Goal: Task Accomplishment & Management: Manage account settings

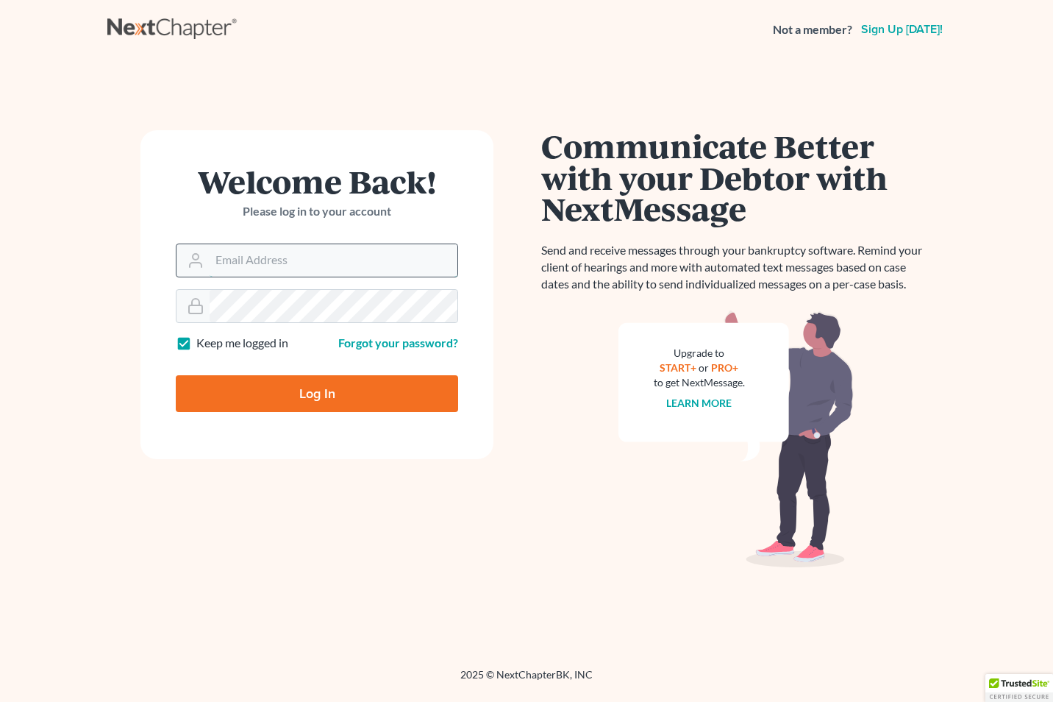
click at [219, 256] on input "Email Address" at bounding box center [334, 260] width 248 height 32
type input "[EMAIL_ADDRESS][DOMAIN_NAME]"
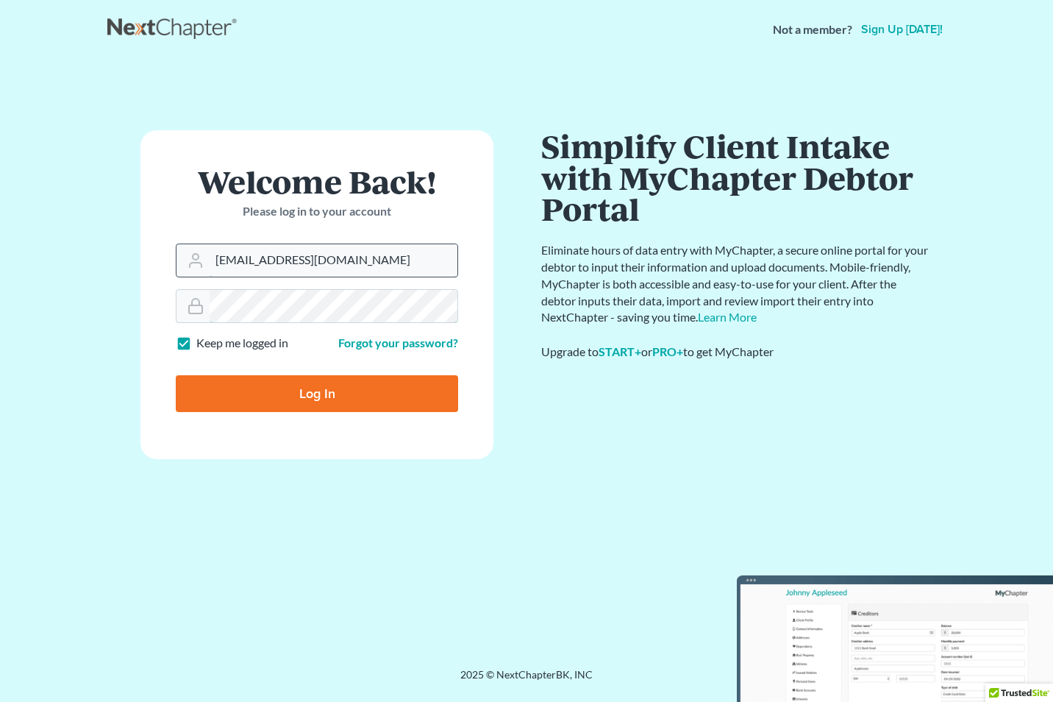
click at [176, 375] on input "Log In" at bounding box center [317, 393] width 282 height 37
type input "Thinking..."
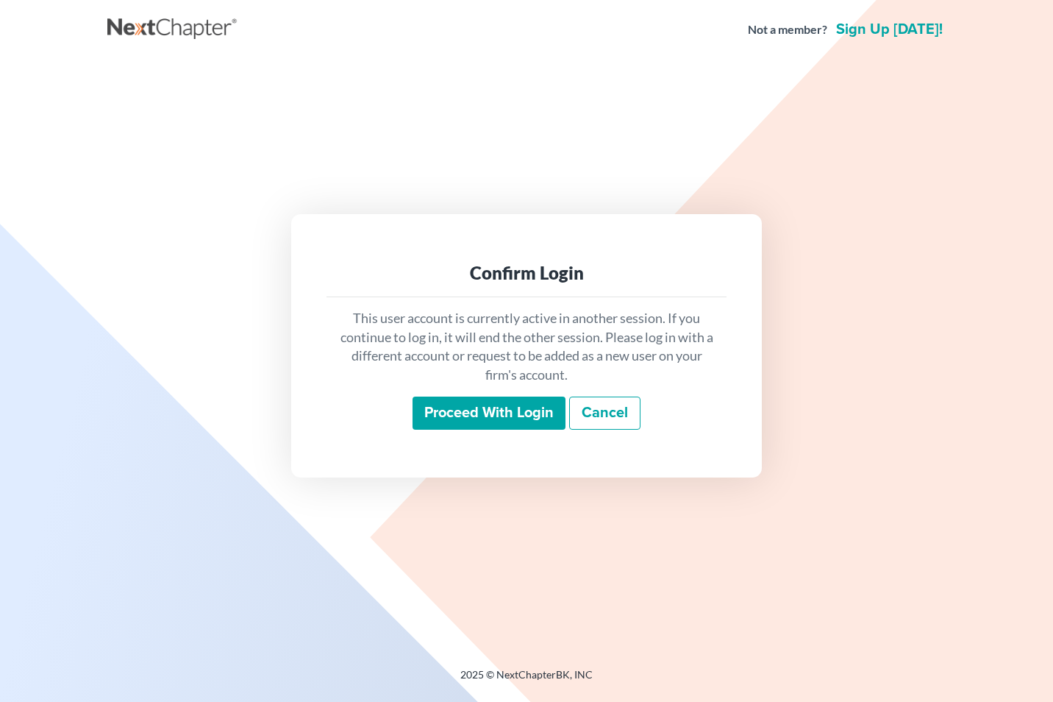
click at [500, 408] on input "Proceed with login" at bounding box center [489, 413] width 153 height 34
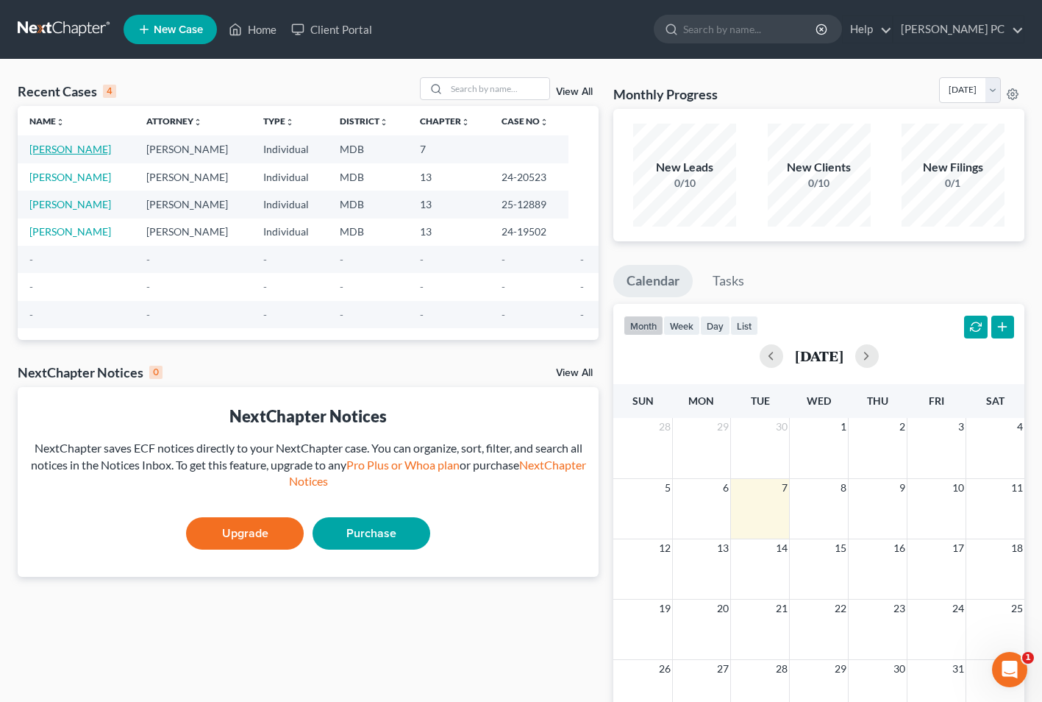
click at [62, 151] on link "[PERSON_NAME]" at bounding box center [70, 149] width 82 height 13
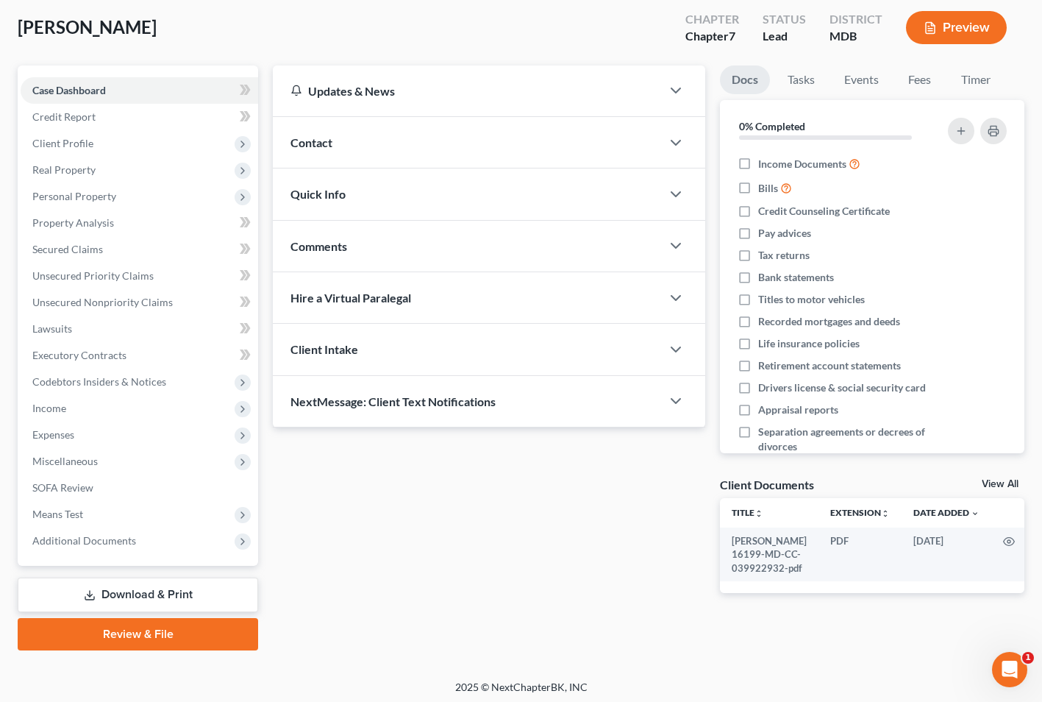
scroll to position [80, 0]
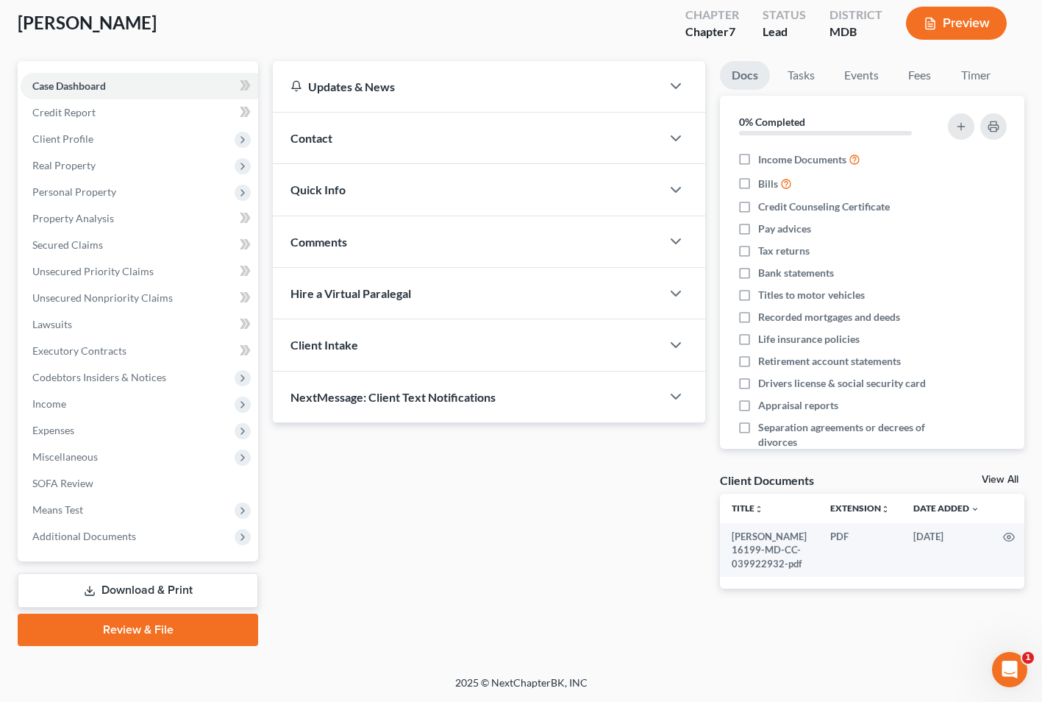
click at [131, 628] on link "Review & File" at bounding box center [138, 629] width 240 height 32
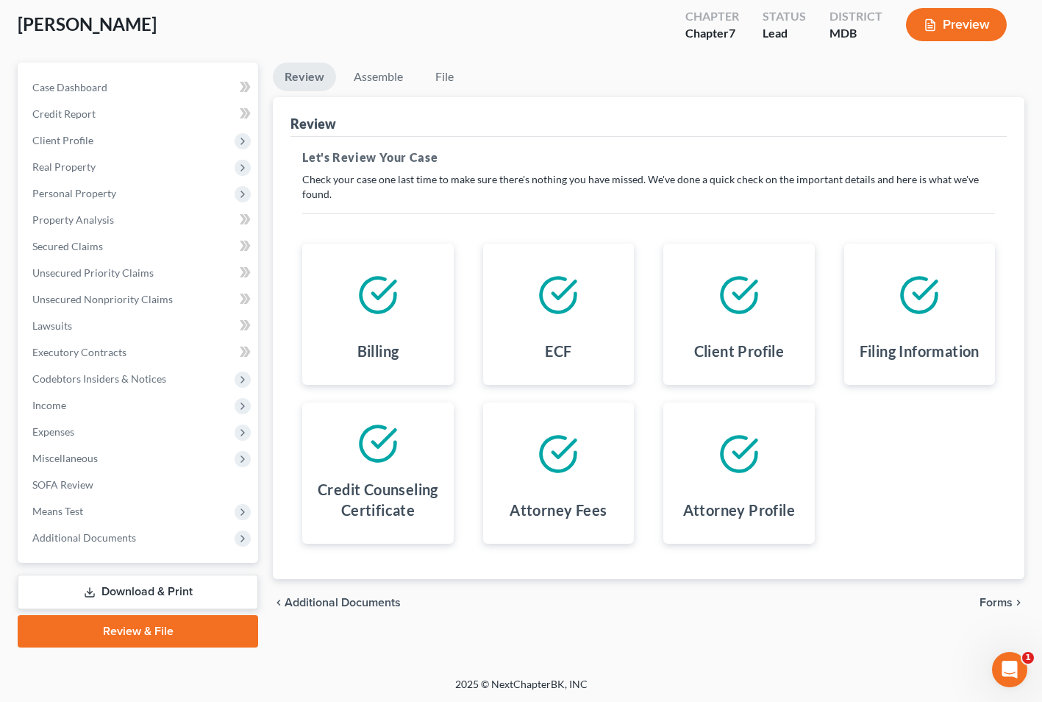
scroll to position [80, 0]
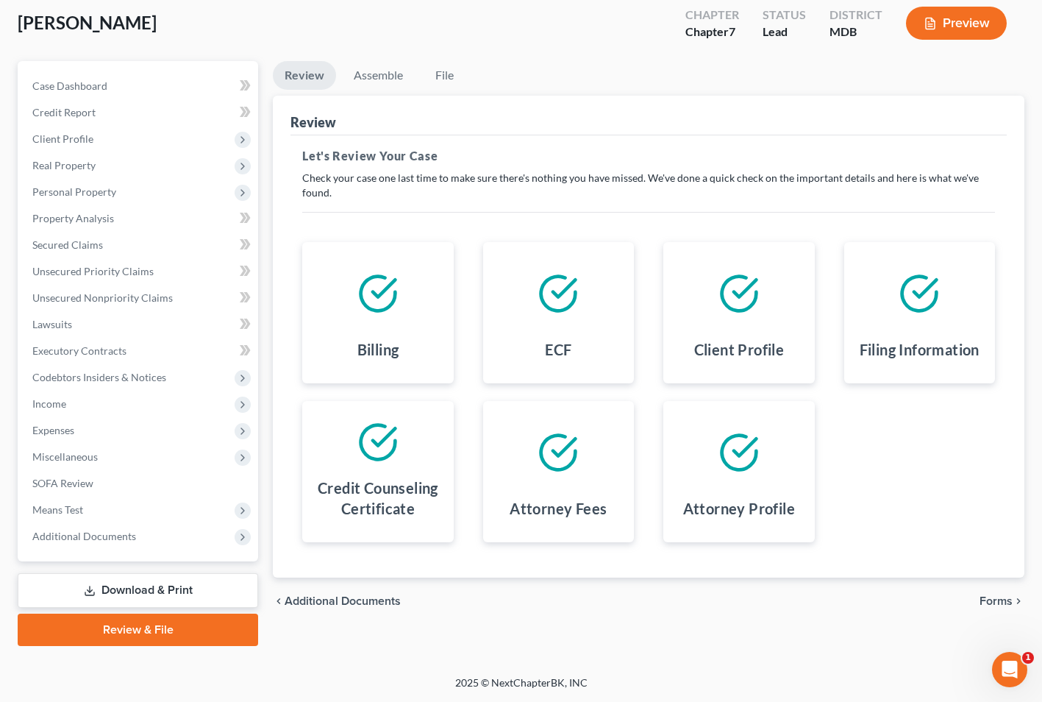
click at [998, 599] on span "Forms" at bounding box center [996, 601] width 33 height 12
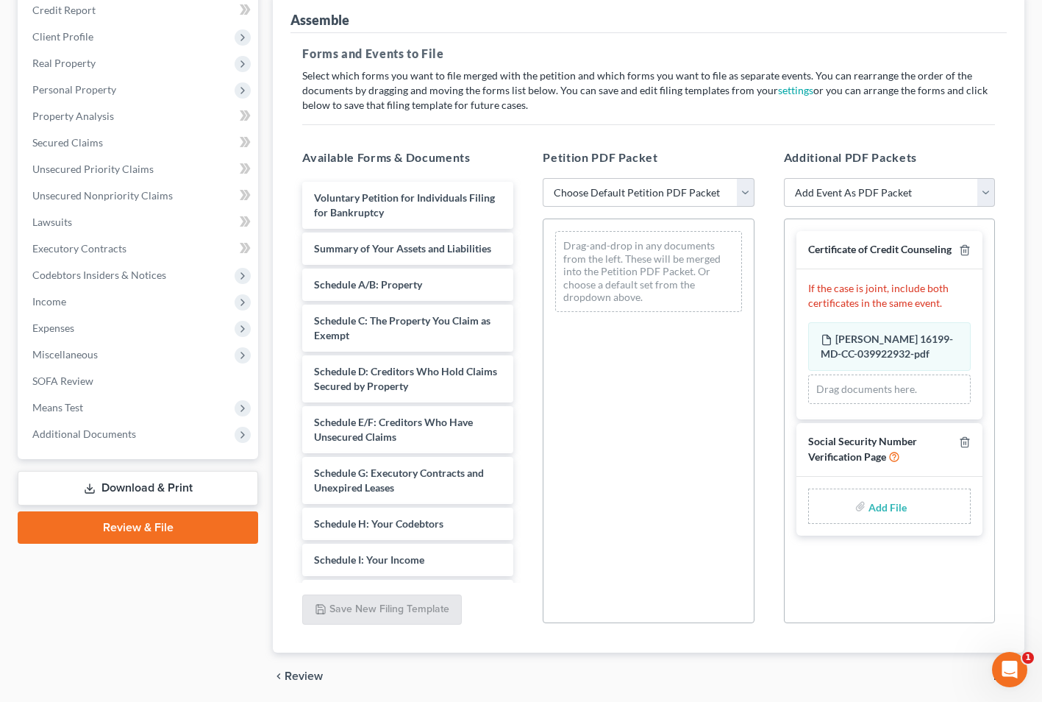
scroll to position [196, 0]
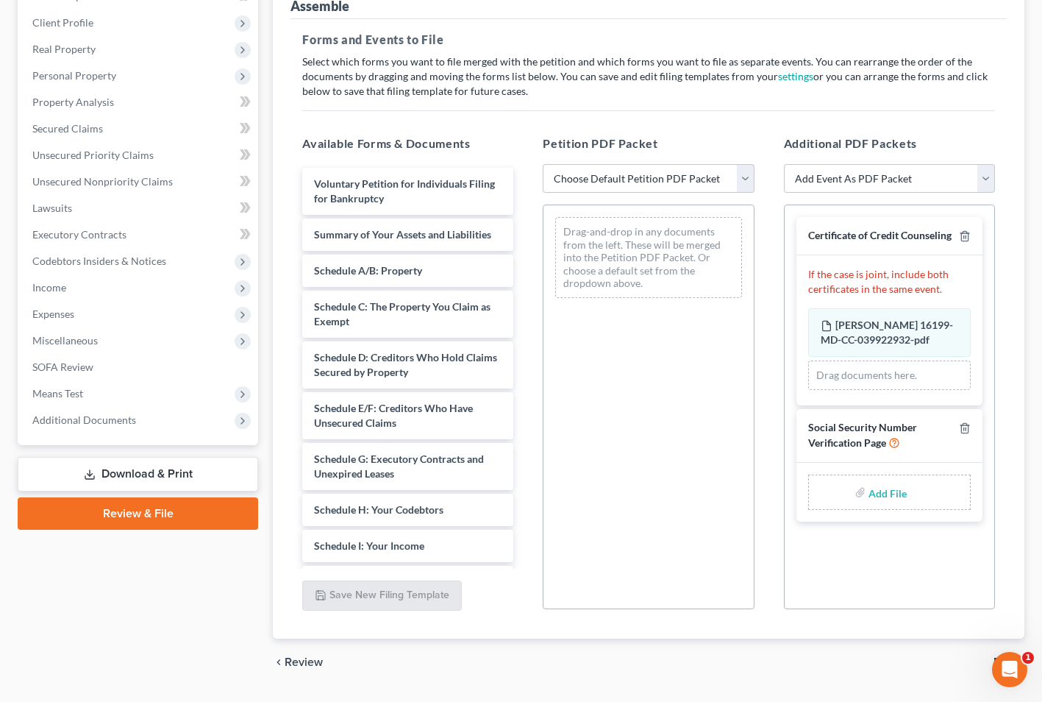
click at [890, 505] on input "file" at bounding box center [886, 492] width 35 height 26
type input "C:\fakepath\[PERSON_NAME] signed.pdf"
click at [744, 176] on select "Choose Default Petition PDF Packet Emergency Filing (Voluntary Petition and Cre…" at bounding box center [648, 178] width 211 height 29
select select "2"
click at [543, 164] on select "Choose Default Petition PDF Packet Emergency Filing (Voluntary Petition and Cre…" at bounding box center [648, 178] width 211 height 29
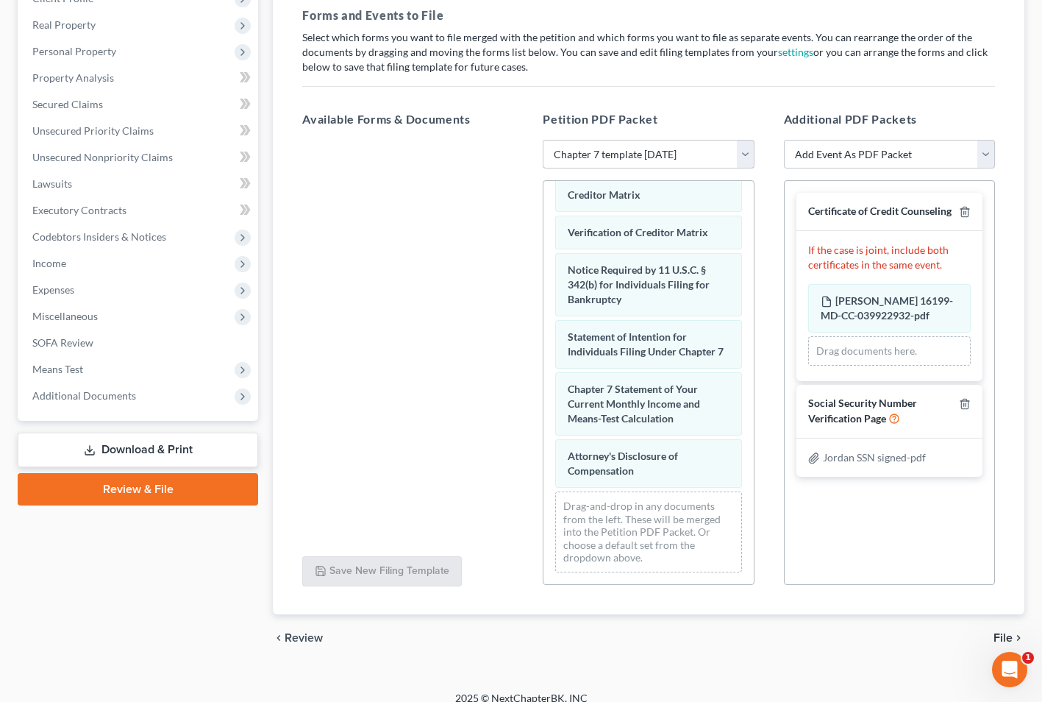
scroll to position [236, 0]
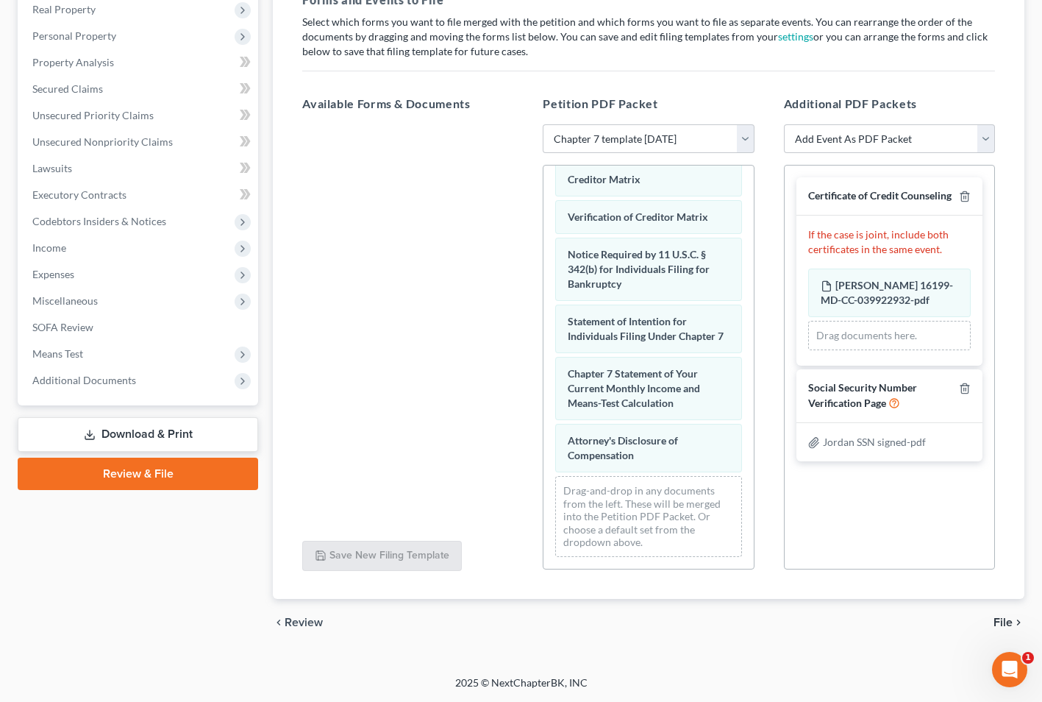
click at [901, 635] on div "chevron_left Review File chevron_right" at bounding box center [649, 622] width 752 height 47
click at [1005, 621] on span "File" at bounding box center [1003, 622] width 19 height 12
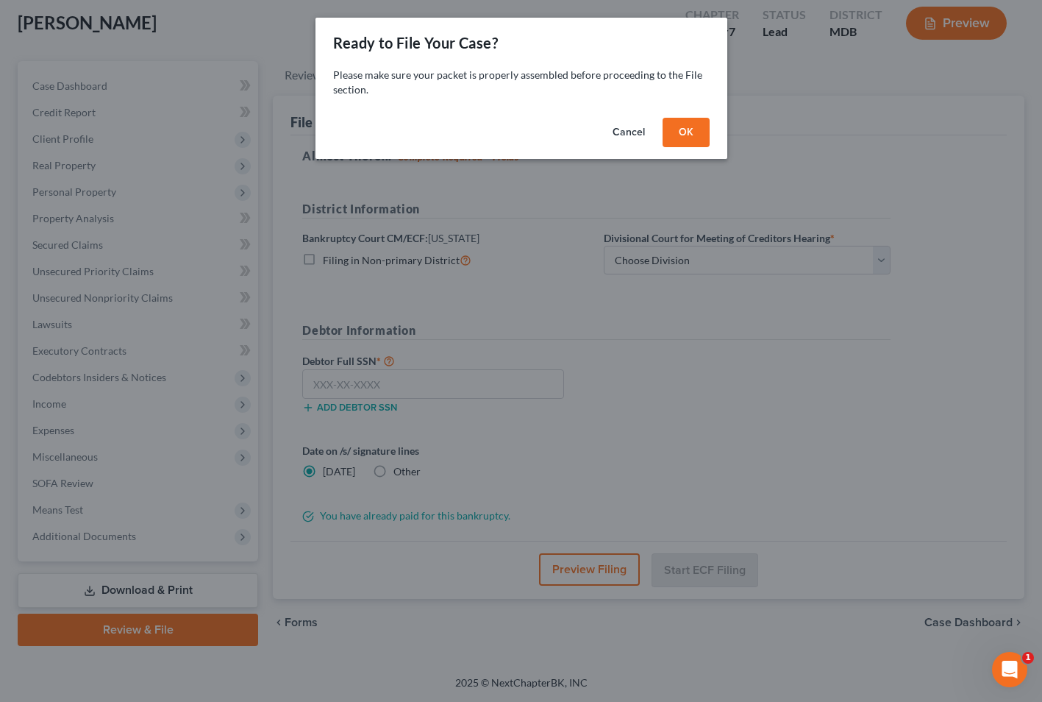
scroll to position [80, 0]
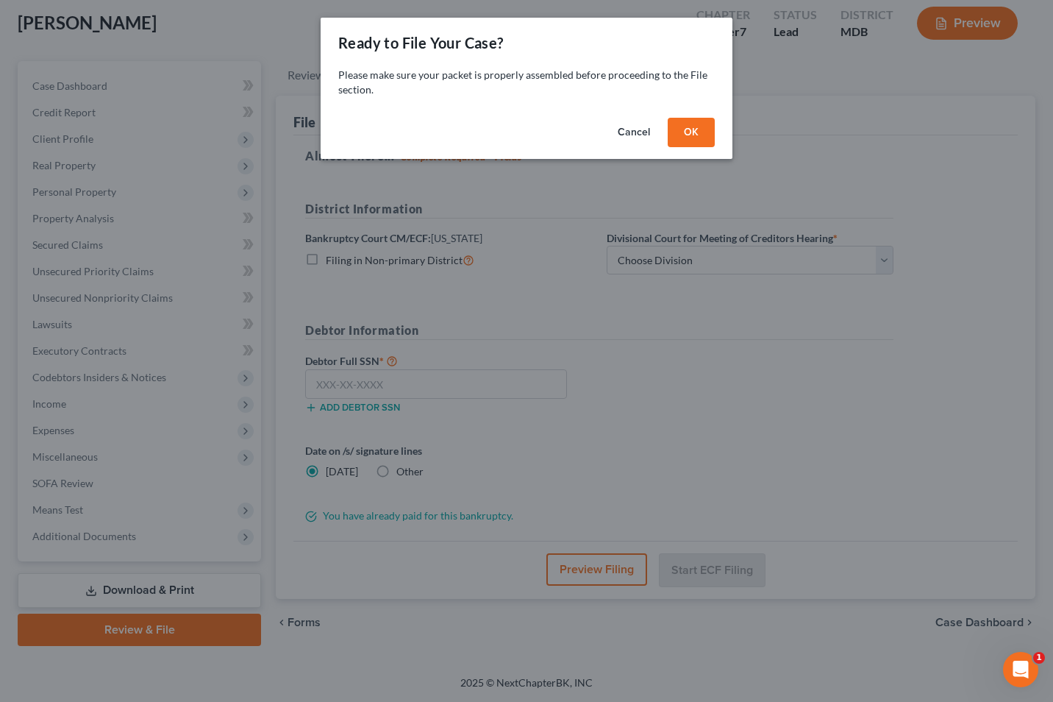
click at [696, 129] on button "OK" at bounding box center [691, 132] width 47 height 29
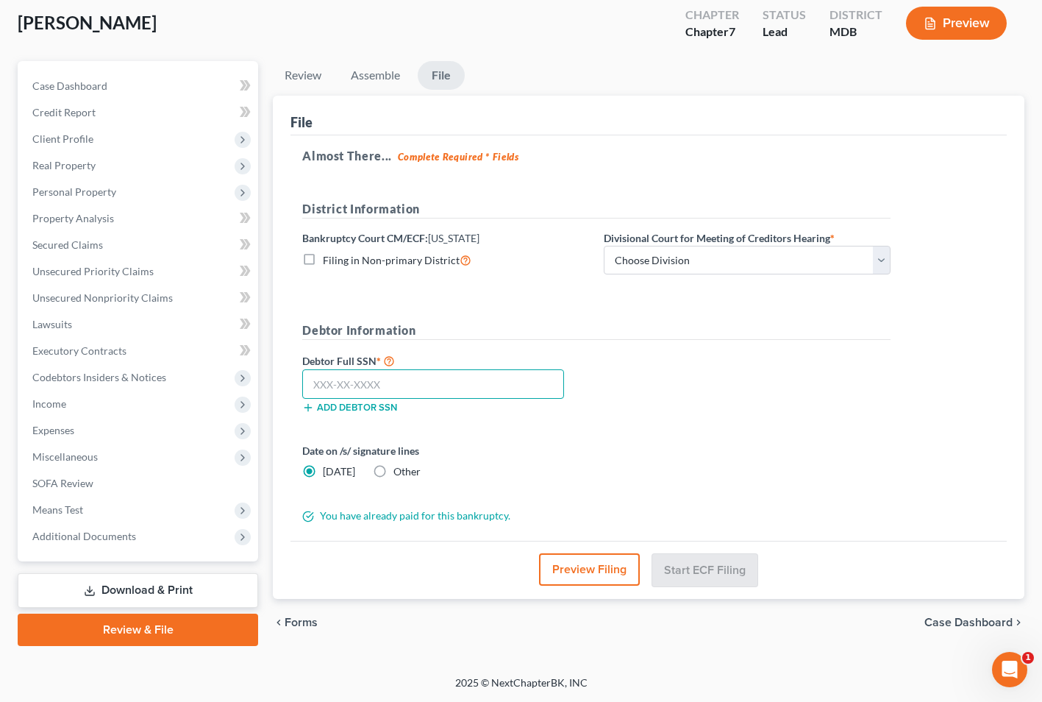
click at [340, 384] on input "text" at bounding box center [433, 383] width 262 height 29
type input "218-92-9173"
click at [881, 263] on select "Choose Division Baltimore Greenbelt" at bounding box center [747, 260] width 287 height 29
select select "0"
click at [604, 246] on select "Choose Division Baltimore Greenbelt" at bounding box center [747, 260] width 287 height 29
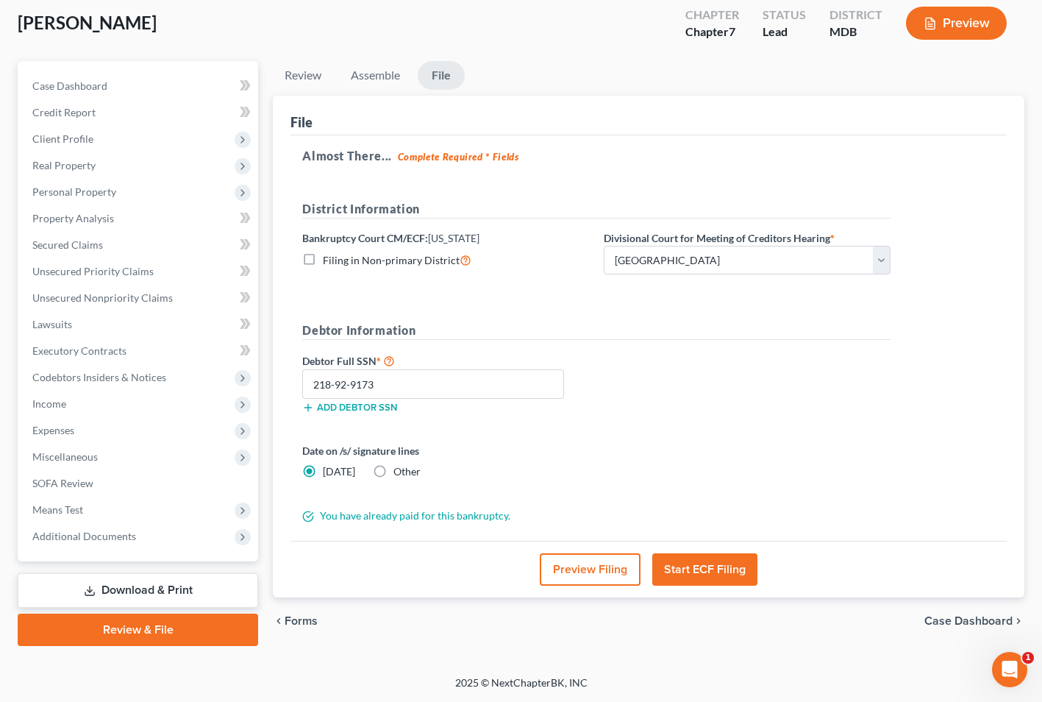
click at [702, 570] on button "Start ECF Filing" at bounding box center [704, 569] width 105 height 32
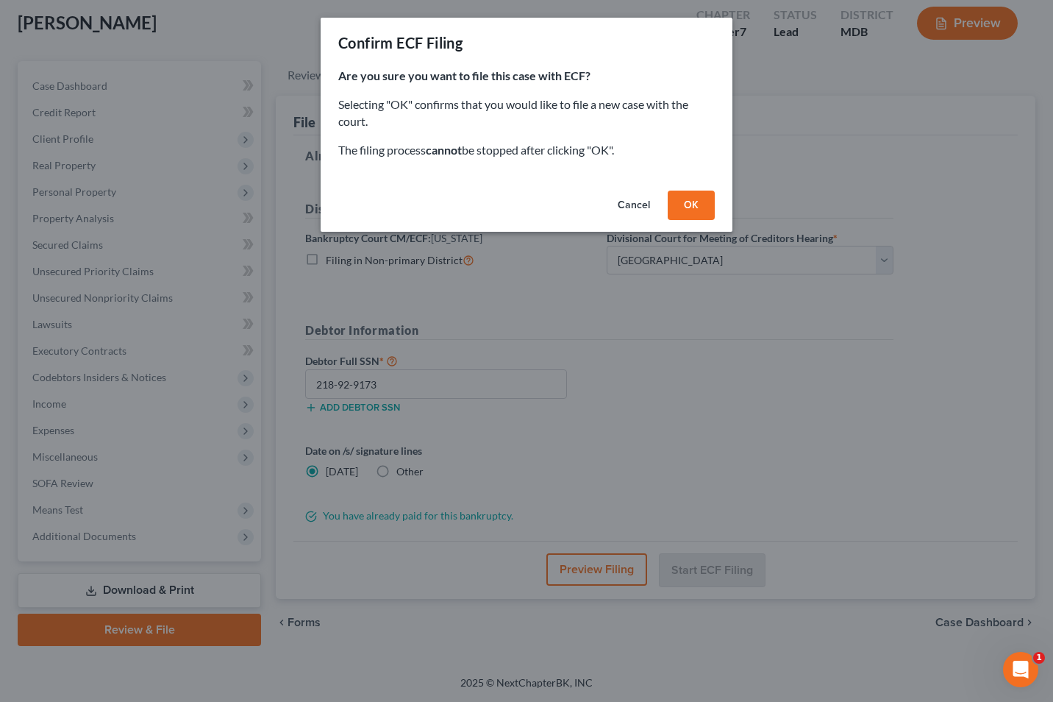
click at [691, 202] on button "OK" at bounding box center [691, 204] width 47 height 29
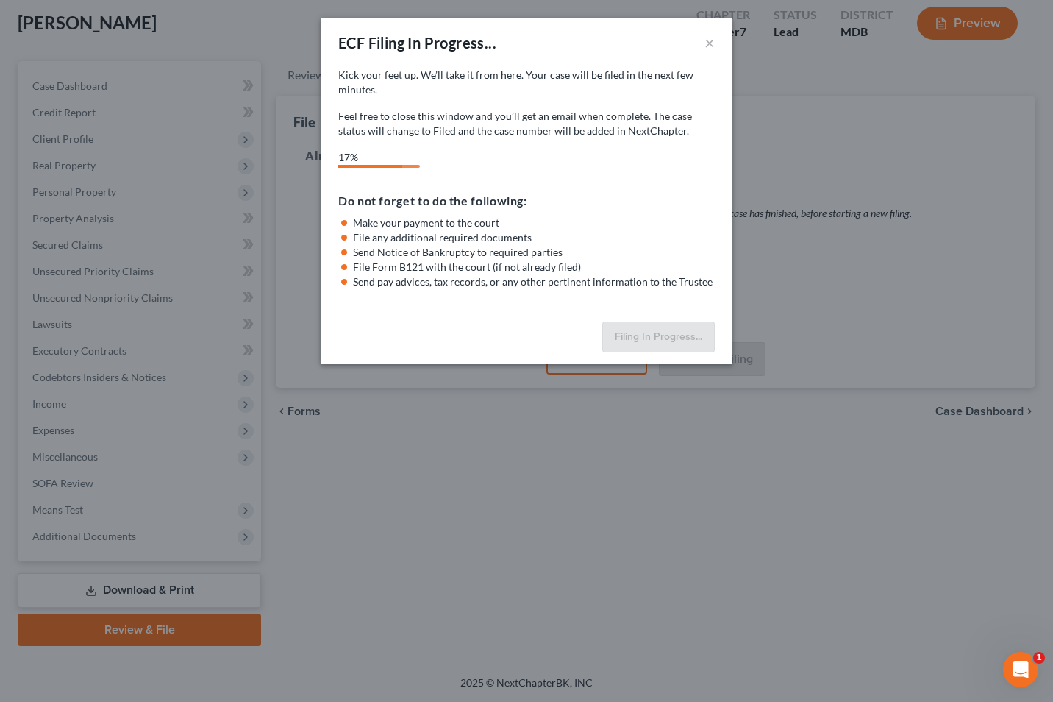
select select "0"
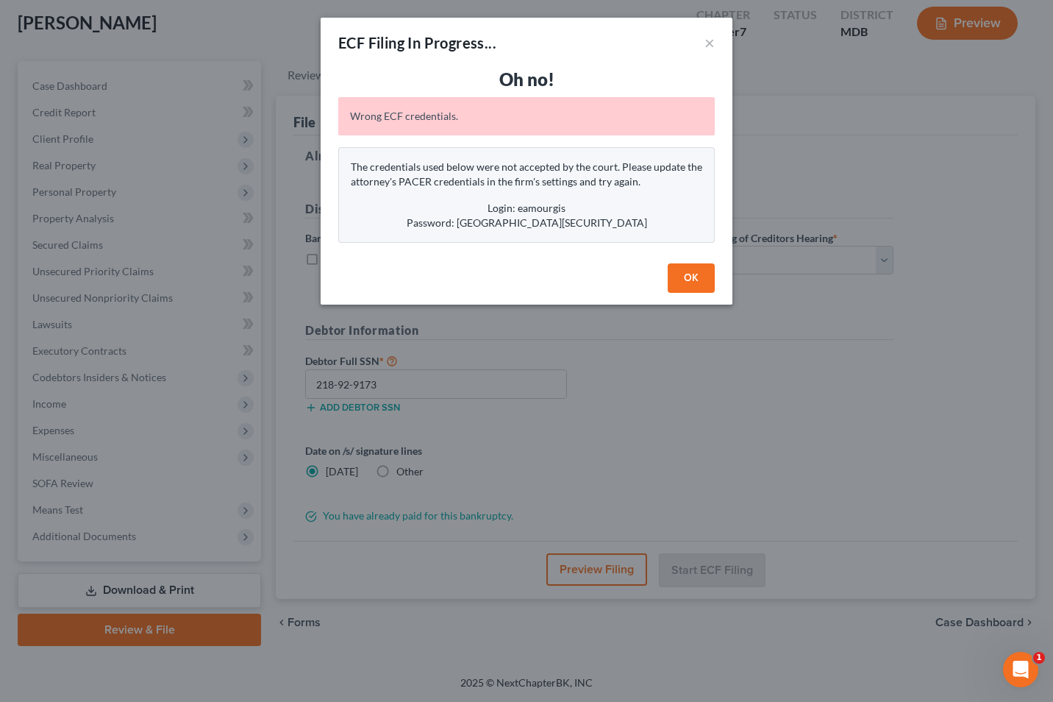
click at [688, 276] on button "OK" at bounding box center [691, 277] width 47 height 29
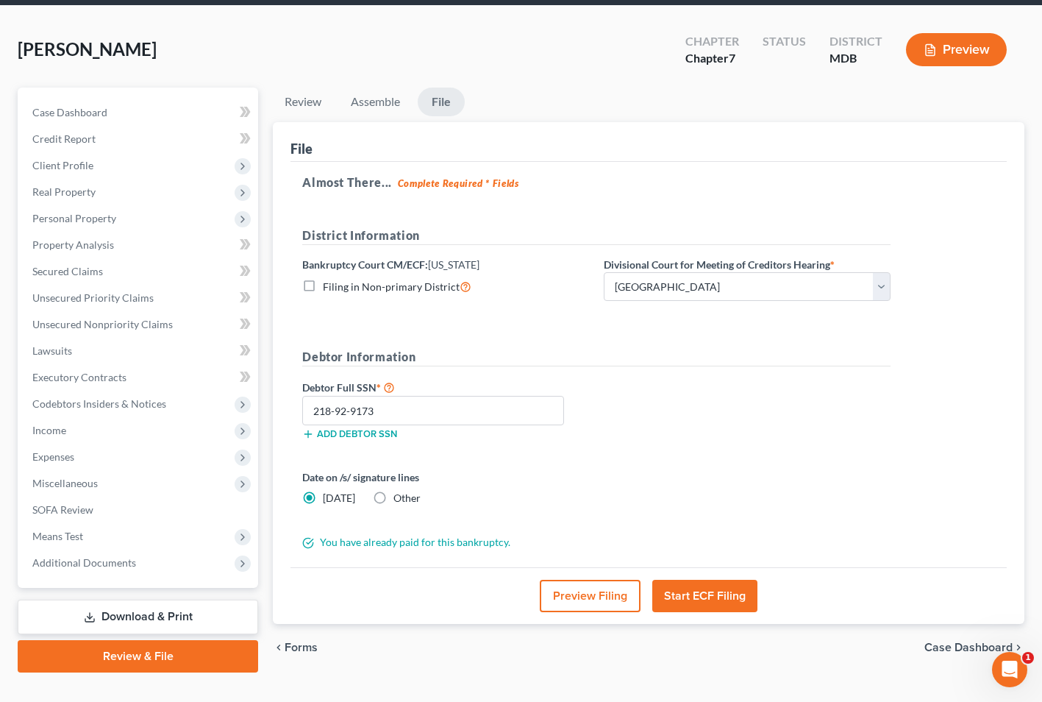
scroll to position [0, 0]
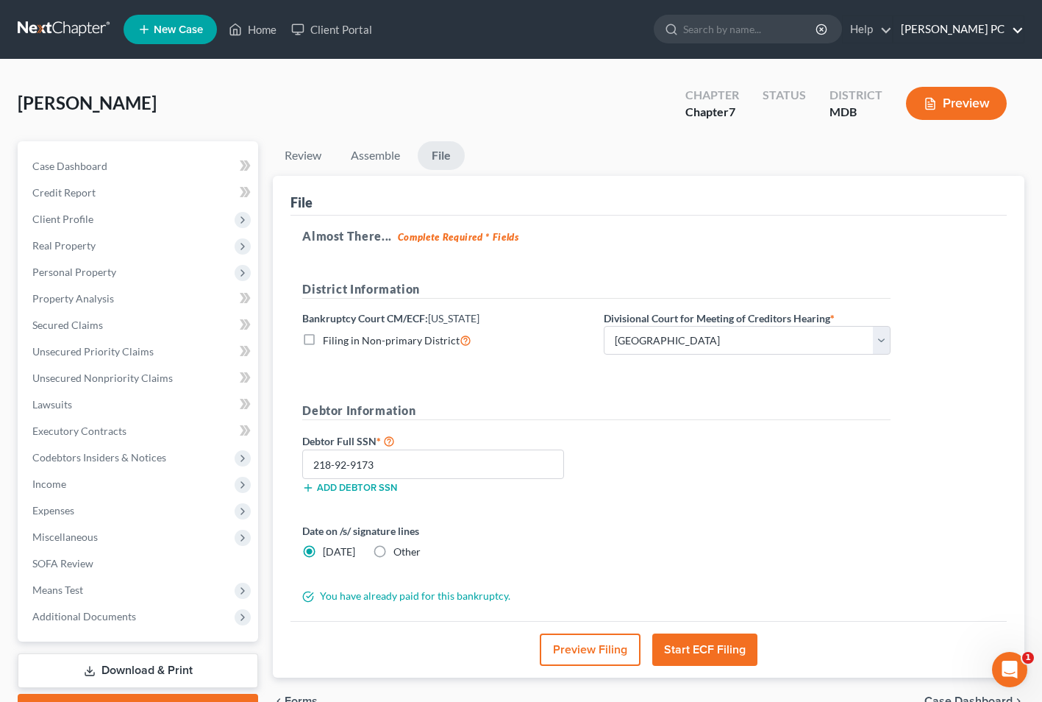
click at [1017, 22] on link "[PERSON_NAME] PC" at bounding box center [959, 29] width 130 height 26
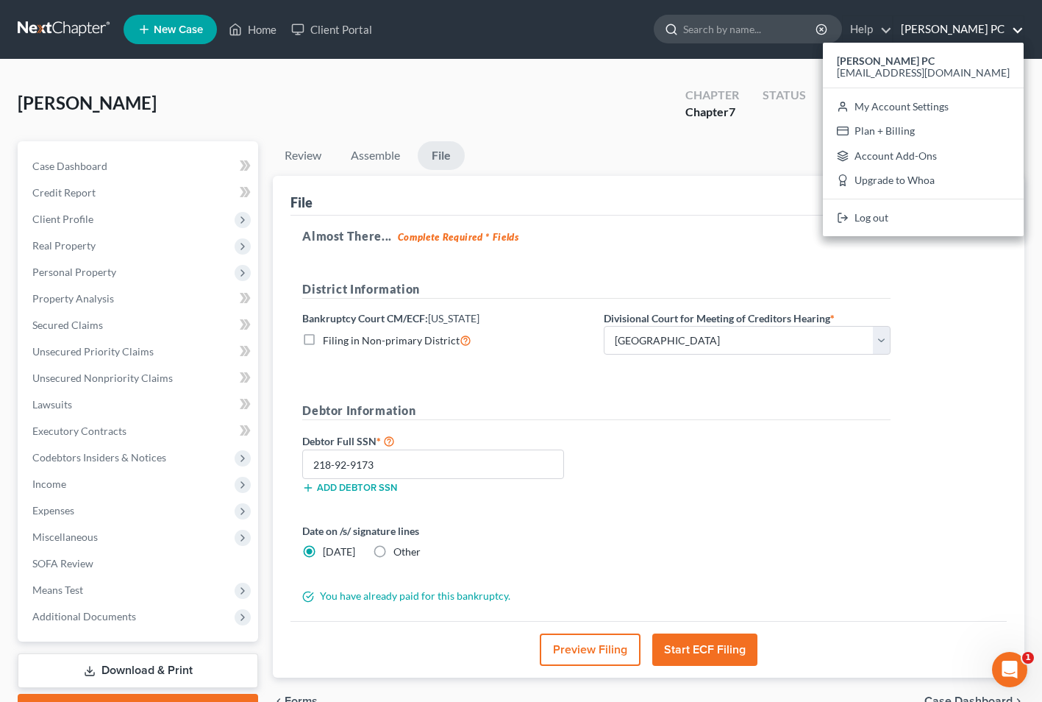
click at [683, 36] on input "search" at bounding box center [750, 28] width 135 height 27
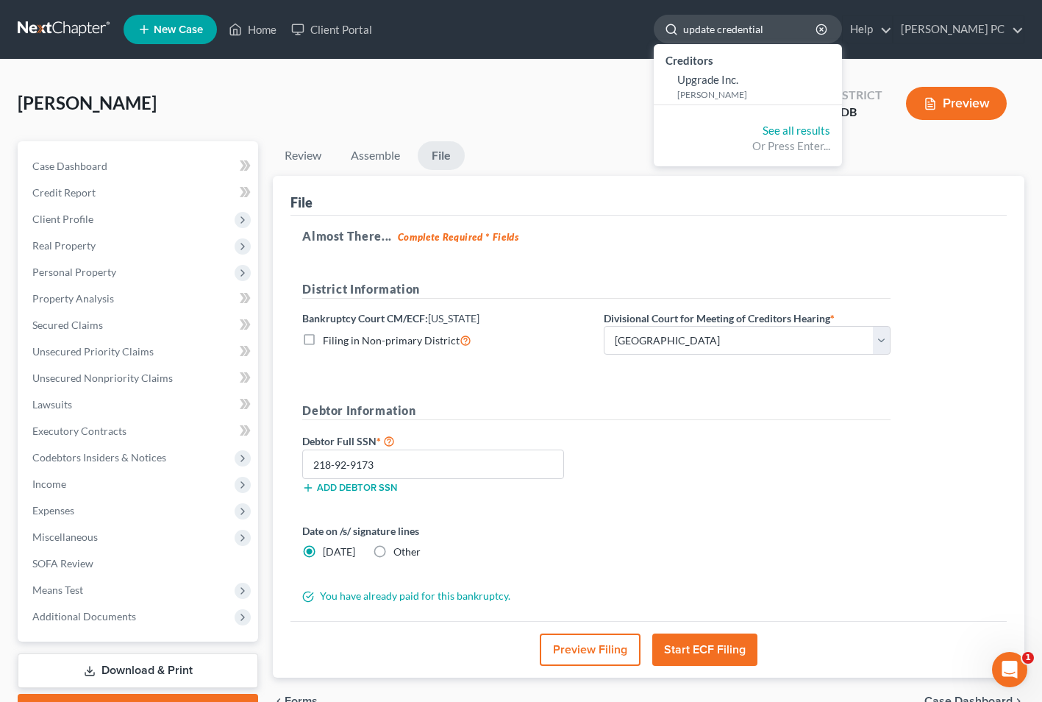
type input "update credentials"
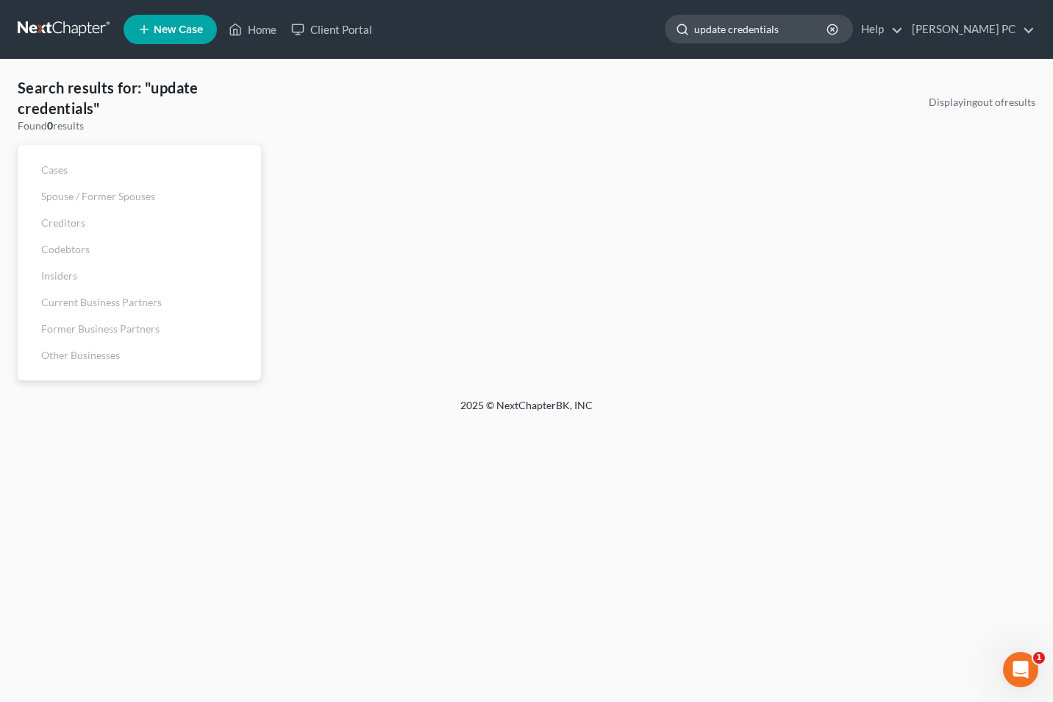
click at [719, 34] on input "update credentials" at bounding box center [761, 28] width 135 height 27
click at [749, 30] on input "update credentials" at bounding box center [761, 28] width 135 height 27
type input "update attorney login"
click at [262, 31] on link "Home" at bounding box center [252, 29] width 63 height 26
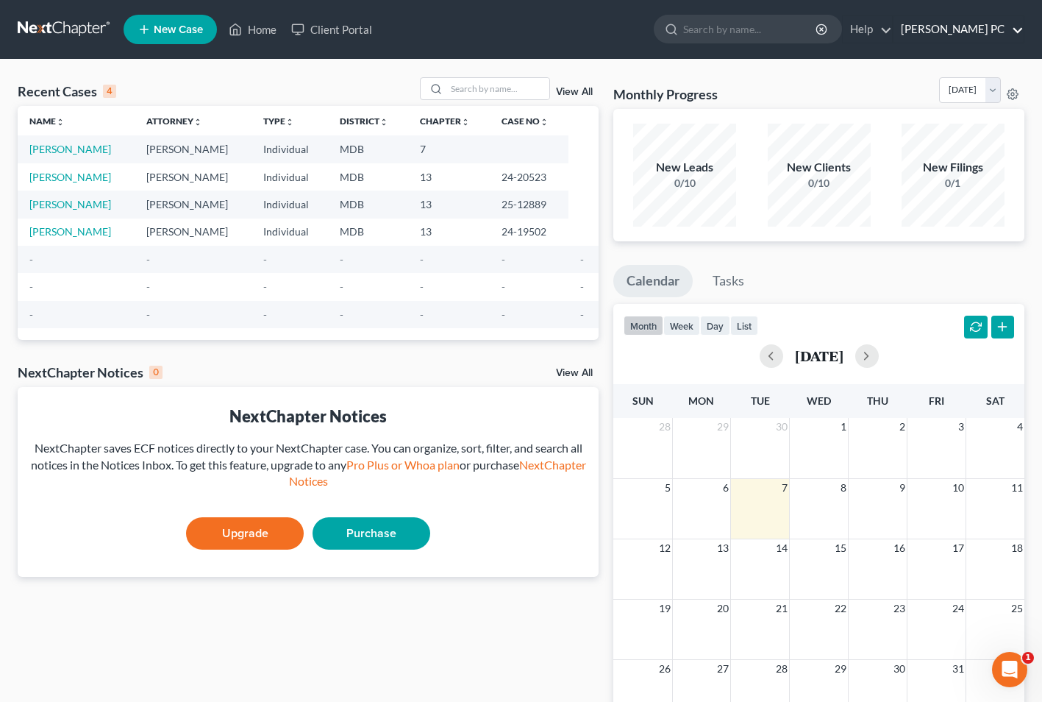
click at [1017, 30] on link "[PERSON_NAME] PC" at bounding box center [959, 29] width 130 height 26
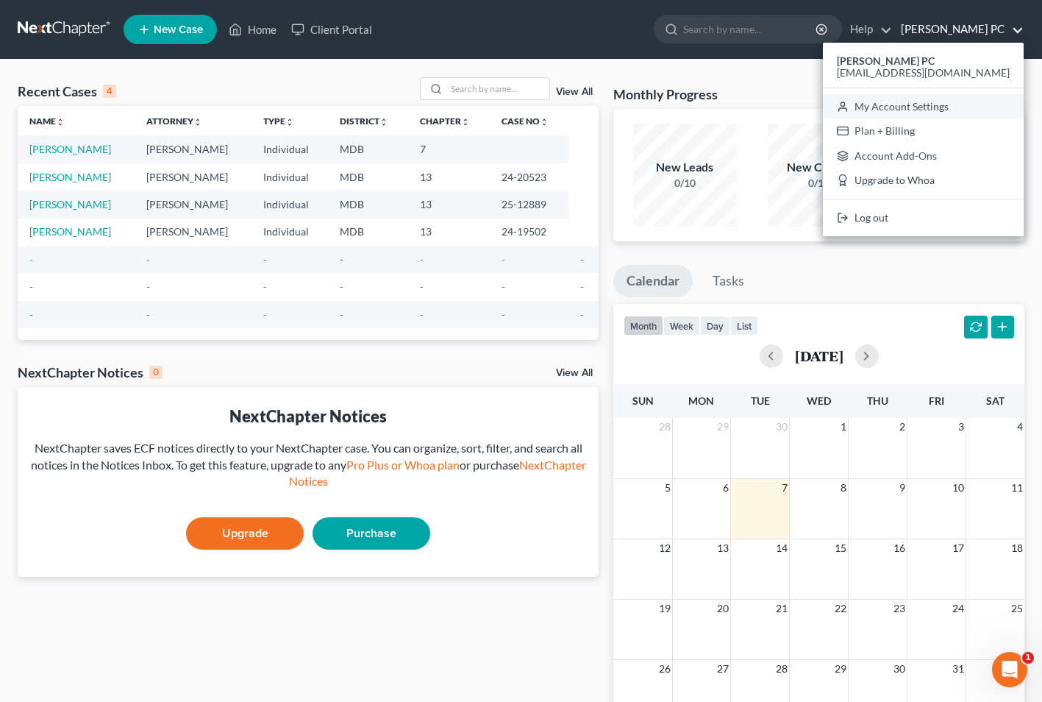
click at [952, 103] on link "My Account Settings" at bounding box center [923, 106] width 201 height 25
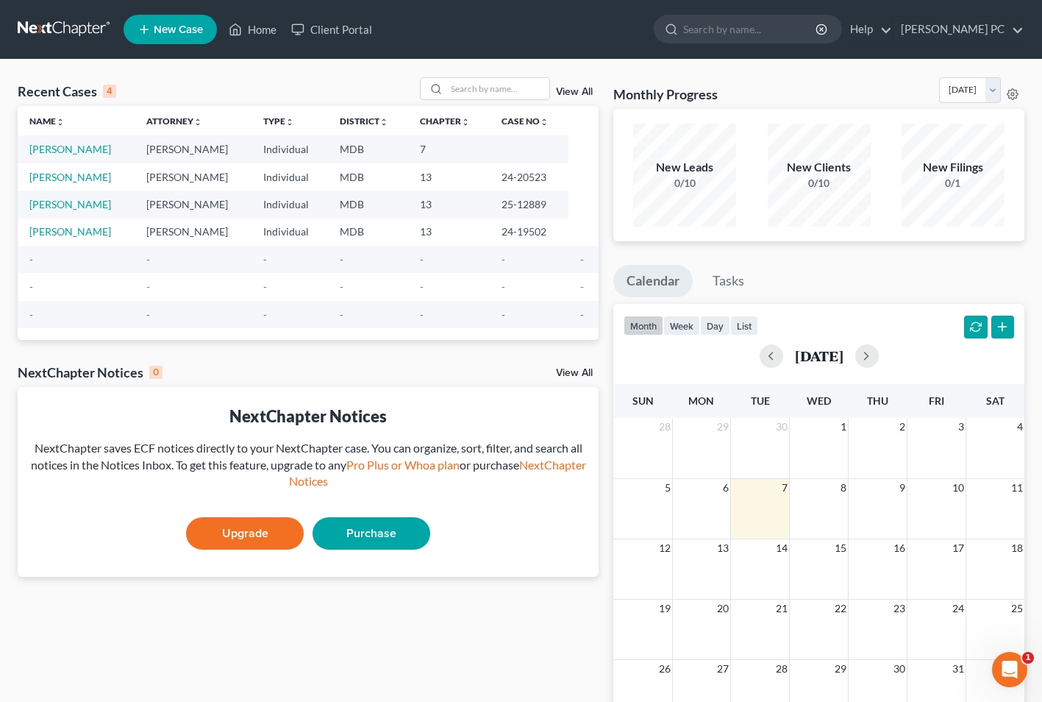
select select "38"
select select "24"
select select "21"
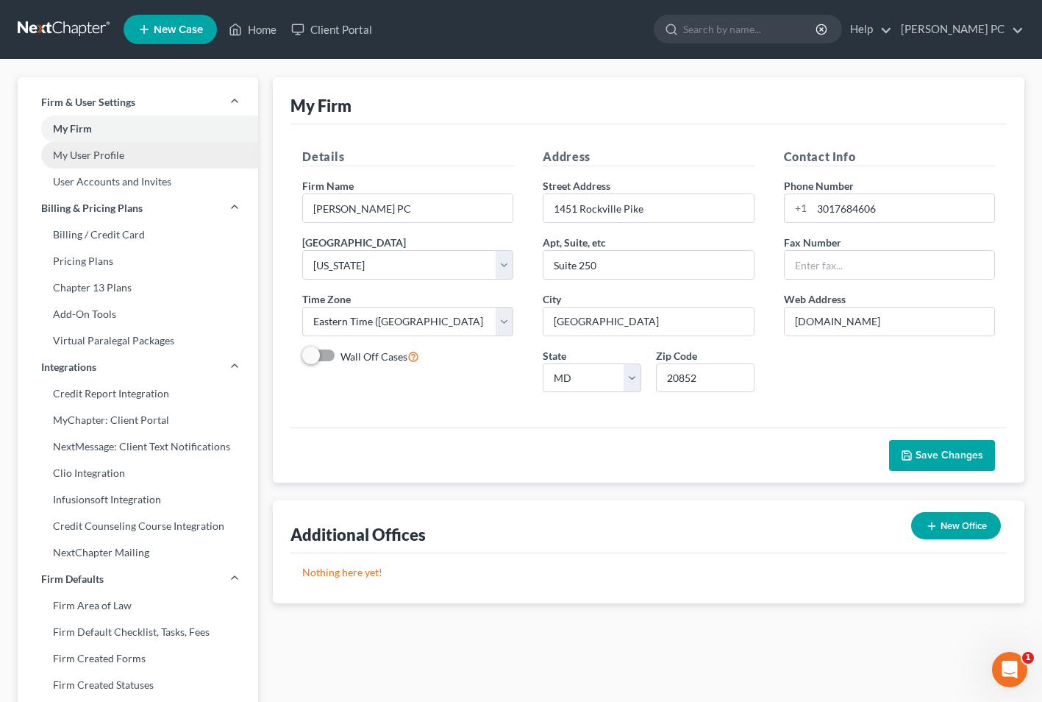
click at [110, 152] on link "My User Profile" at bounding box center [138, 155] width 240 height 26
select select "21"
select select "38"
select select "attorney"
select select "0"
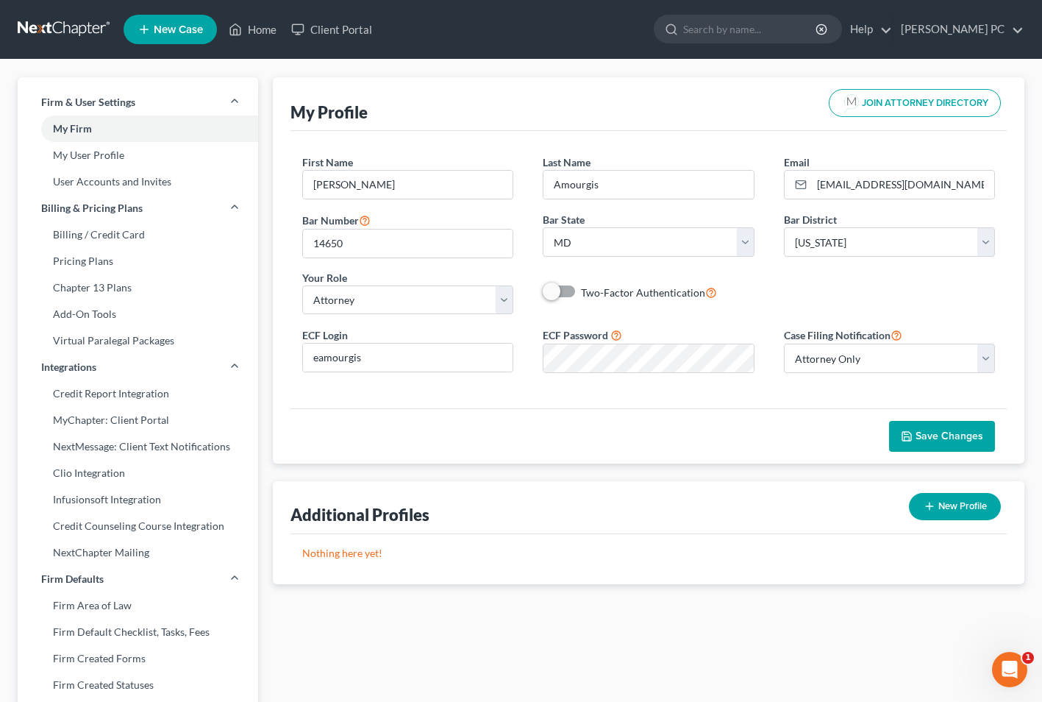
click at [581, 291] on label "Two-Factor Authentication" at bounding box center [649, 292] width 136 height 17
click at [587, 291] on input "Two-Factor Authentication" at bounding box center [592, 289] width 10 height 10
checkbox input "true"
click at [683, 31] on input "search" at bounding box center [750, 28] width 135 height 27
type input "two factor authentication"
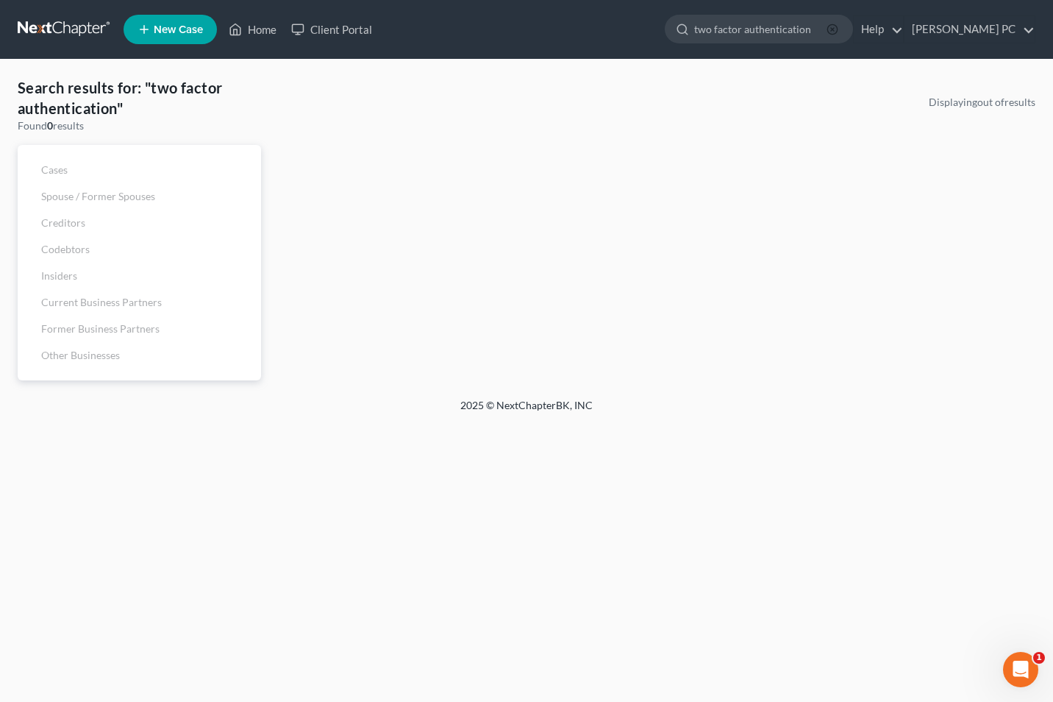
click at [827, 24] on icon "button" at bounding box center [833, 30] width 12 height 12
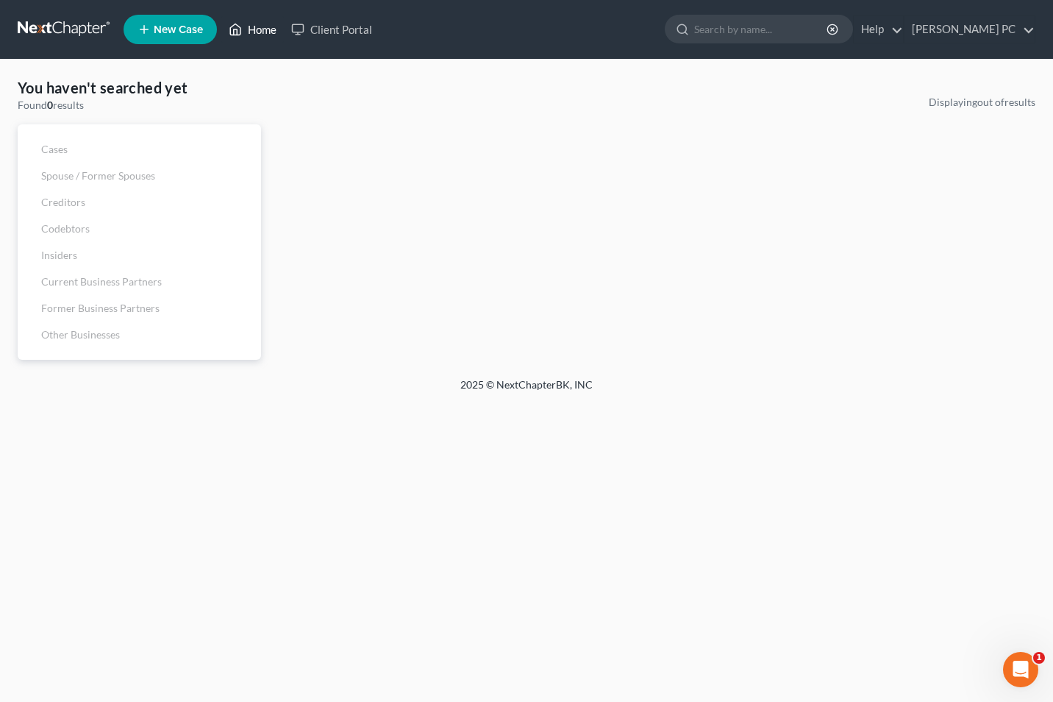
click at [259, 27] on link "Home" at bounding box center [252, 29] width 63 height 26
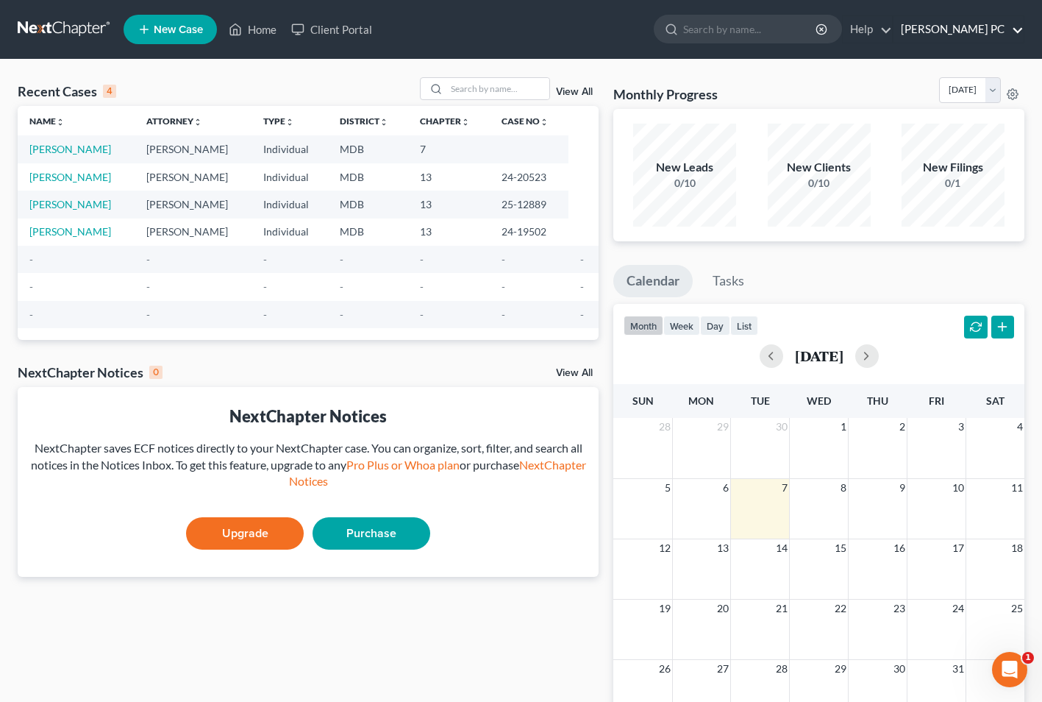
click at [1021, 30] on link "[PERSON_NAME] PC" at bounding box center [959, 29] width 130 height 26
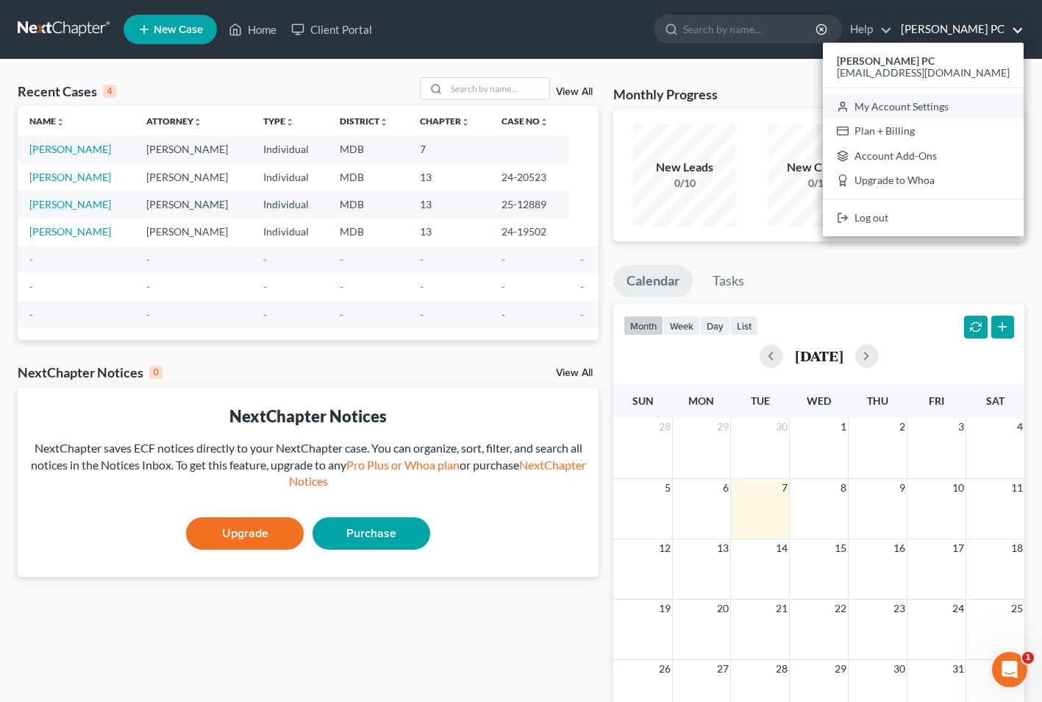
click at [947, 110] on link "My Account Settings" at bounding box center [923, 106] width 201 height 25
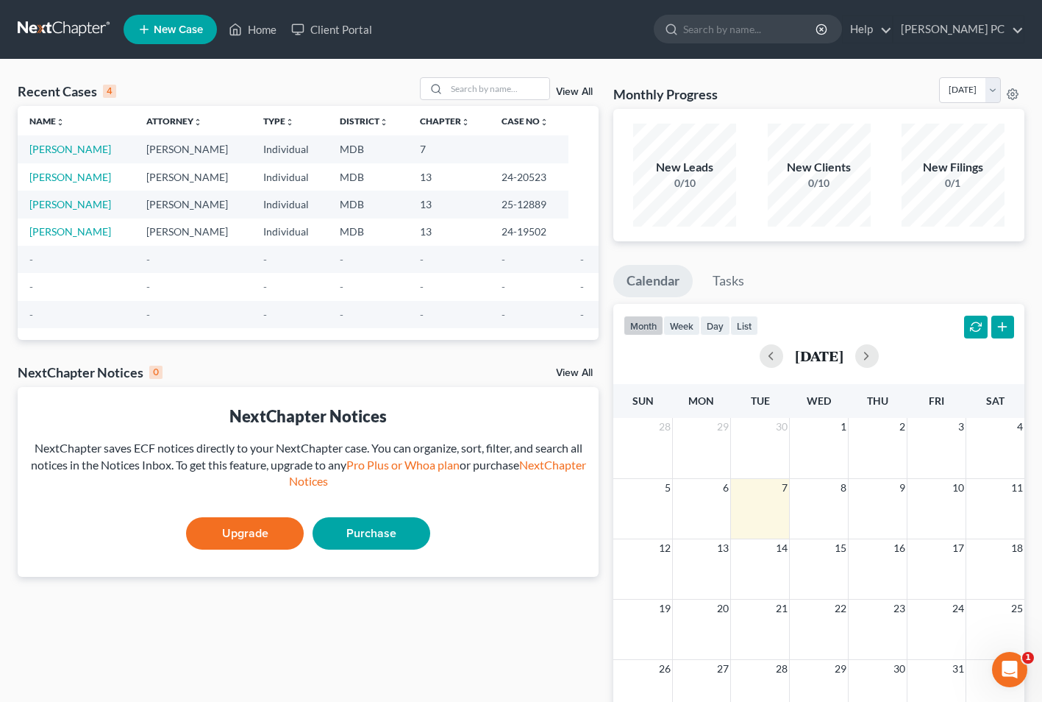
select select "38"
select select "24"
select select "21"
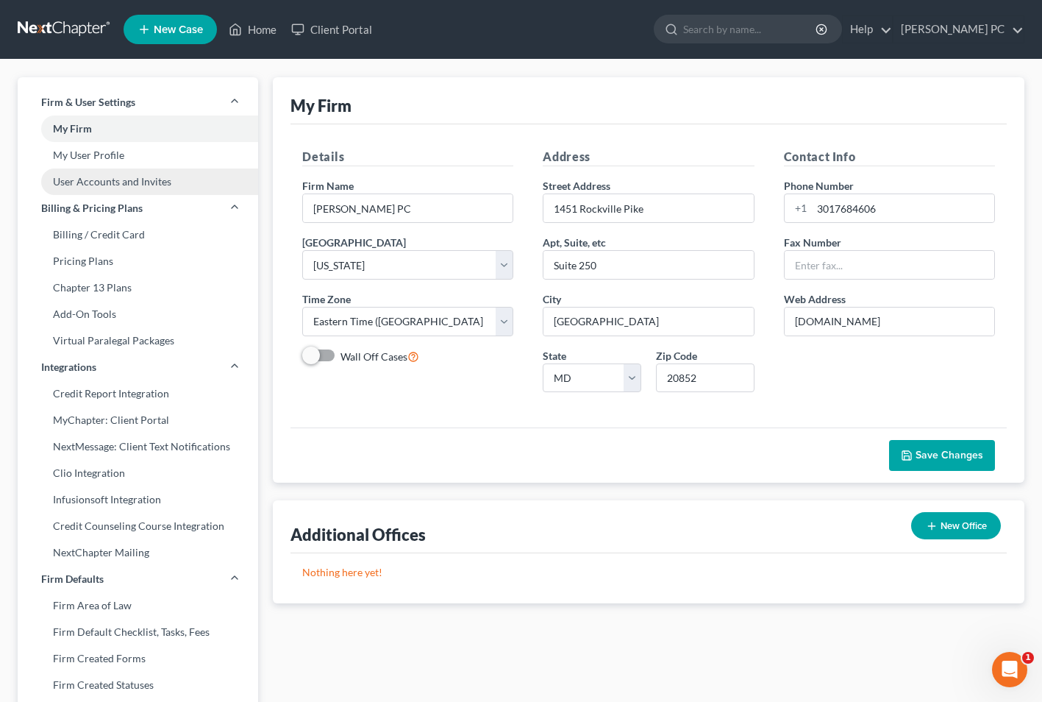
click at [138, 181] on link "User Accounts and Invites" at bounding box center [138, 181] width 240 height 26
select select "0"
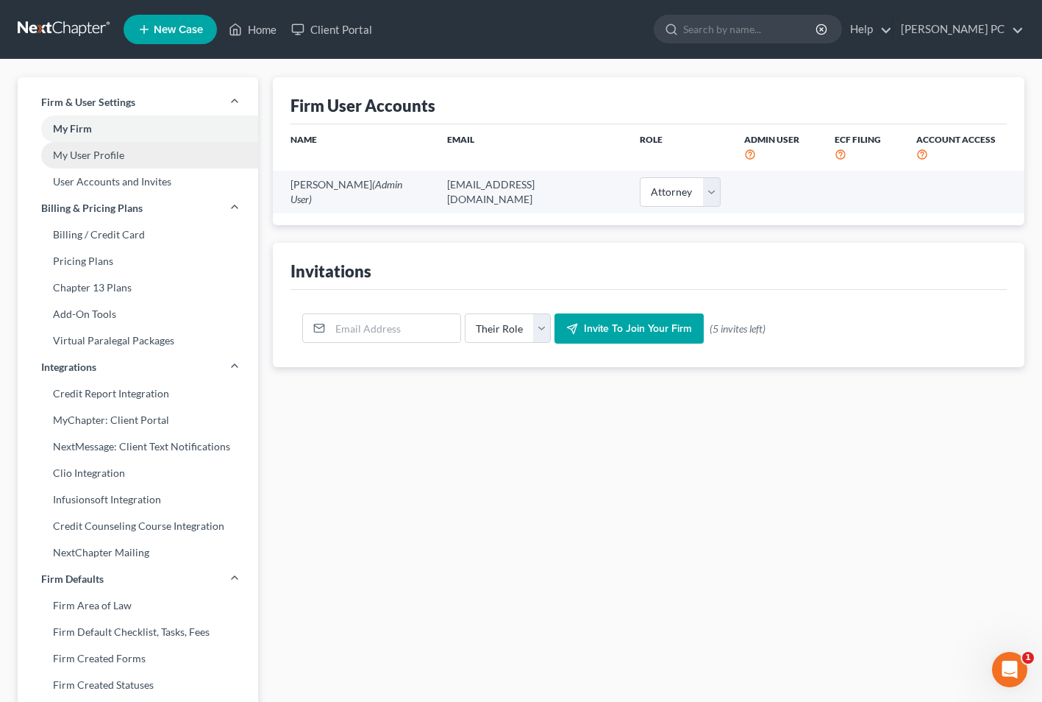
click at [115, 154] on link "My User Profile" at bounding box center [138, 155] width 240 height 26
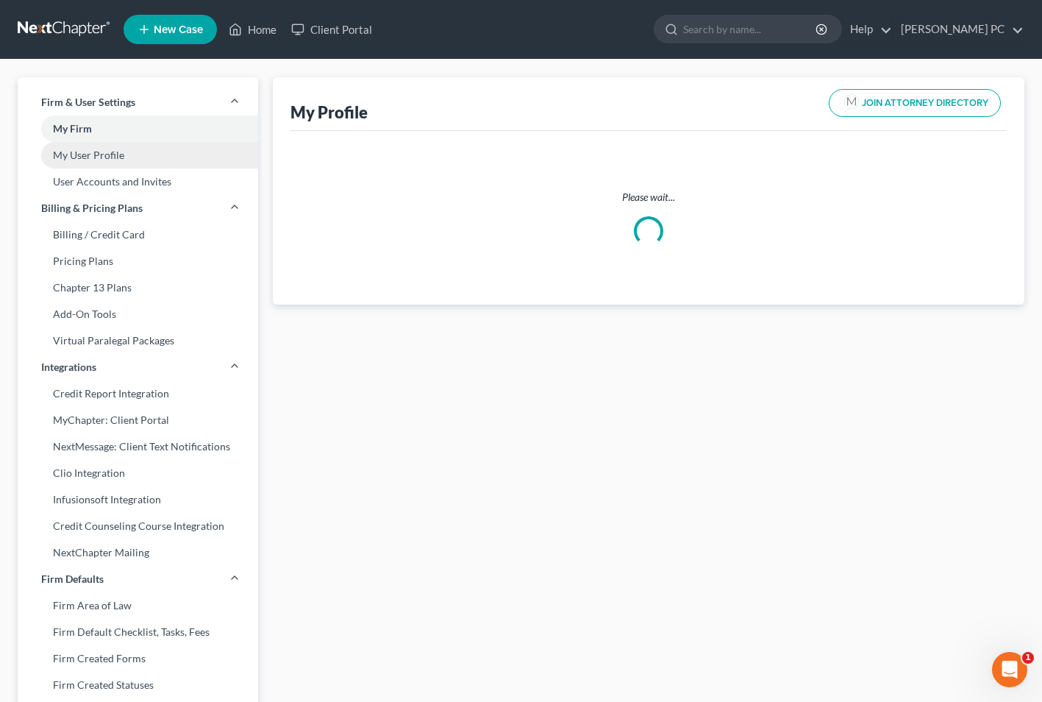
select select "21"
select select "38"
select select "attorney"
select select "0"
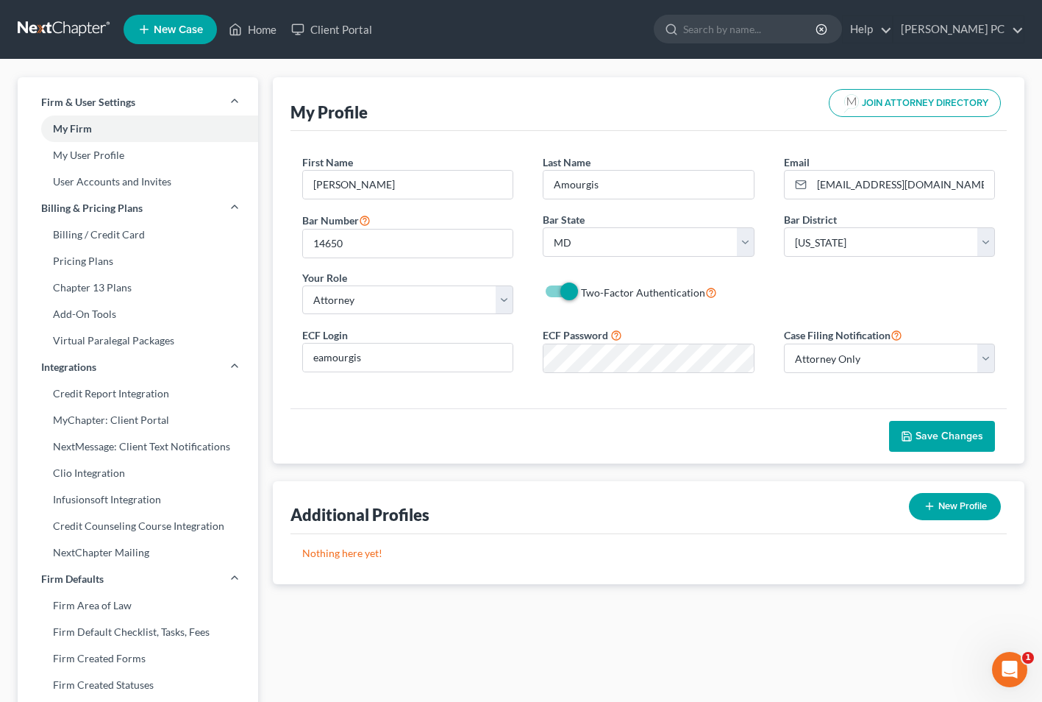
click at [581, 293] on label "Two-Factor Authentication" at bounding box center [649, 292] width 136 height 17
click at [587, 293] on input "Two-Factor Authentication" at bounding box center [592, 289] width 10 height 10
checkbox input "false"
click at [683, 40] on input "search" at bounding box center [750, 28] width 135 height 27
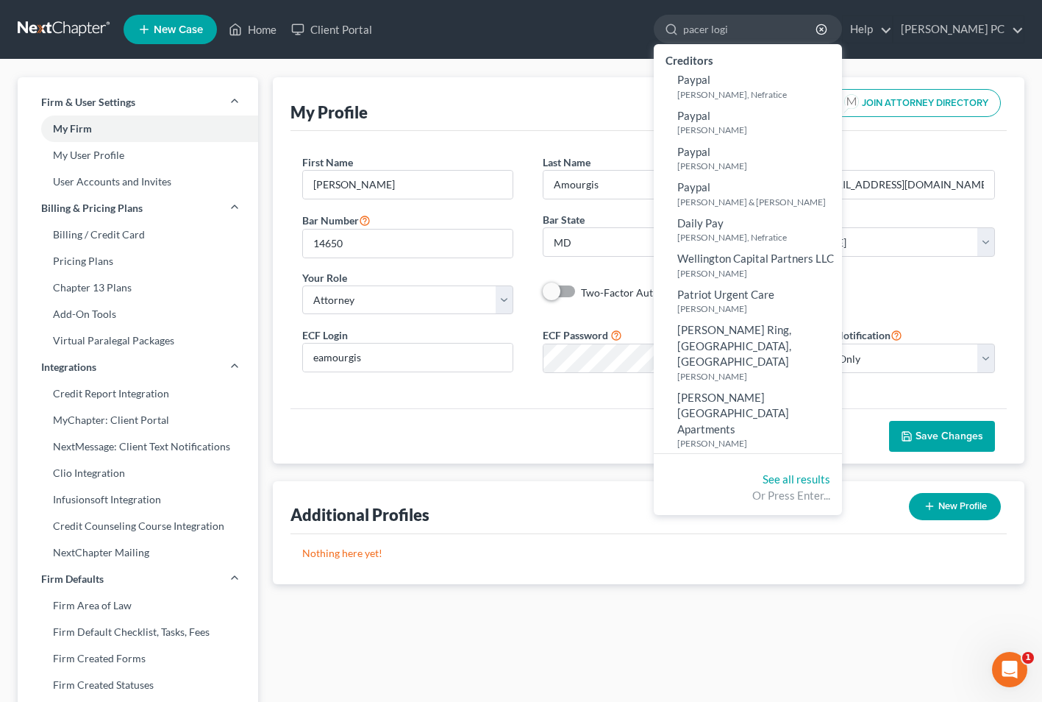
type input "pacer login"
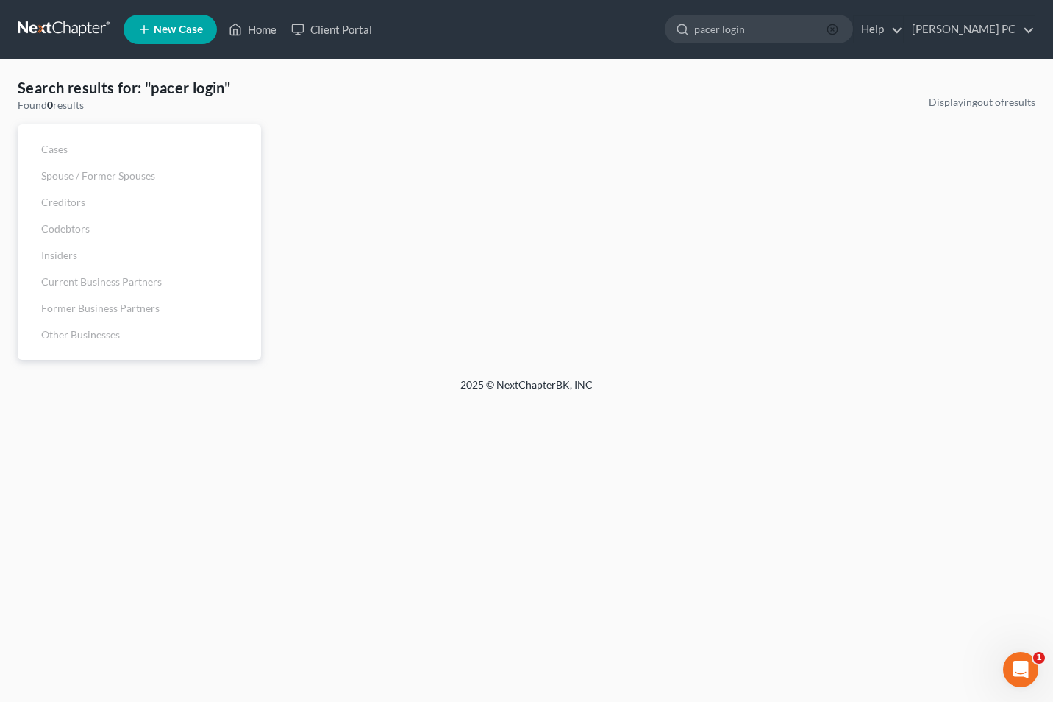
click at [827, 26] on icon "button" at bounding box center [833, 30] width 12 height 12
click at [694, 29] on input "search" at bounding box center [761, 28] width 135 height 27
click at [905, 34] on link "[PERSON_NAME] PC" at bounding box center [970, 29] width 130 height 26
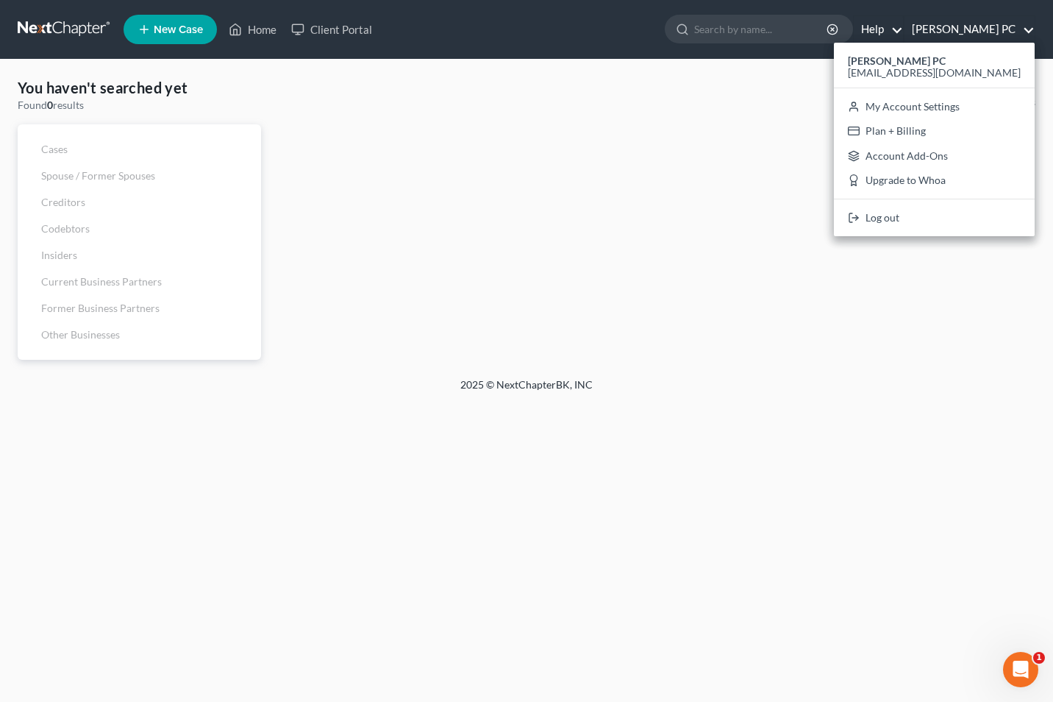
click at [854, 24] on link "Help" at bounding box center [878, 29] width 49 height 26
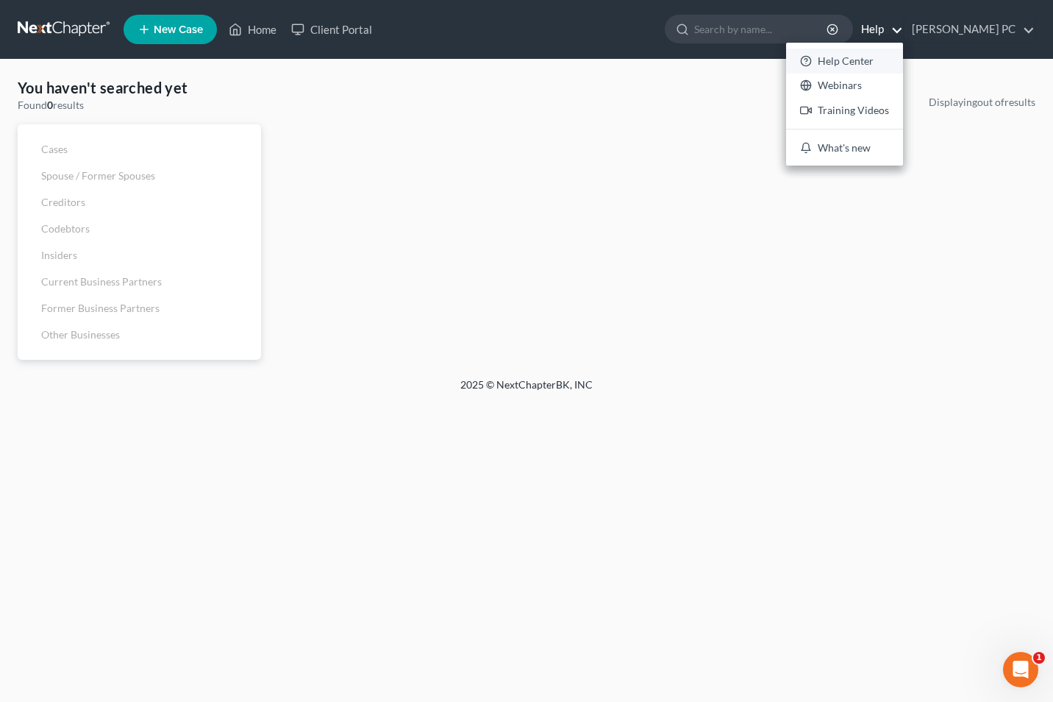
click at [817, 63] on link "Help Center" at bounding box center [844, 61] width 117 height 25
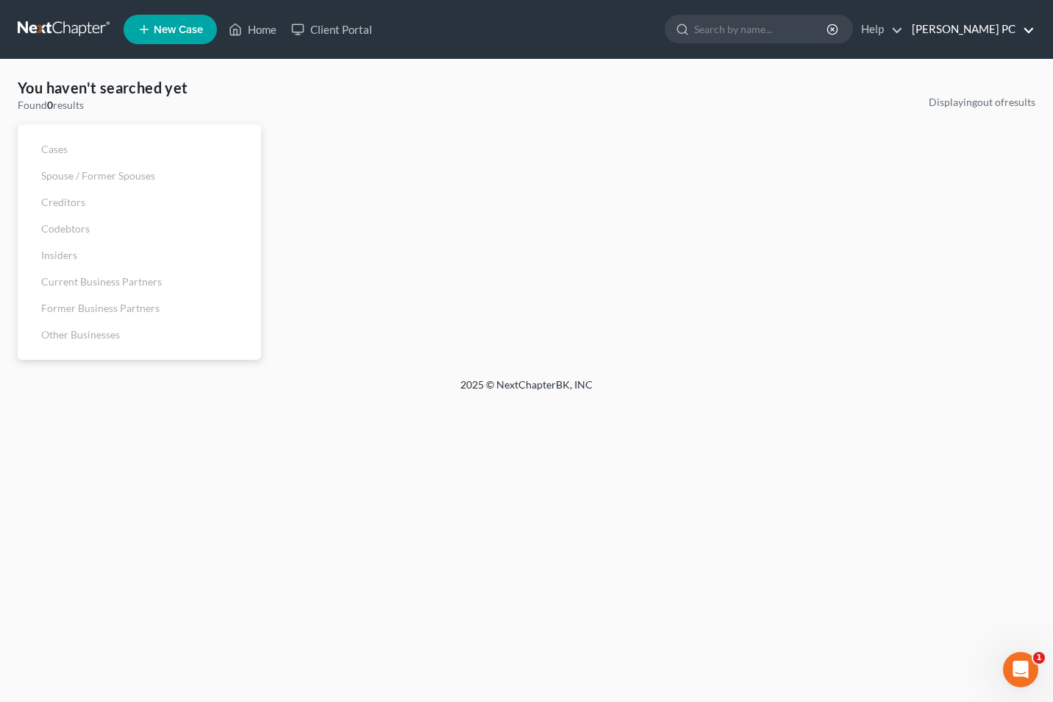
click at [1027, 26] on link "[PERSON_NAME] PC" at bounding box center [970, 29] width 130 height 26
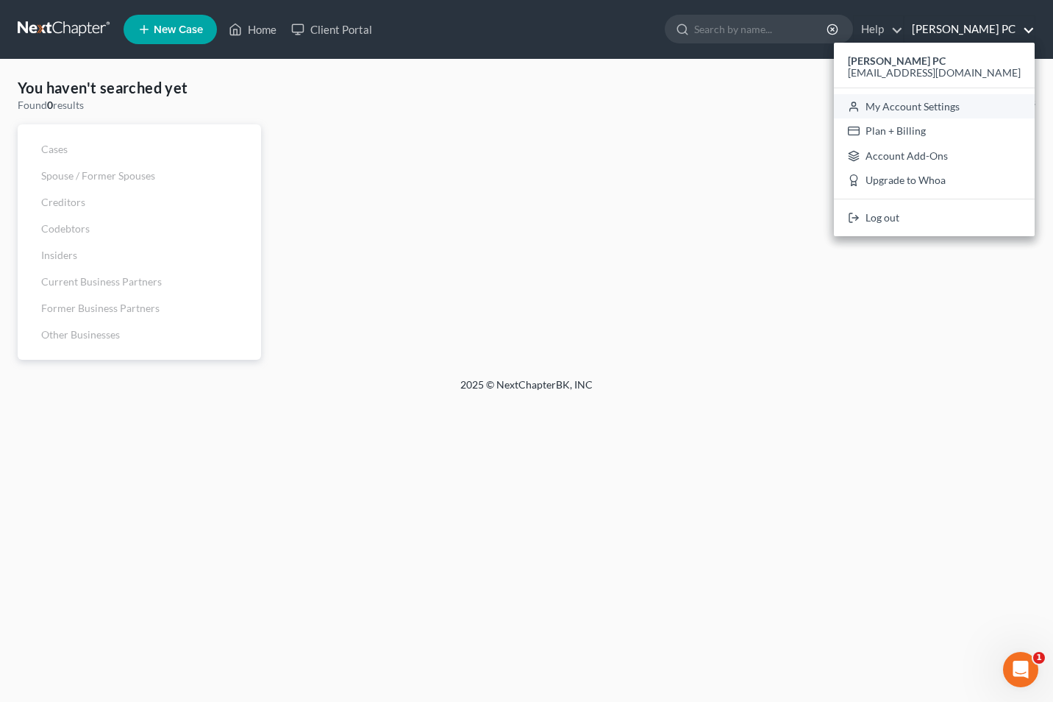
click at [945, 103] on link "My Account Settings" at bounding box center [934, 106] width 201 height 25
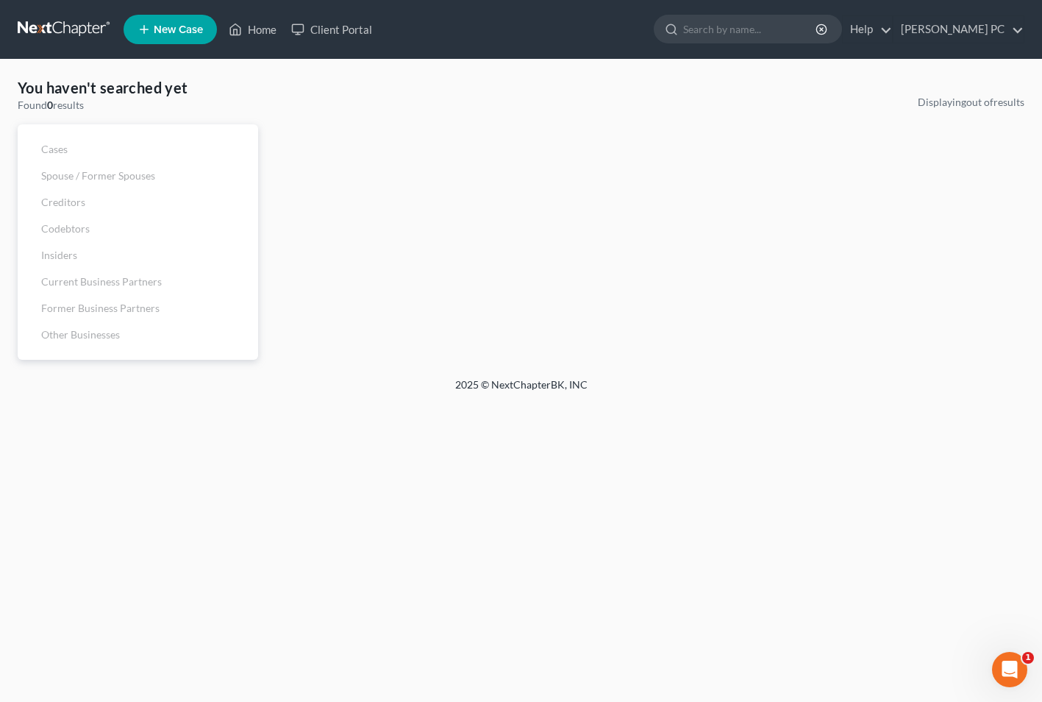
select select "38"
select select "24"
select select "21"
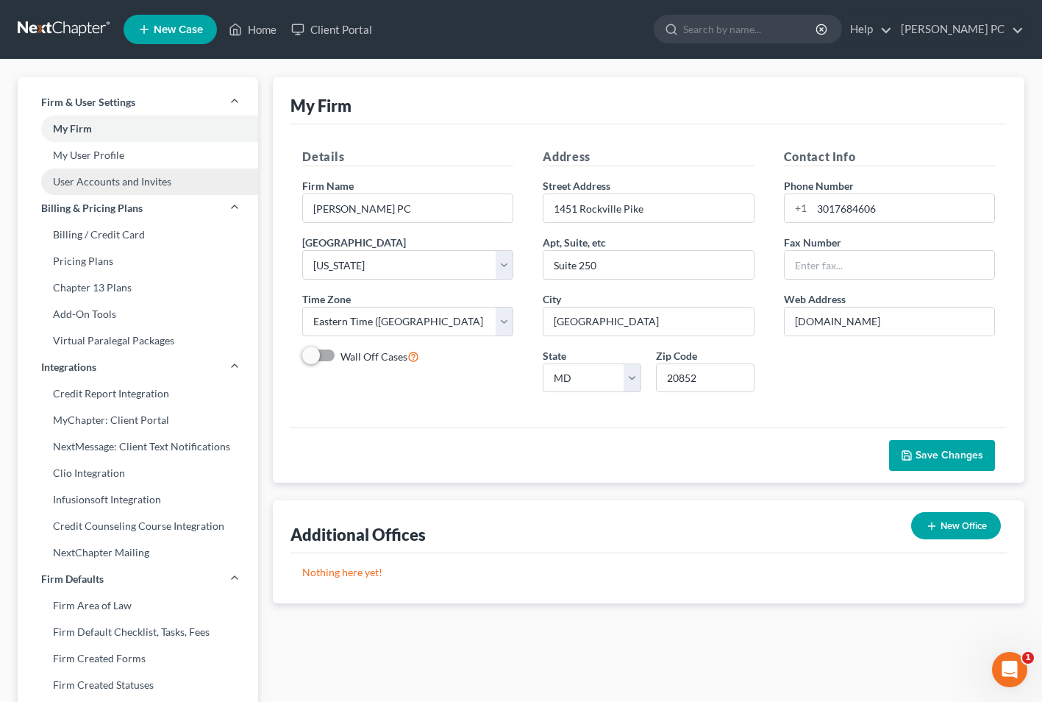
click at [116, 183] on link "User Accounts and Invites" at bounding box center [138, 181] width 240 height 26
select select "0"
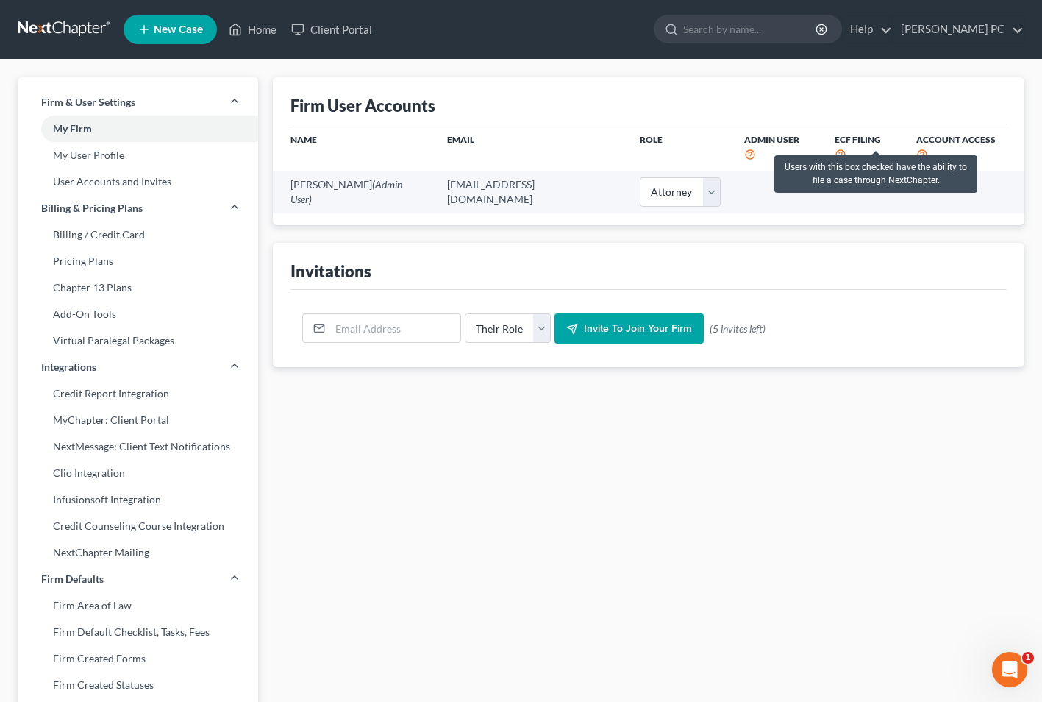
click at [847, 146] on icon at bounding box center [841, 153] width 12 height 14
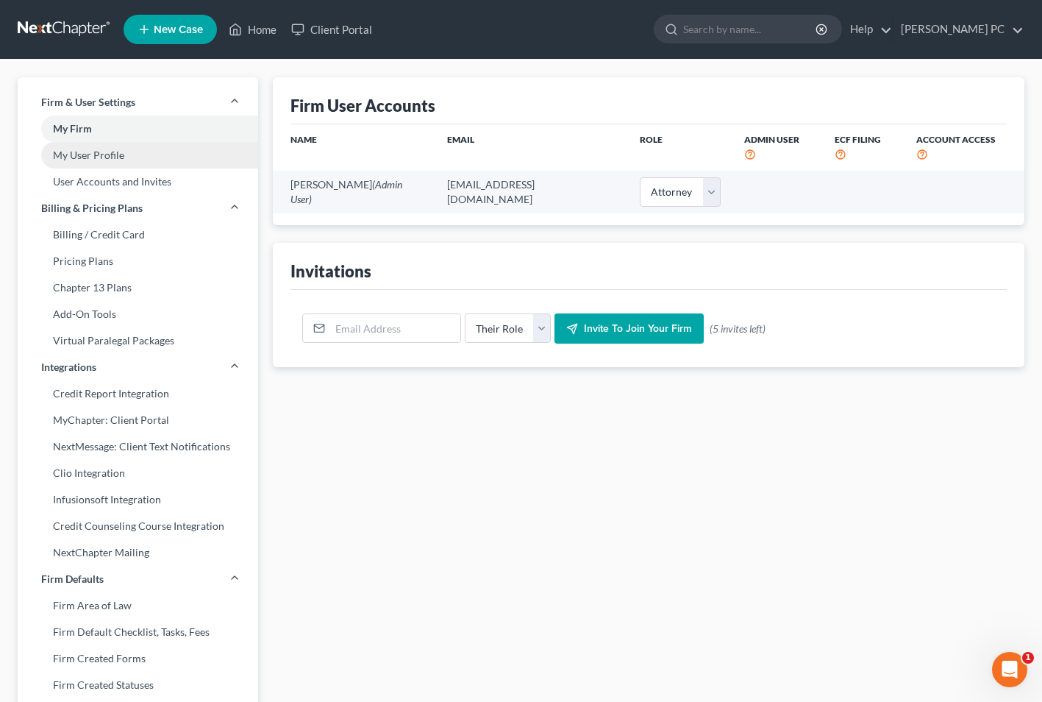
click at [88, 157] on link "My User Profile" at bounding box center [138, 155] width 240 height 26
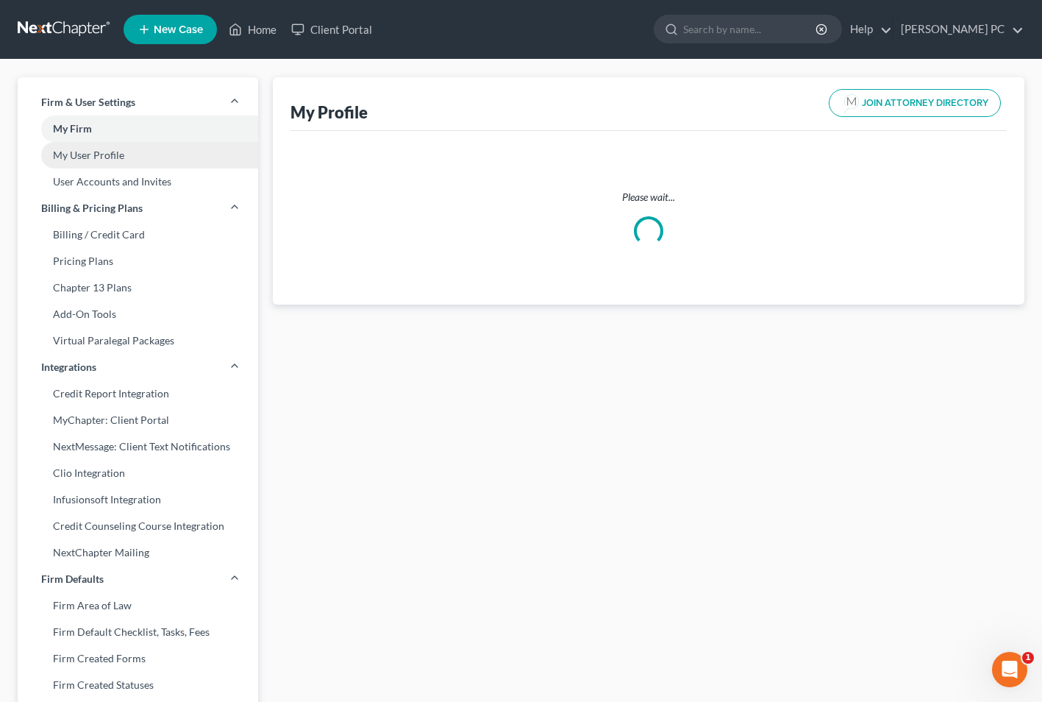
select select "21"
select select "38"
select select "attorney"
select select "0"
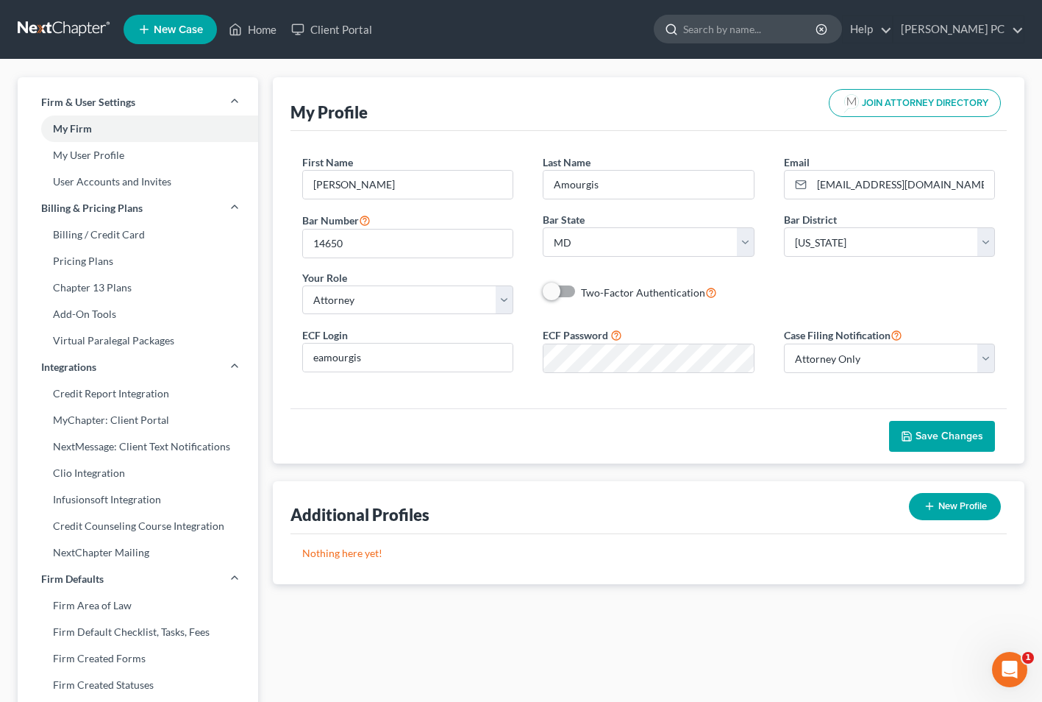
click at [683, 29] on input "search" at bounding box center [750, 28] width 135 height 27
type input "manage my account"
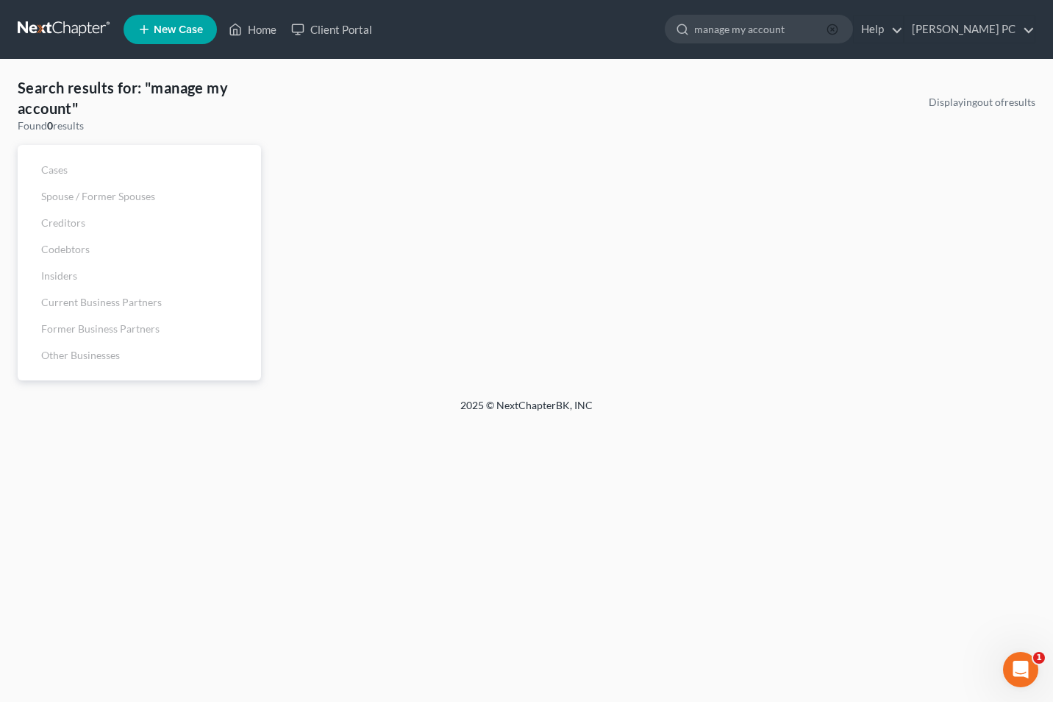
click at [827, 29] on circle "button" at bounding box center [832, 29] width 10 height 10
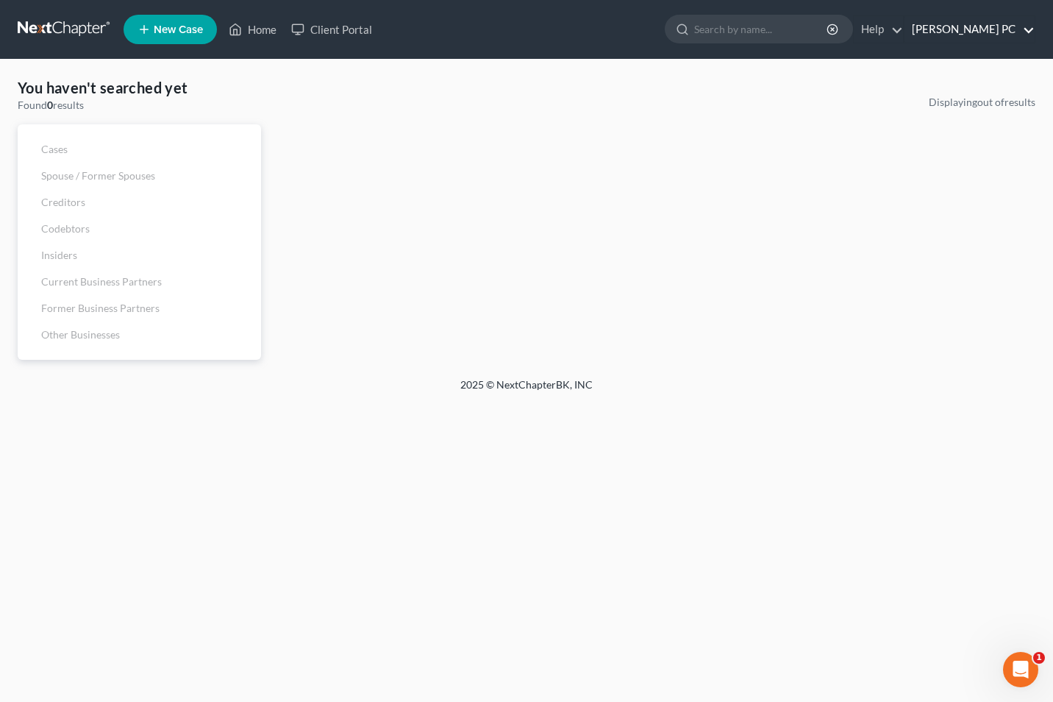
click at [1030, 30] on link "[PERSON_NAME] PC" at bounding box center [970, 29] width 130 height 26
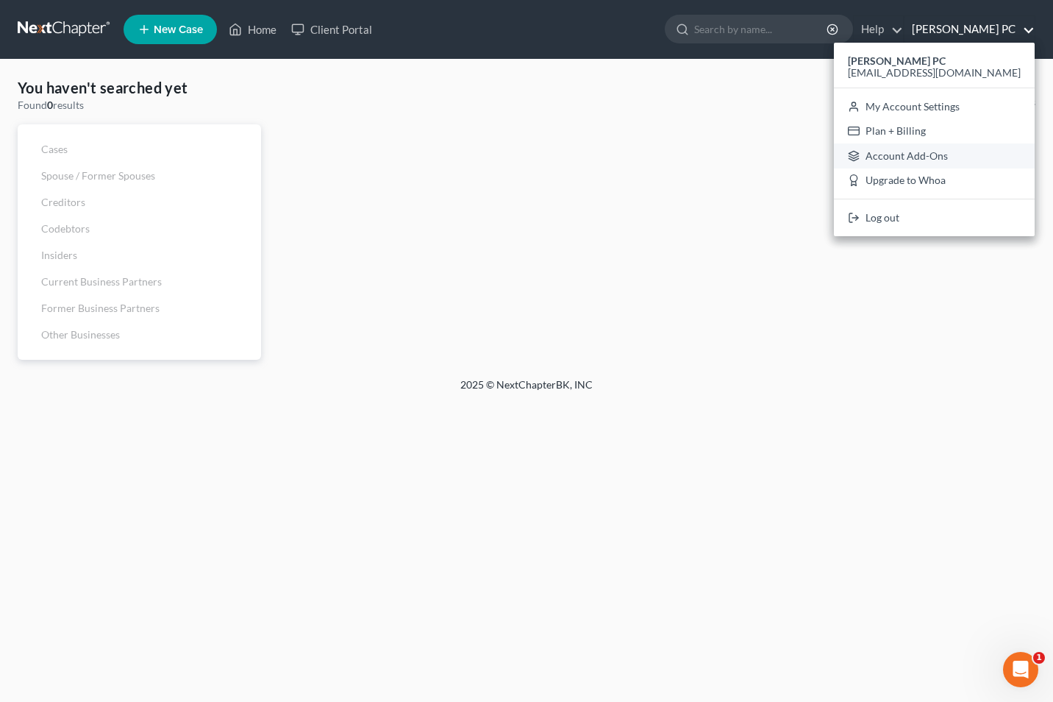
click at [957, 152] on link "Account Add-Ons" at bounding box center [934, 155] width 201 height 25
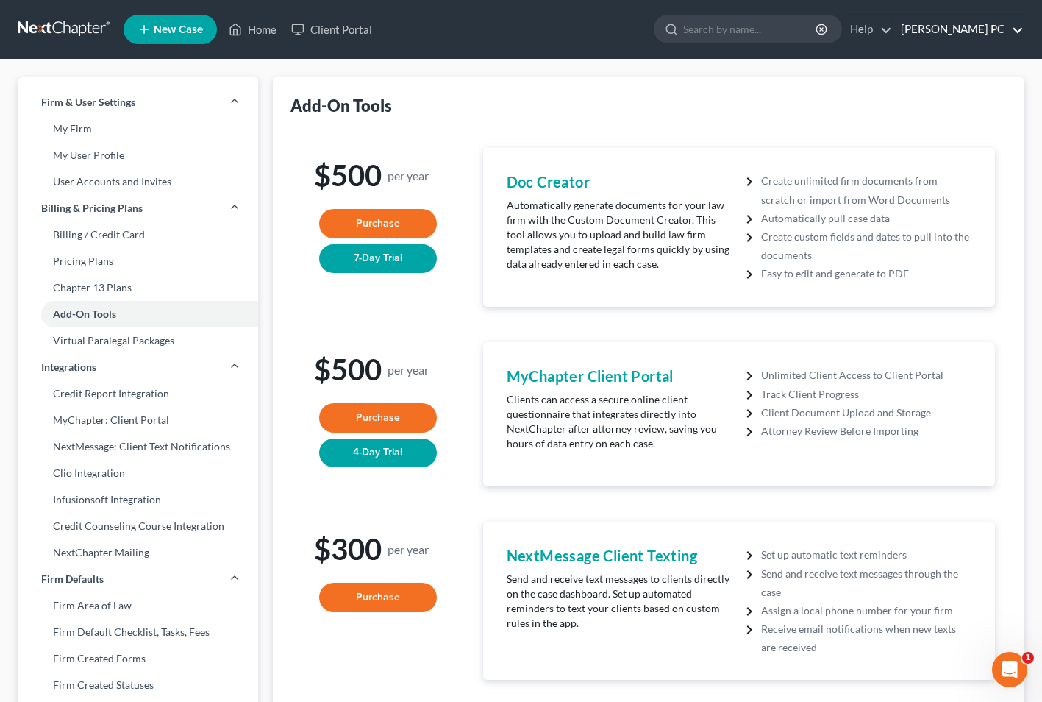
click at [1014, 27] on link "[PERSON_NAME] PC" at bounding box center [959, 29] width 130 height 26
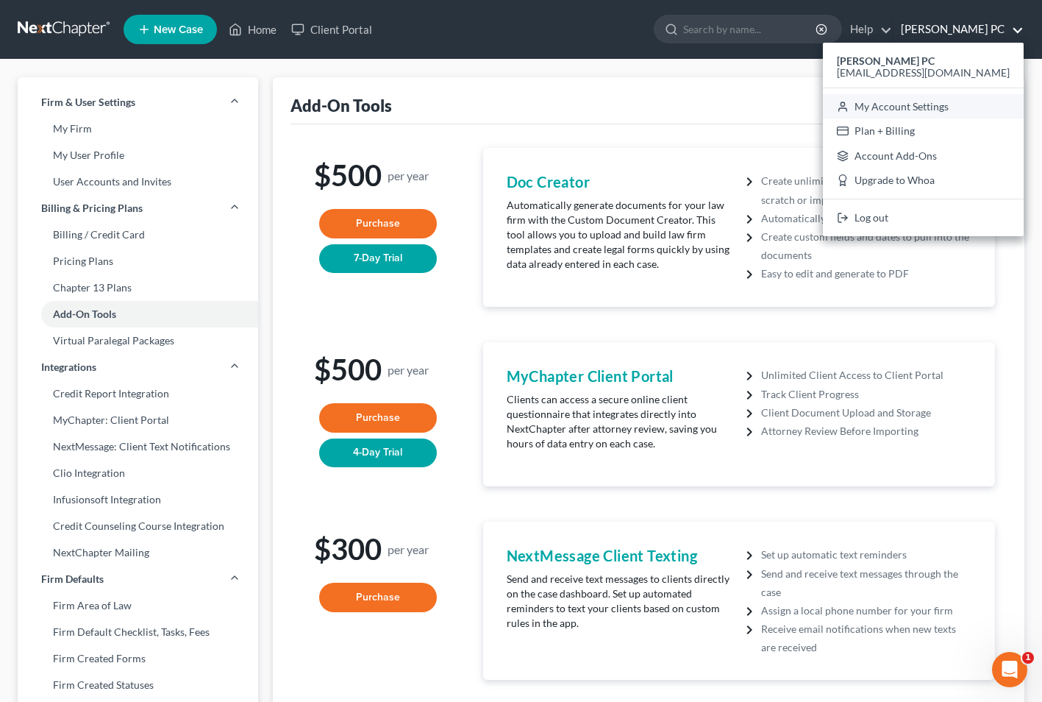
click at [964, 107] on link "My Account Settings" at bounding box center [923, 106] width 201 height 25
select select "38"
select select "24"
select select "21"
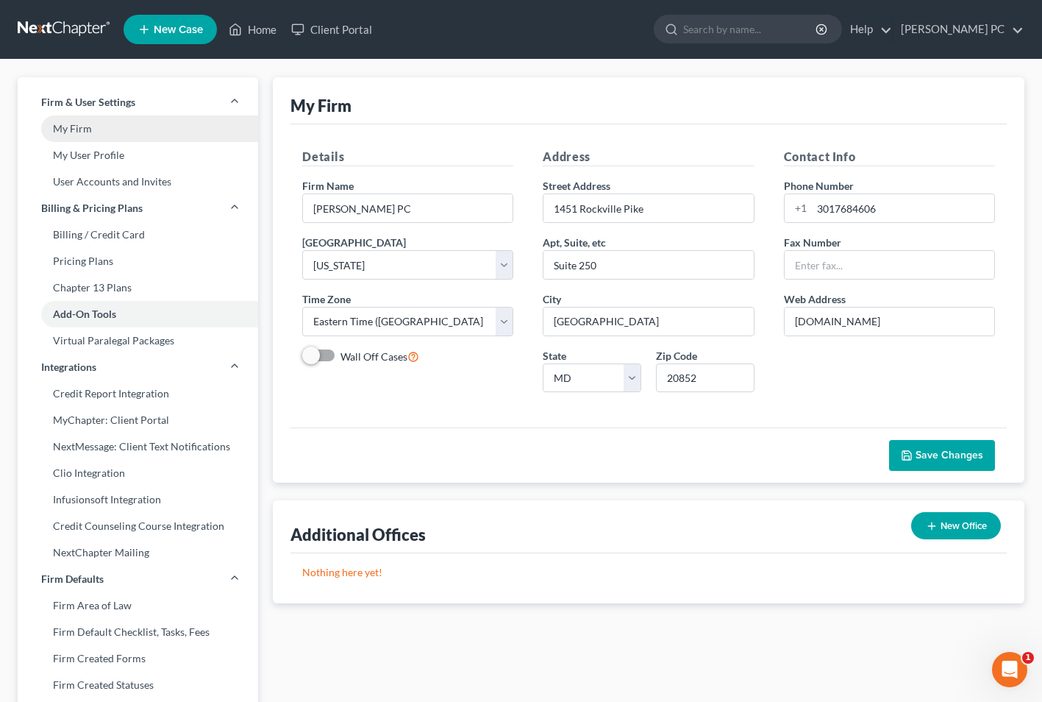
click at [71, 133] on link "My Firm" at bounding box center [138, 128] width 240 height 26
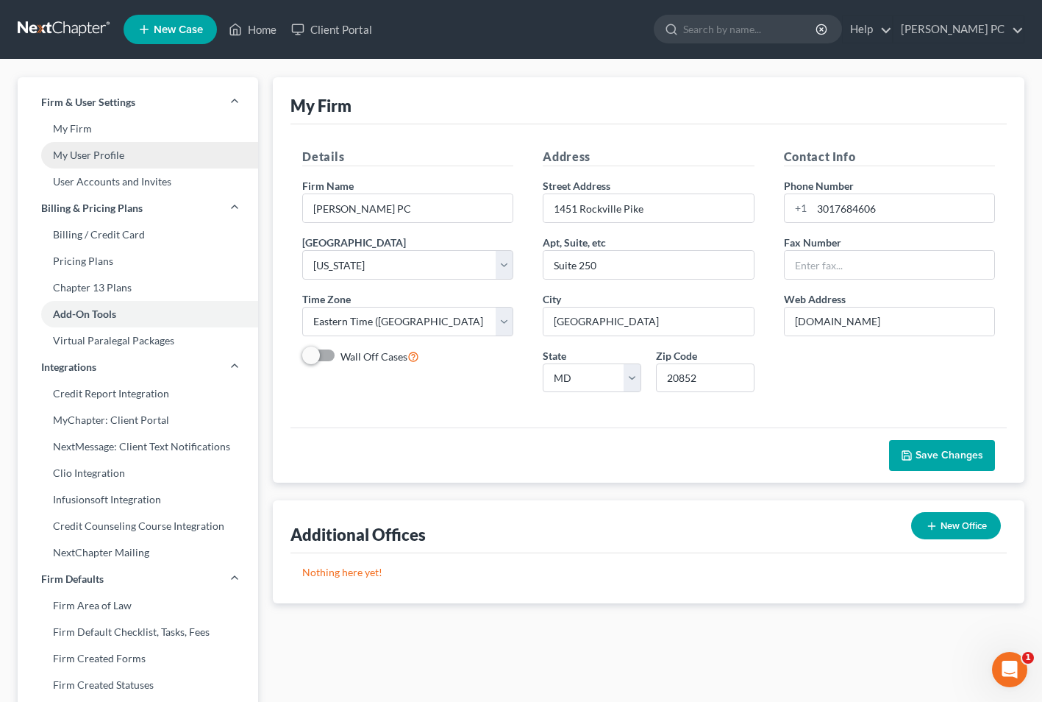
click at [116, 157] on link "My User Profile" at bounding box center [138, 155] width 240 height 26
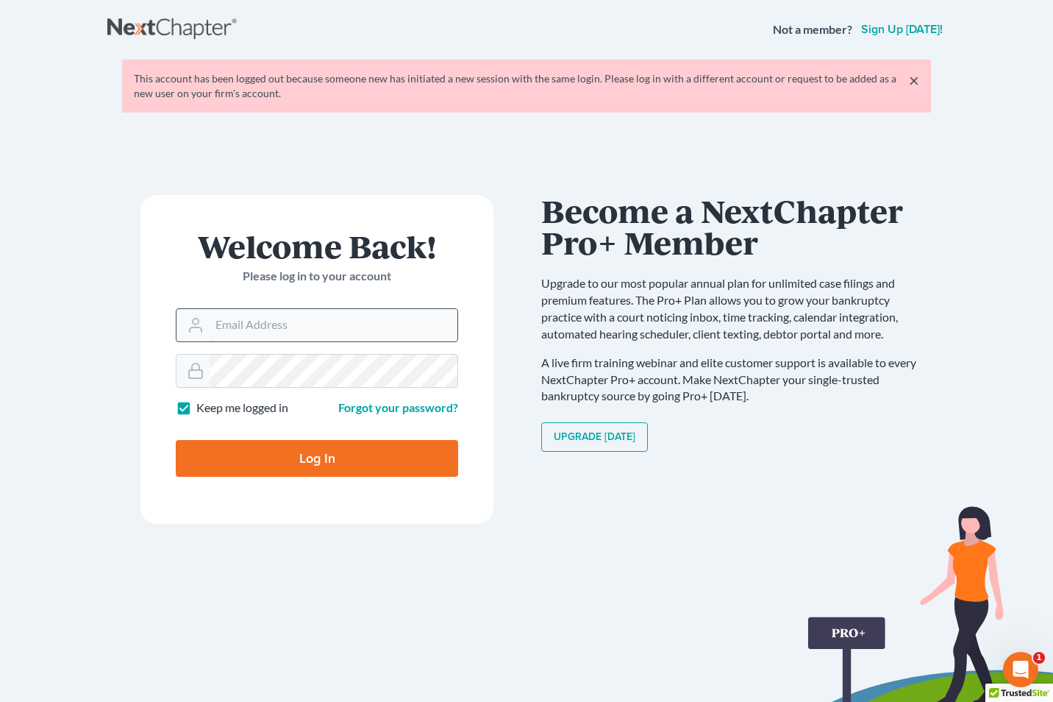
click at [255, 328] on input "Email Address" at bounding box center [334, 325] width 248 height 32
type input "[EMAIL_ADDRESS][DOMAIN_NAME]"
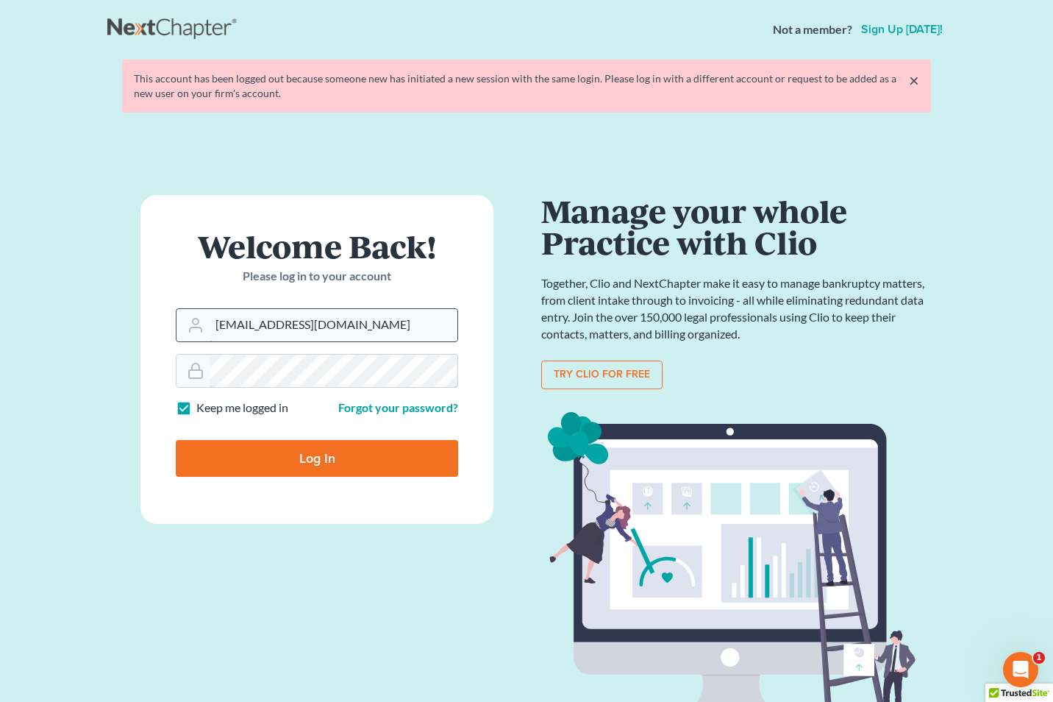
click at [176, 440] on input "Log In" at bounding box center [317, 458] width 282 height 37
type input "Thinking..."
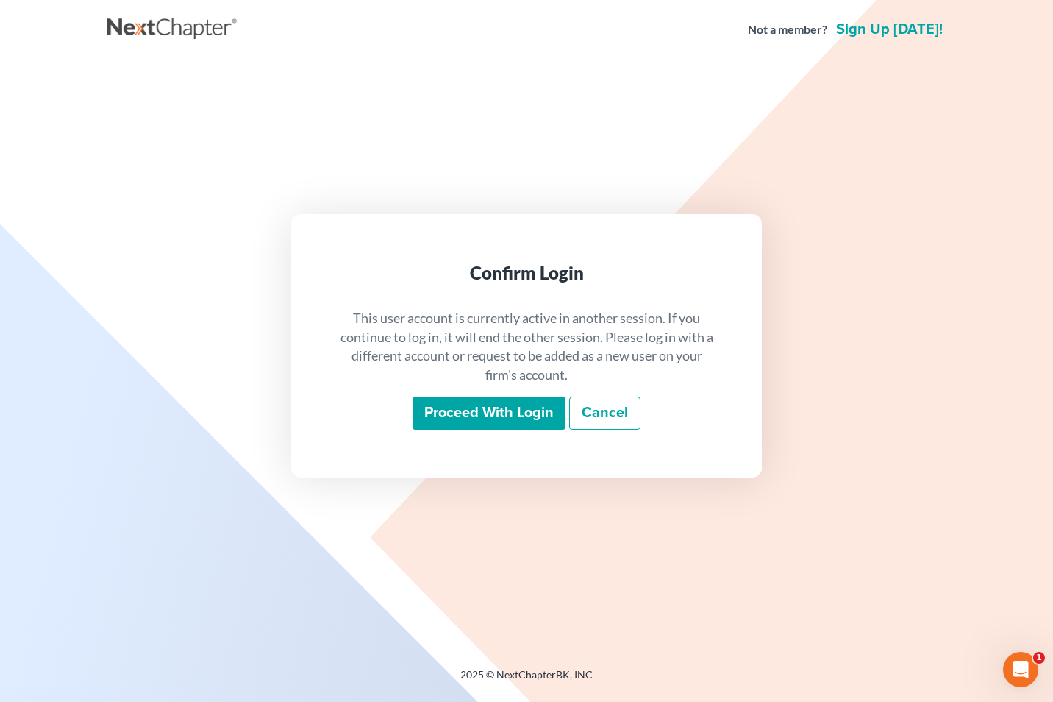
click at [498, 410] on input "Proceed with login" at bounding box center [489, 413] width 153 height 34
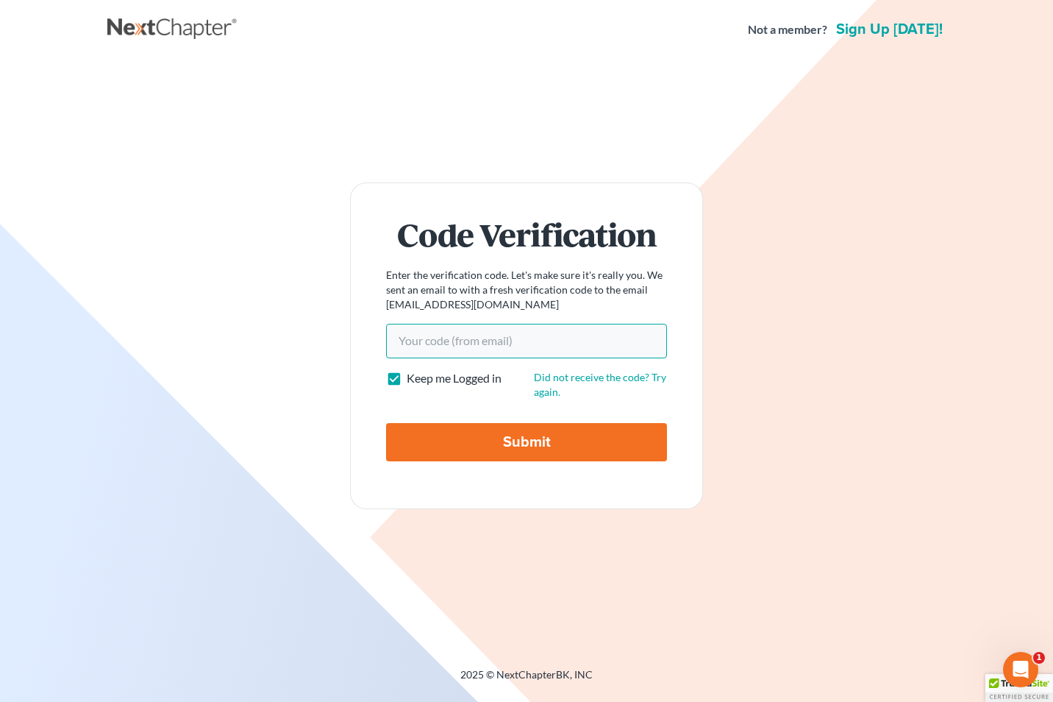
click at [411, 353] on input "Your code(from email)" at bounding box center [526, 341] width 281 height 34
type input "431b17"
click at [485, 446] on input "Submit" at bounding box center [526, 442] width 281 height 38
type input "Thinking..."
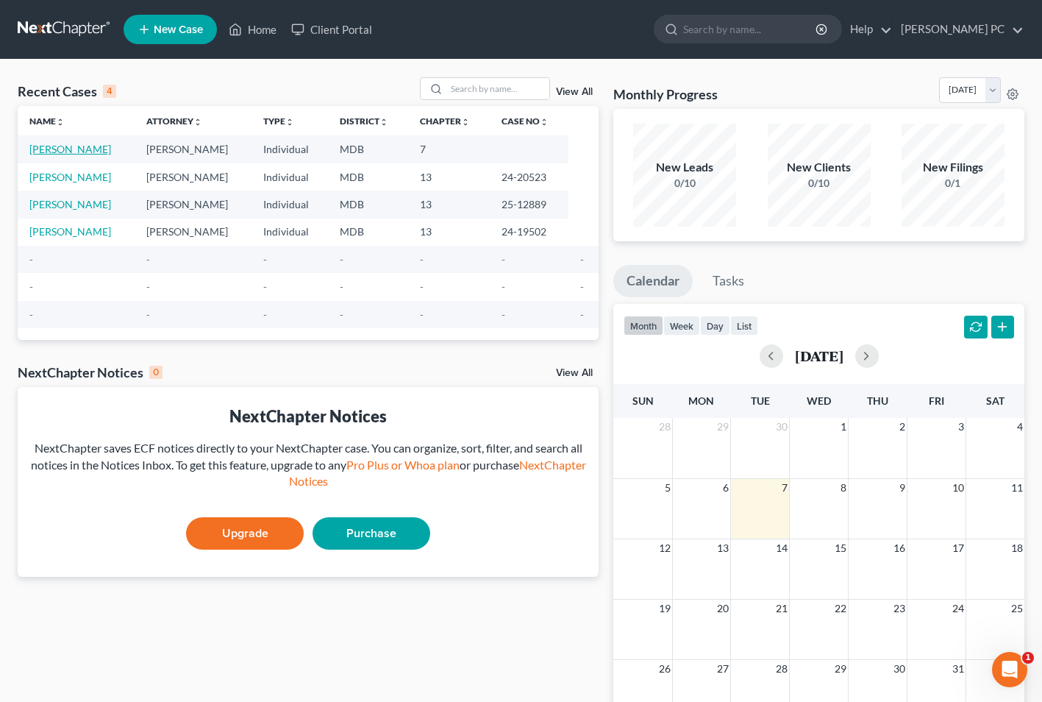
click at [63, 146] on link "[PERSON_NAME]" at bounding box center [70, 149] width 82 height 13
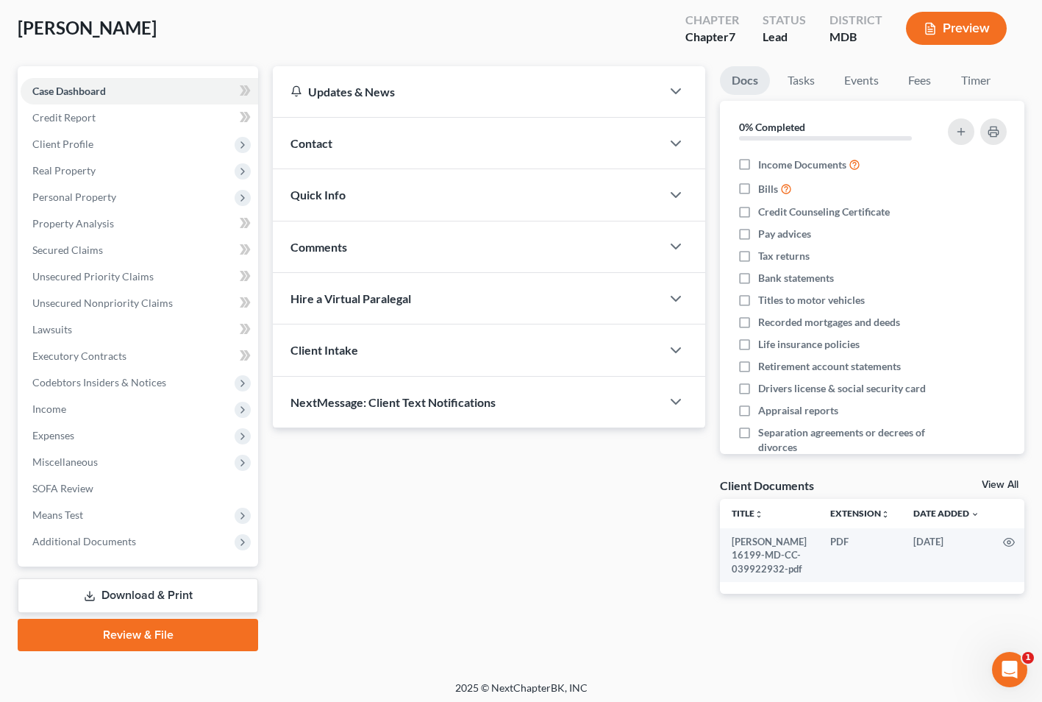
scroll to position [80, 0]
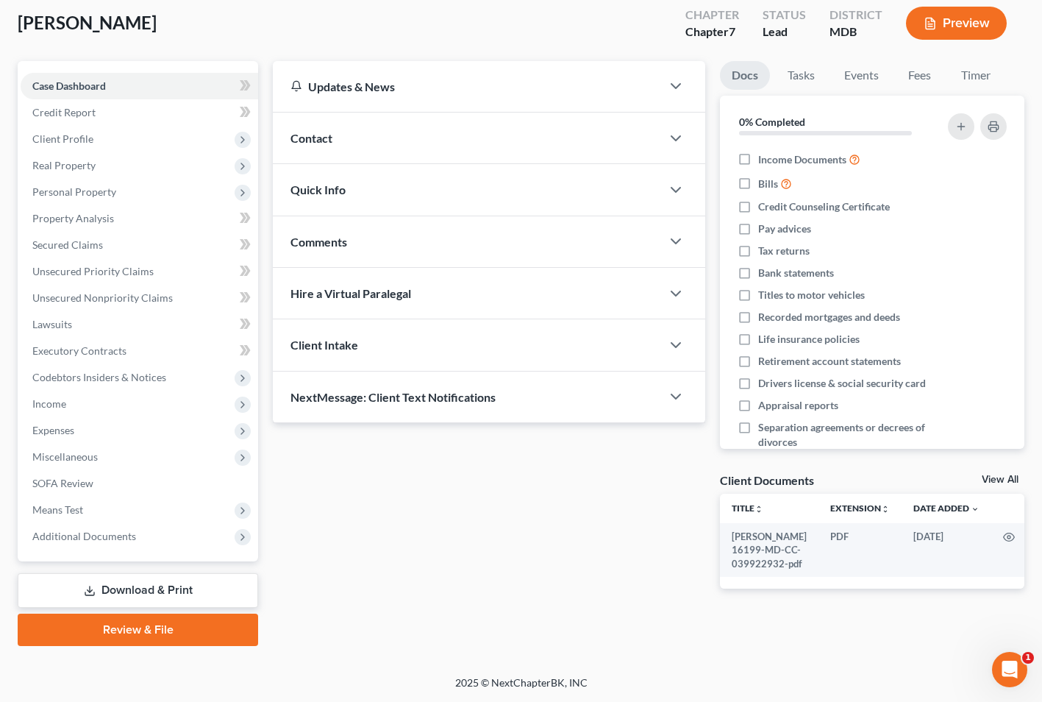
click at [138, 627] on link "Review & File" at bounding box center [138, 629] width 240 height 32
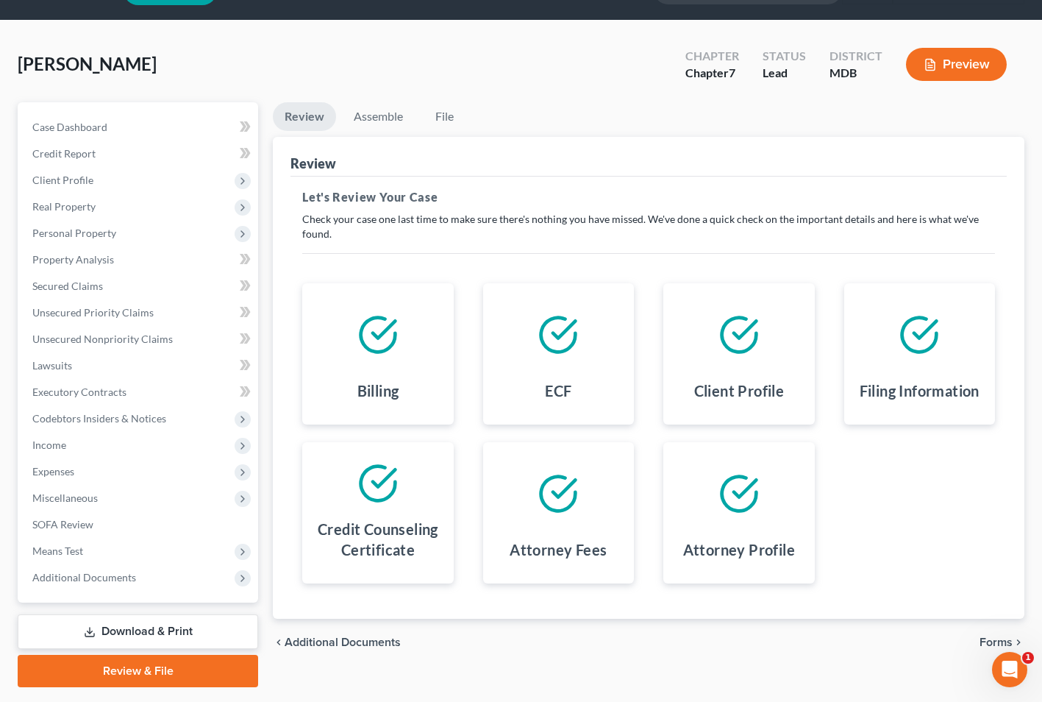
scroll to position [80, 0]
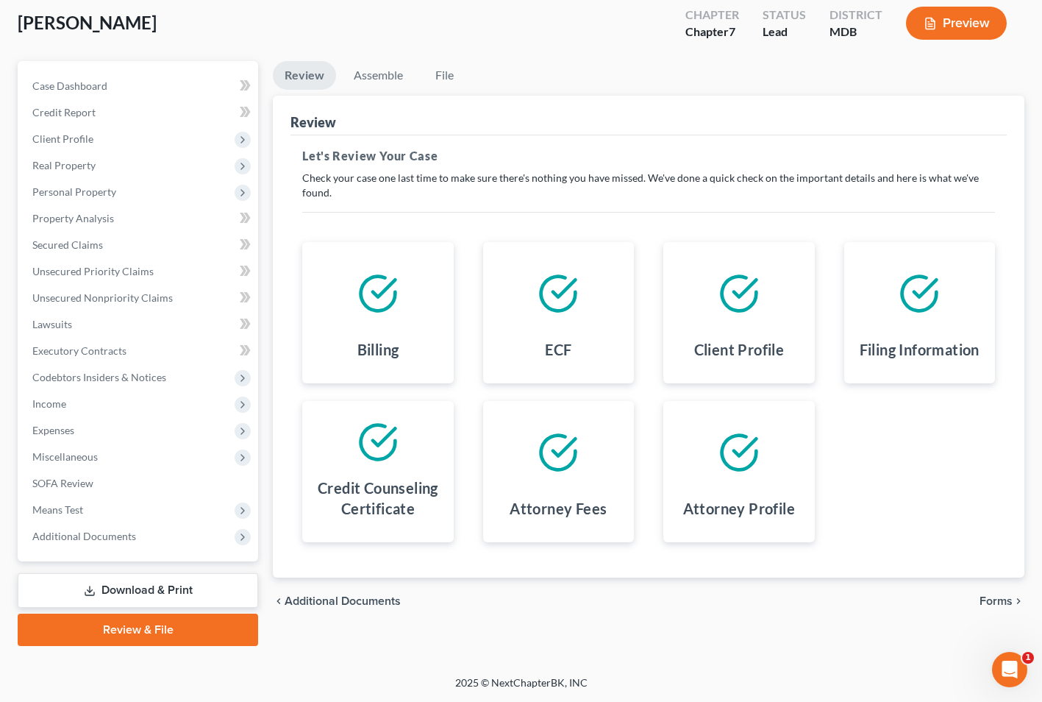
click at [1004, 605] on span "Forms" at bounding box center [996, 601] width 33 height 12
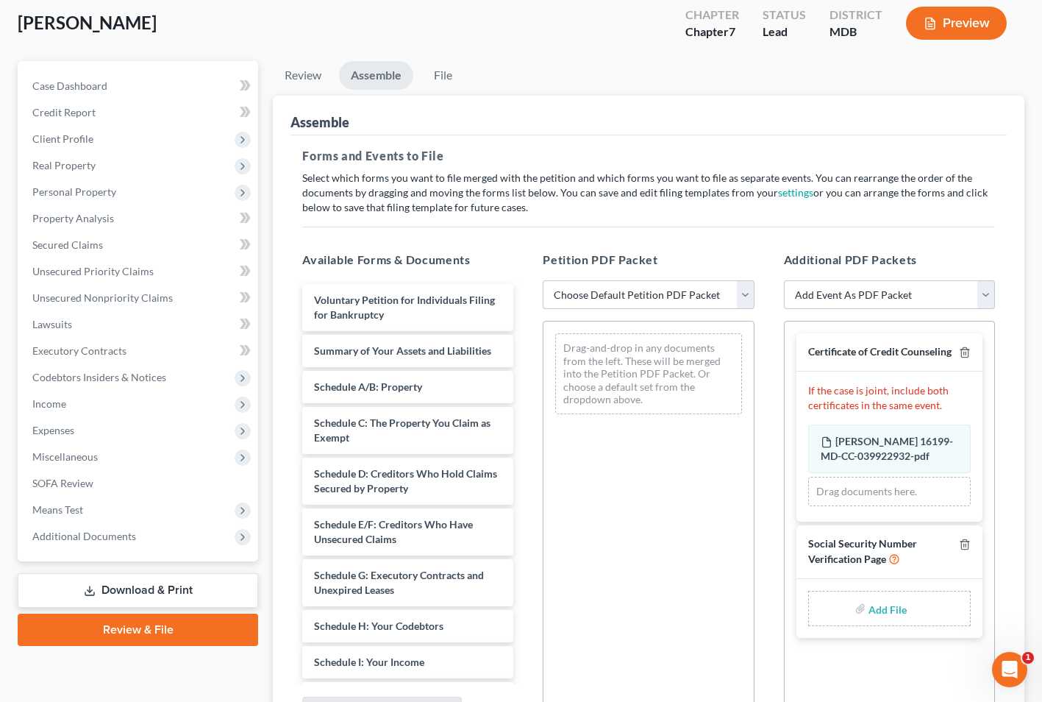
click at [750, 299] on select "Choose Default Petition PDF Packet Emergency Filing (Voluntary Petition and Cre…" at bounding box center [648, 294] width 211 height 29
select select "2"
click at [543, 280] on select "Choose Default Petition PDF Packet Emergency Filing (Voluntary Petition and Cre…" at bounding box center [648, 294] width 211 height 29
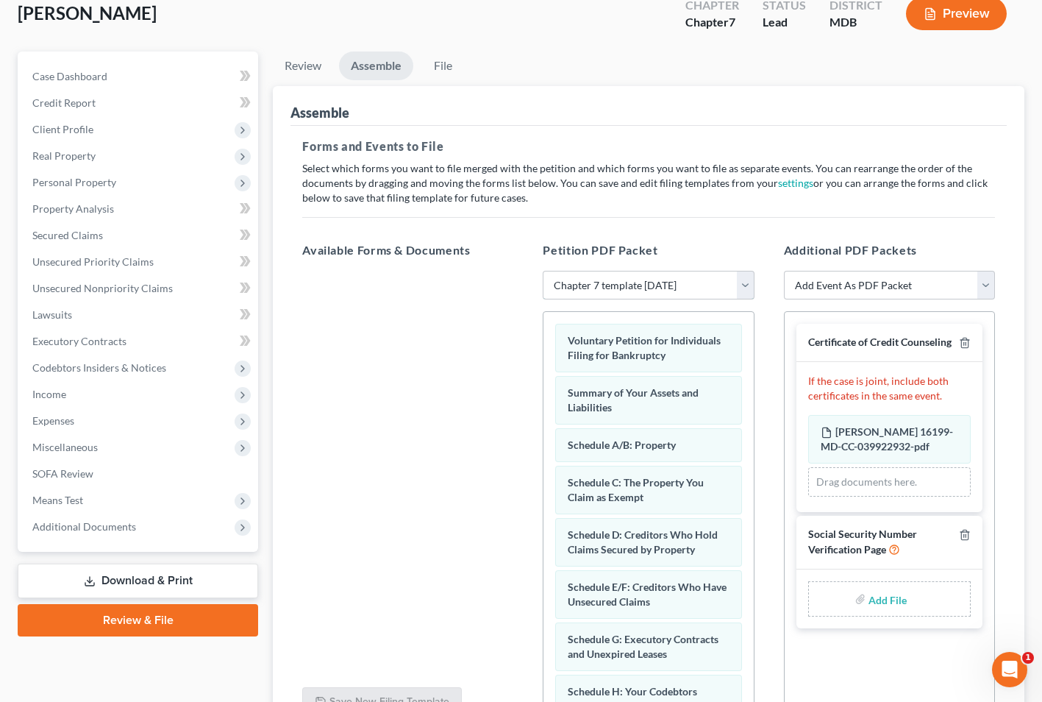
scroll to position [119, 0]
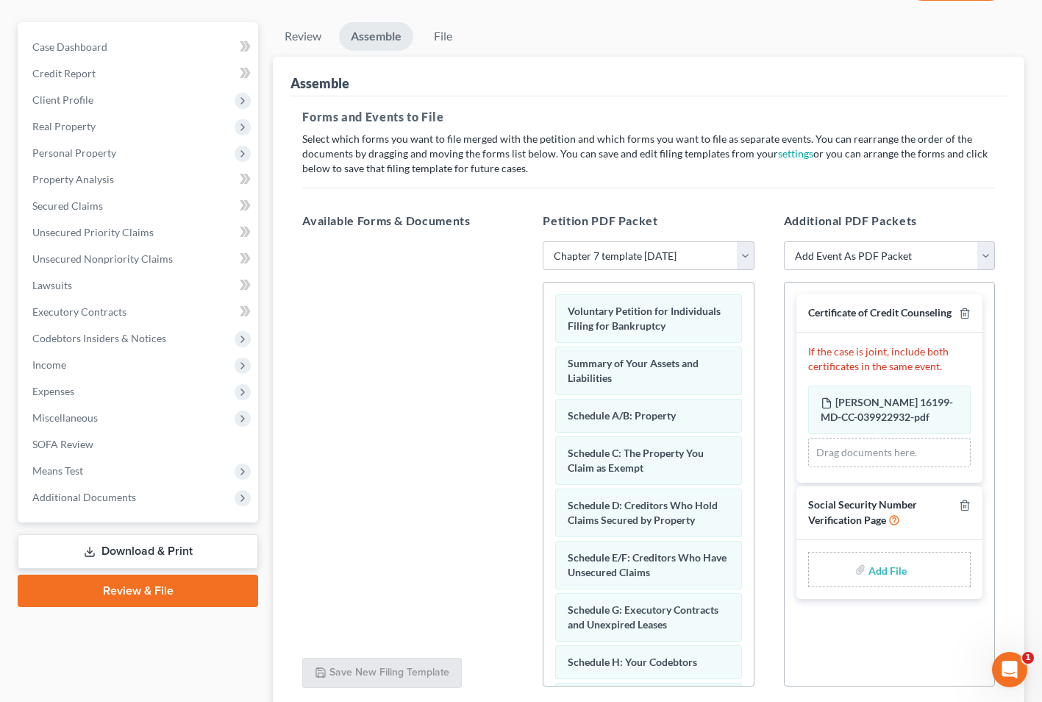
click at [876, 582] on input "file" at bounding box center [886, 569] width 35 height 26
type input "C:\fakepath\[PERSON_NAME] signed.pdf"
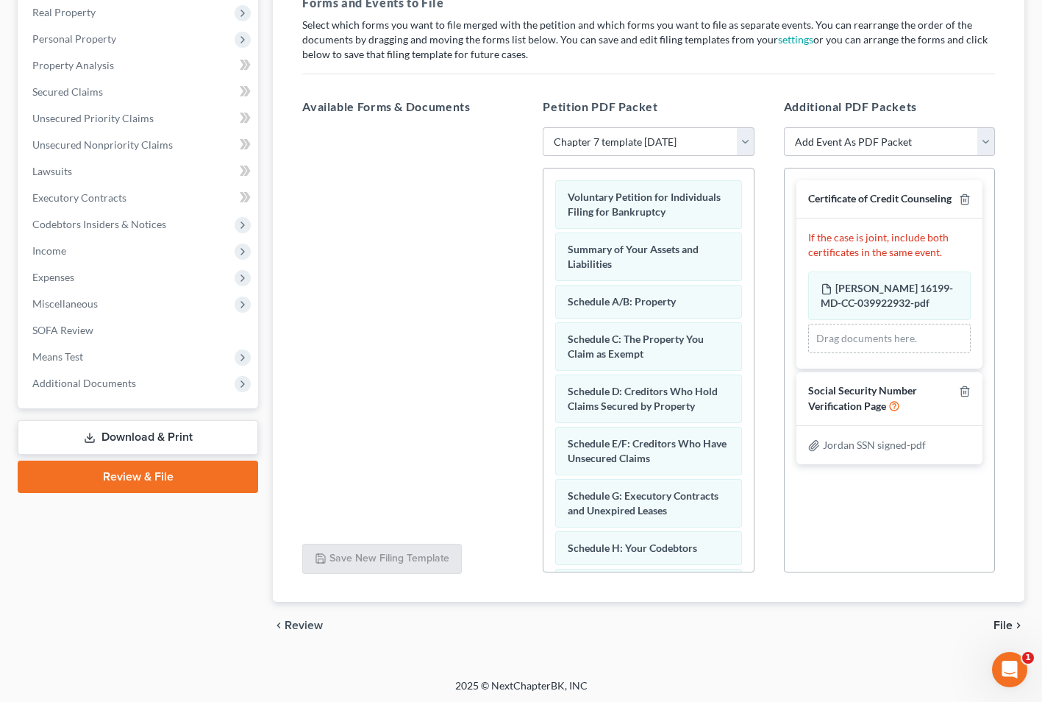
scroll to position [236, 0]
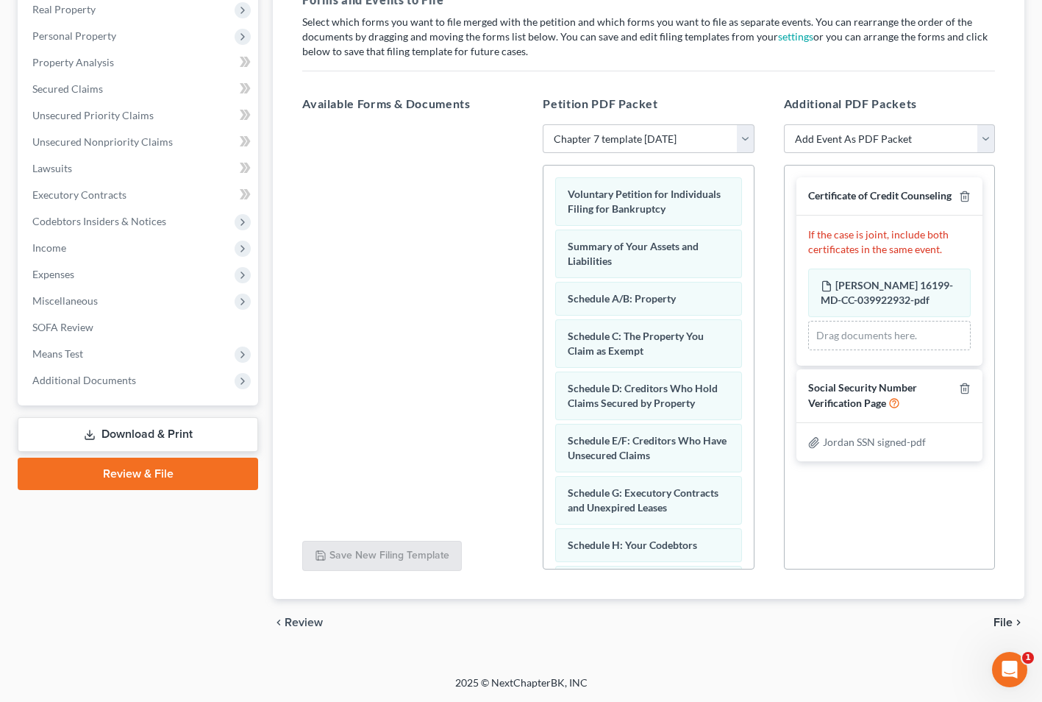
click at [1002, 624] on span "File" at bounding box center [1003, 622] width 19 height 12
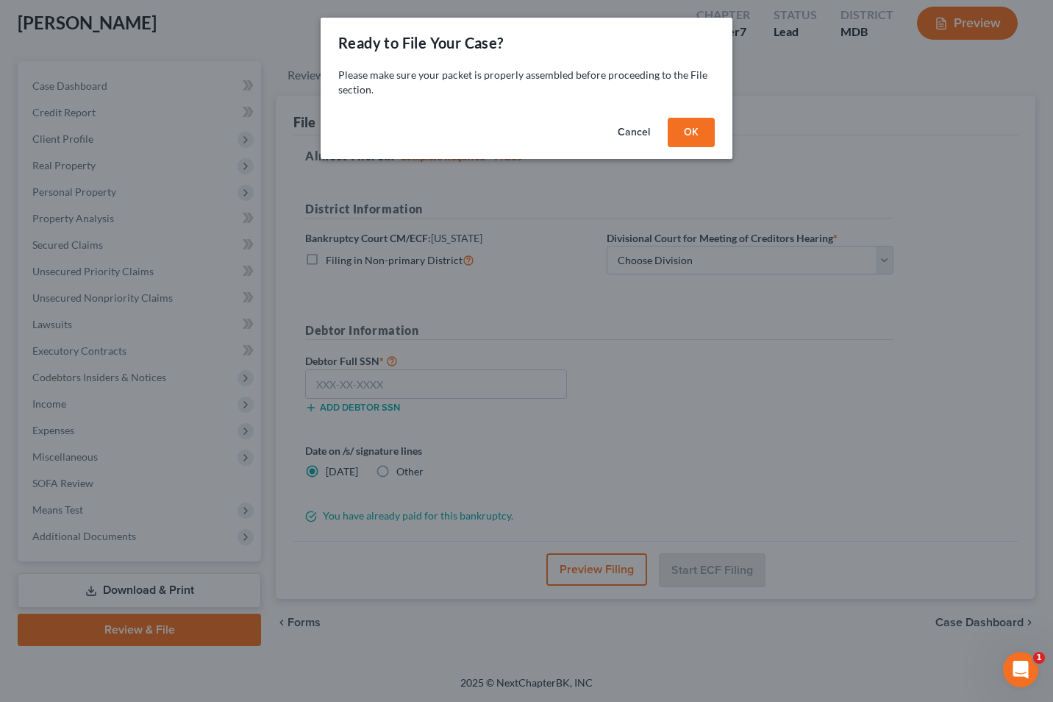
drag, startPoint x: 670, startPoint y: 104, endPoint x: 671, endPoint y: 113, distance: 8.9
click at [670, 107] on div "Please make sure your packet is properly assembled before proceeding to the Fil…" at bounding box center [527, 90] width 412 height 44
click at [695, 134] on button "OK" at bounding box center [691, 132] width 47 height 29
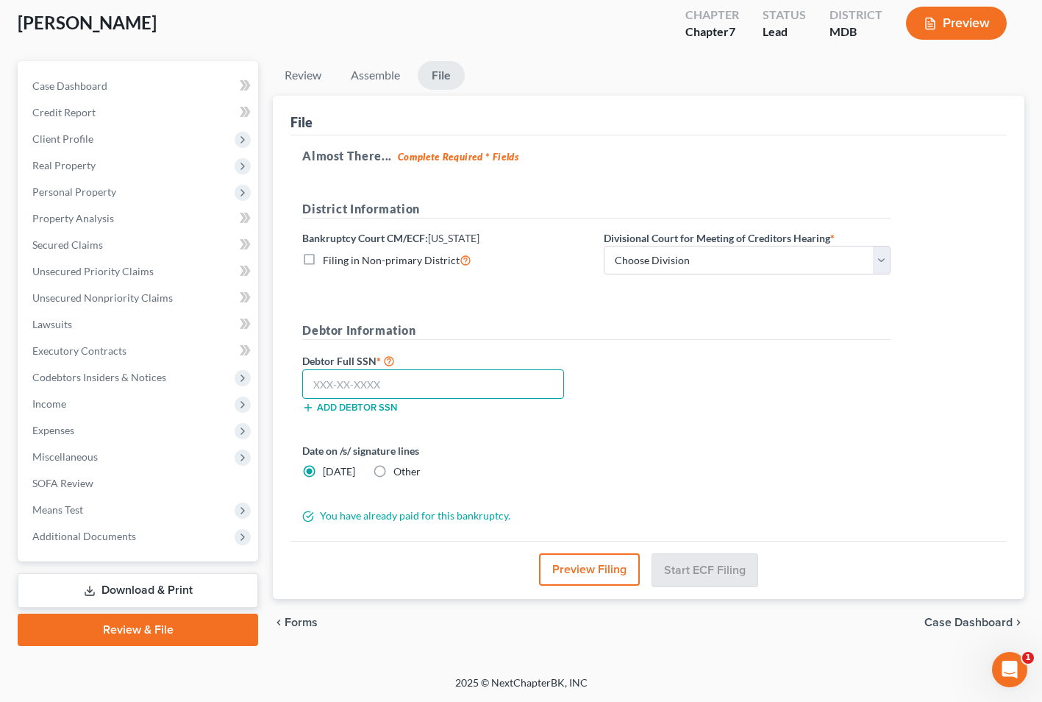
click at [333, 387] on input "text" at bounding box center [433, 383] width 262 height 29
type input "218-92-9173"
click at [883, 251] on select "Choose Division Baltimore Greenbelt" at bounding box center [747, 260] width 287 height 29
select select "0"
click at [604, 246] on select "Choose Division Baltimore Greenbelt" at bounding box center [747, 260] width 287 height 29
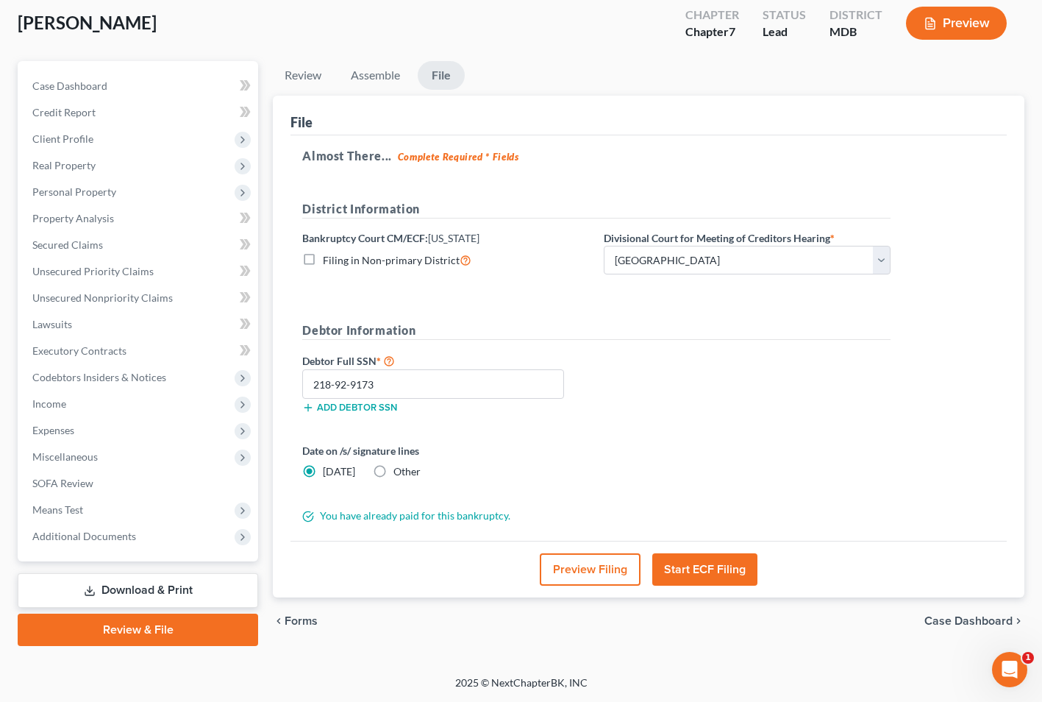
click at [720, 573] on button "Start ECF Filing" at bounding box center [704, 569] width 105 height 32
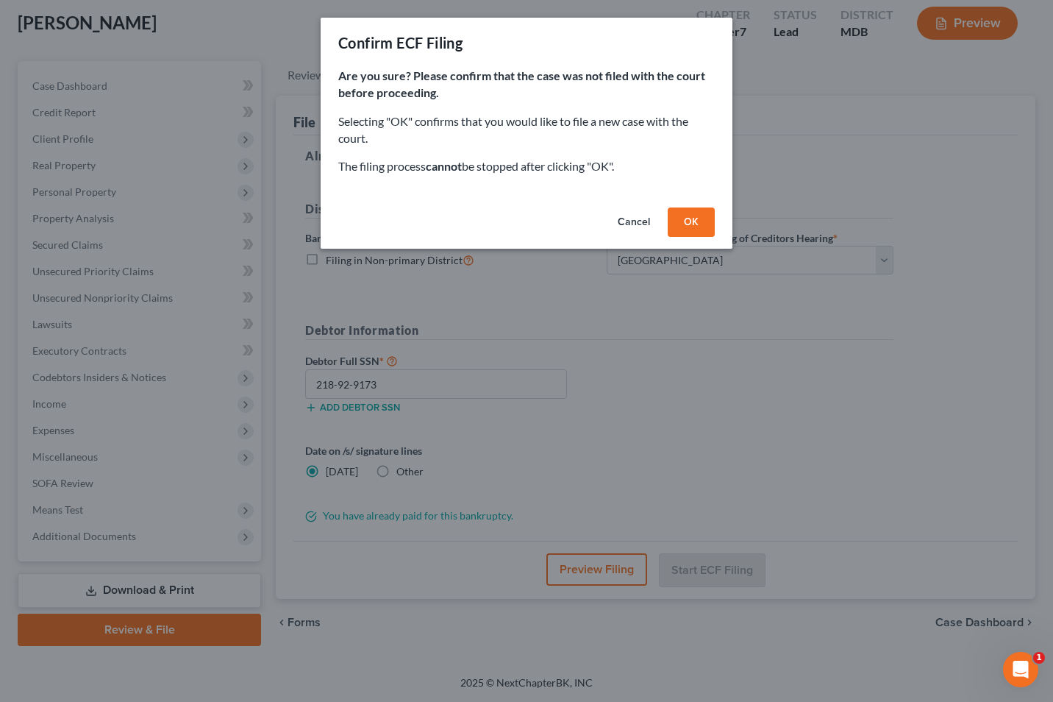
click at [698, 229] on button "OK" at bounding box center [691, 221] width 47 height 29
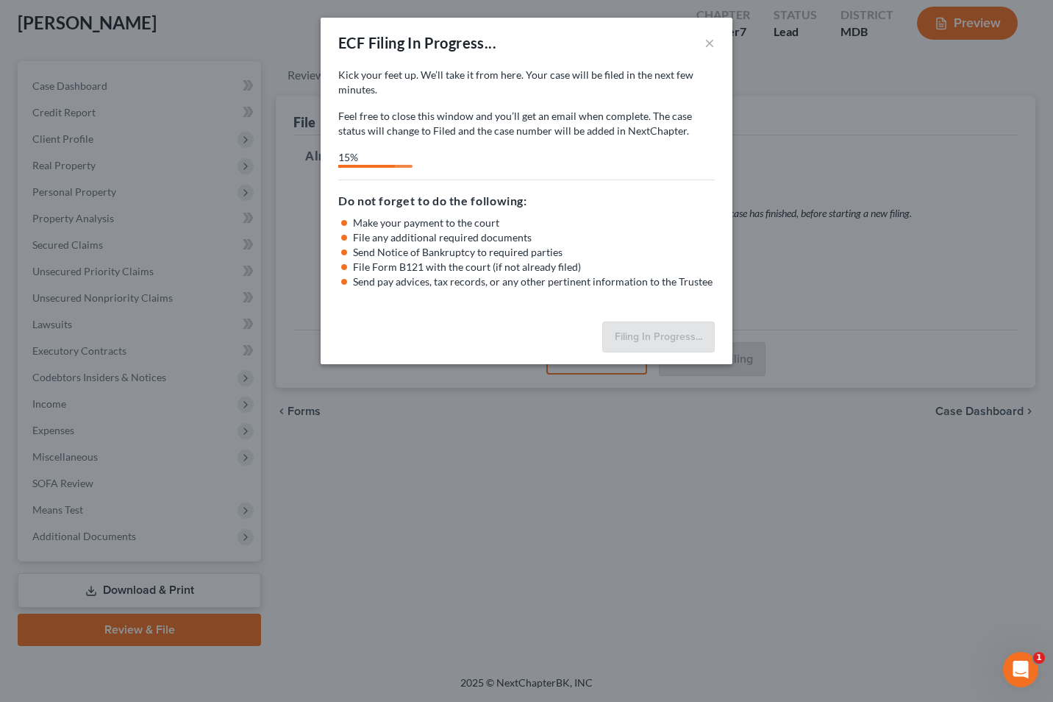
select select "0"
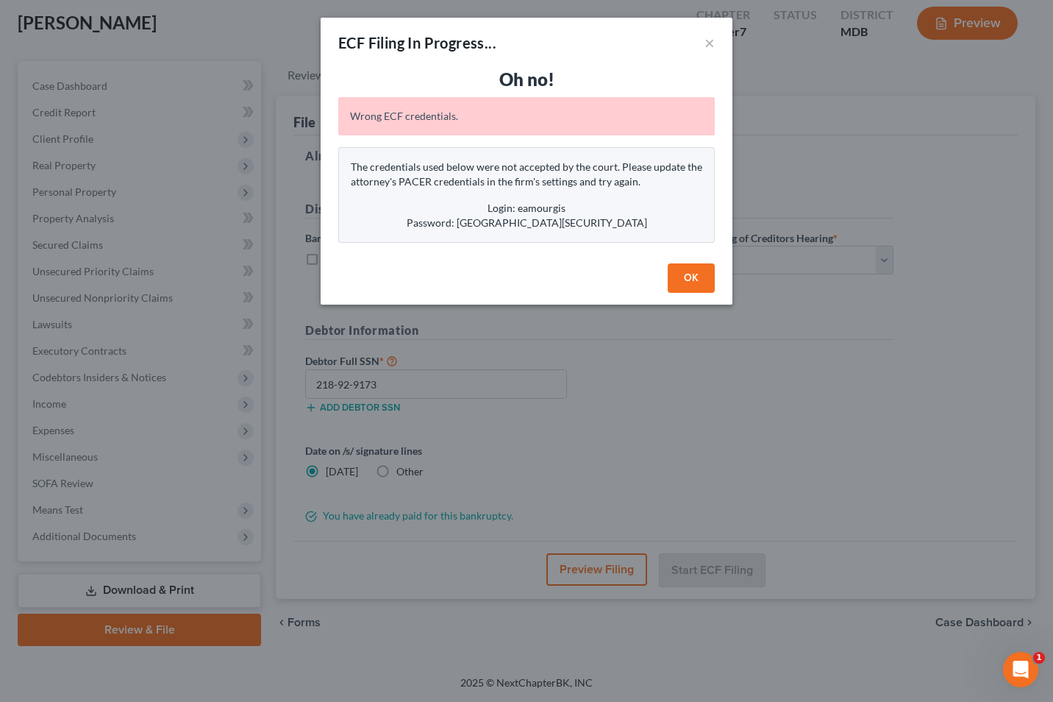
click at [695, 282] on button "OK" at bounding box center [691, 277] width 47 height 29
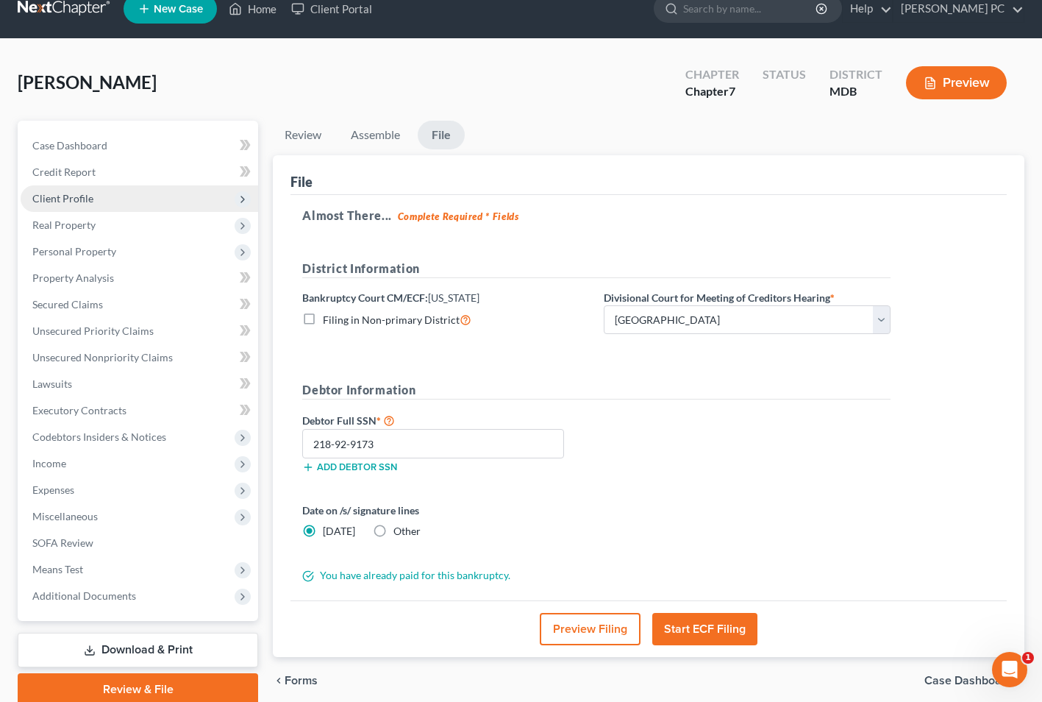
scroll to position [0, 0]
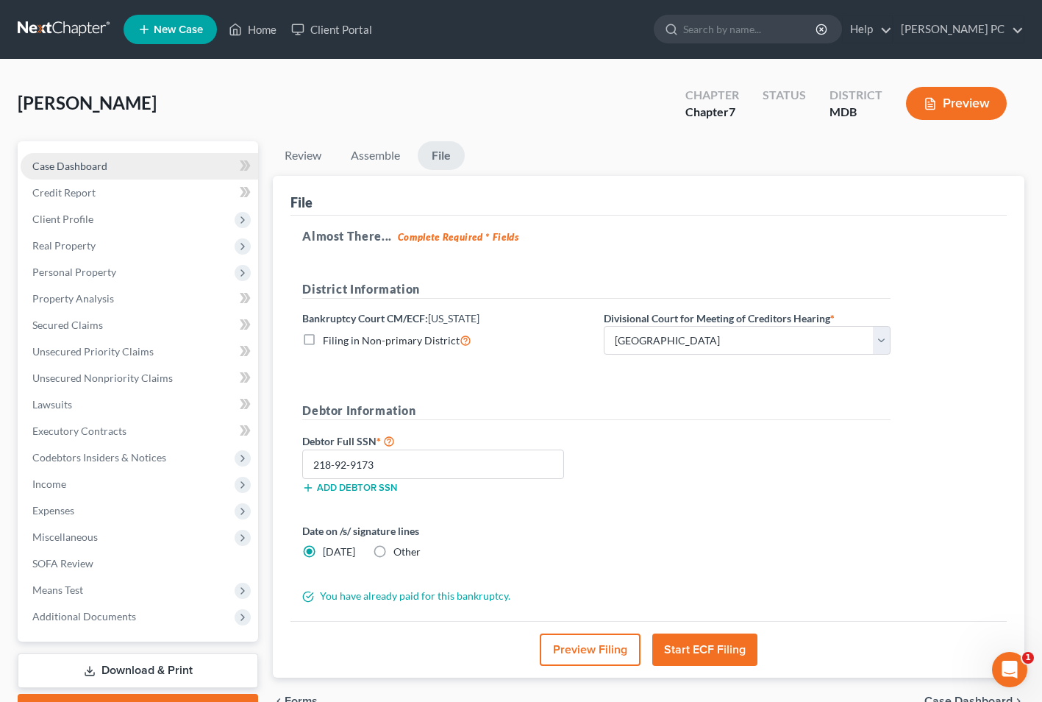
click at [83, 171] on span "Case Dashboard" at bounding box center [69, 166] width 75 height 13
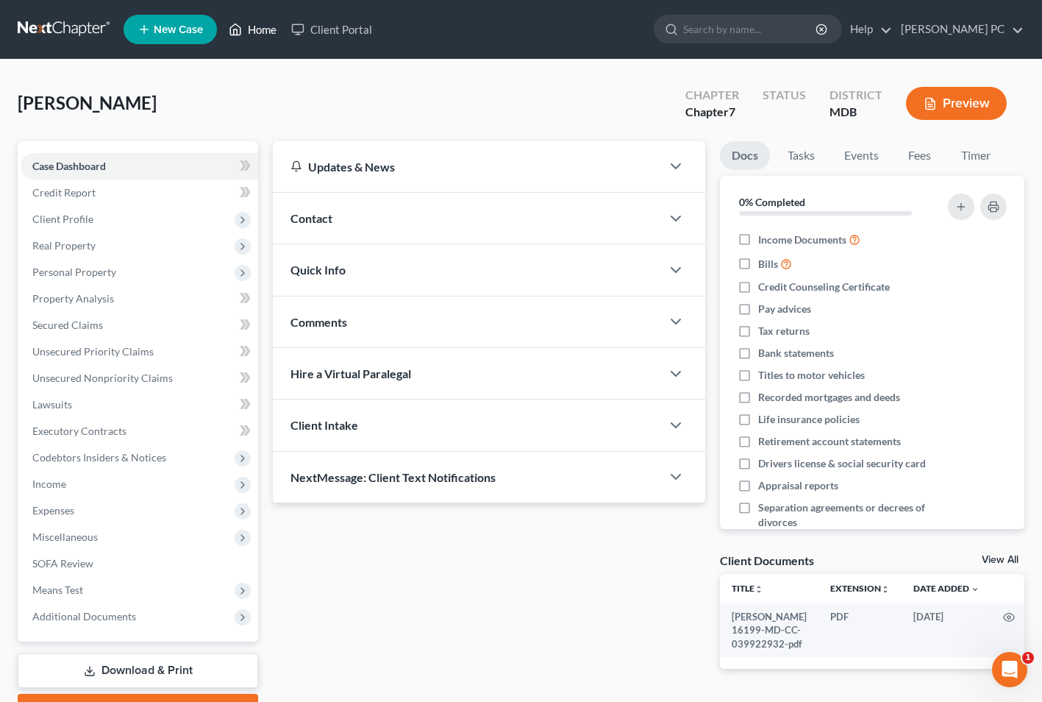
click at [260, 34] on link "Home" at bounding box center [252, 29] width 63 height 26
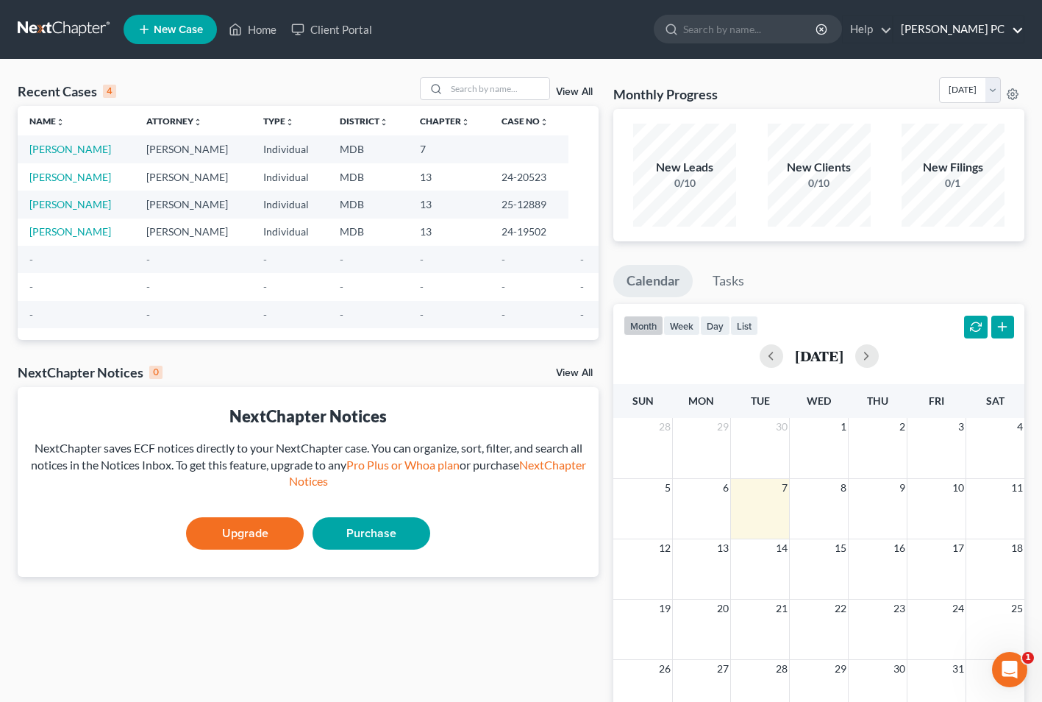
click at [1021, 36] on link "[PERSON_NAME] PC" at bounding box center [959, 29] width 130 height 26
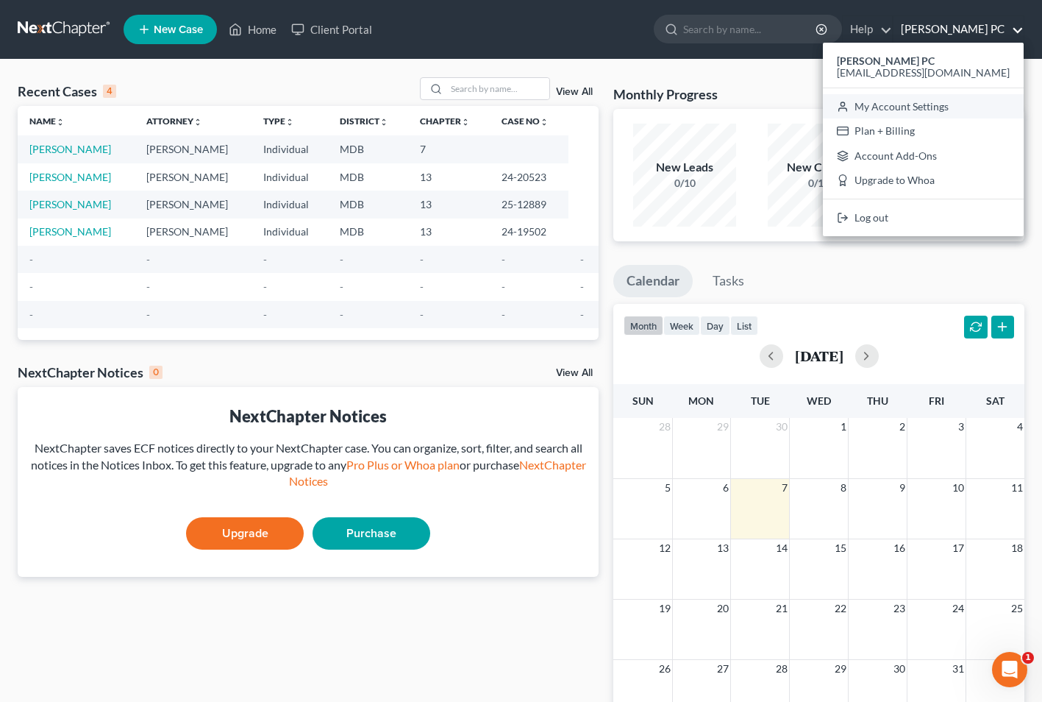
click at [944, 101] on link "My Account Settings" at bounding box center [923, 106] width 201 height 25
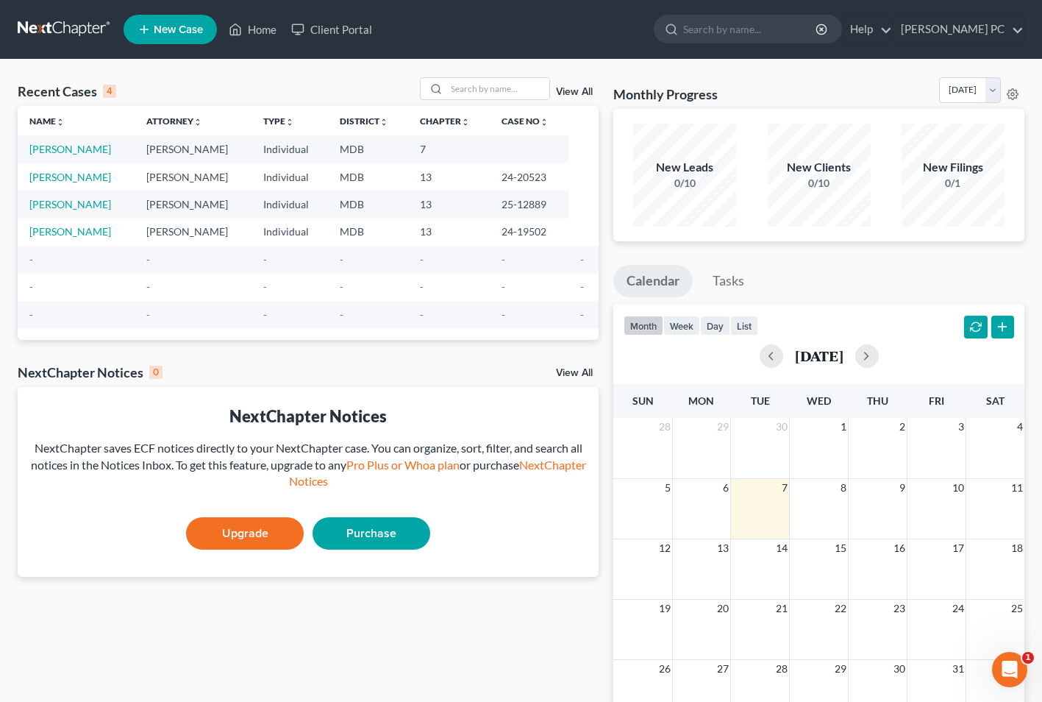
select select "38"
select select "24"
select select "21"
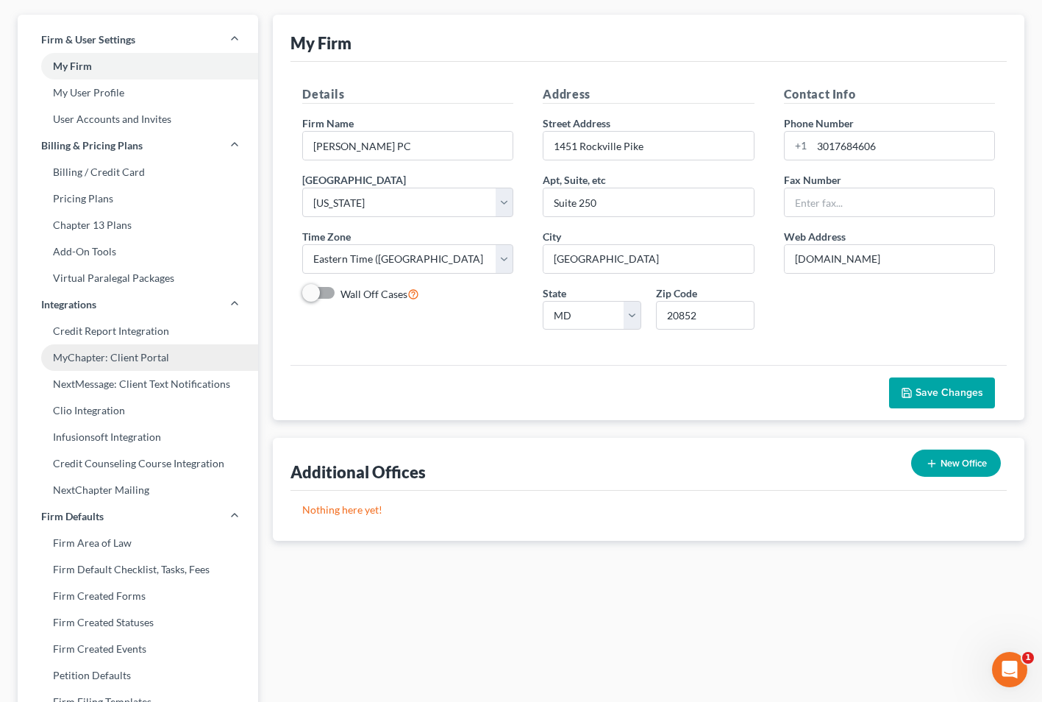
scroll to position [35, 0]
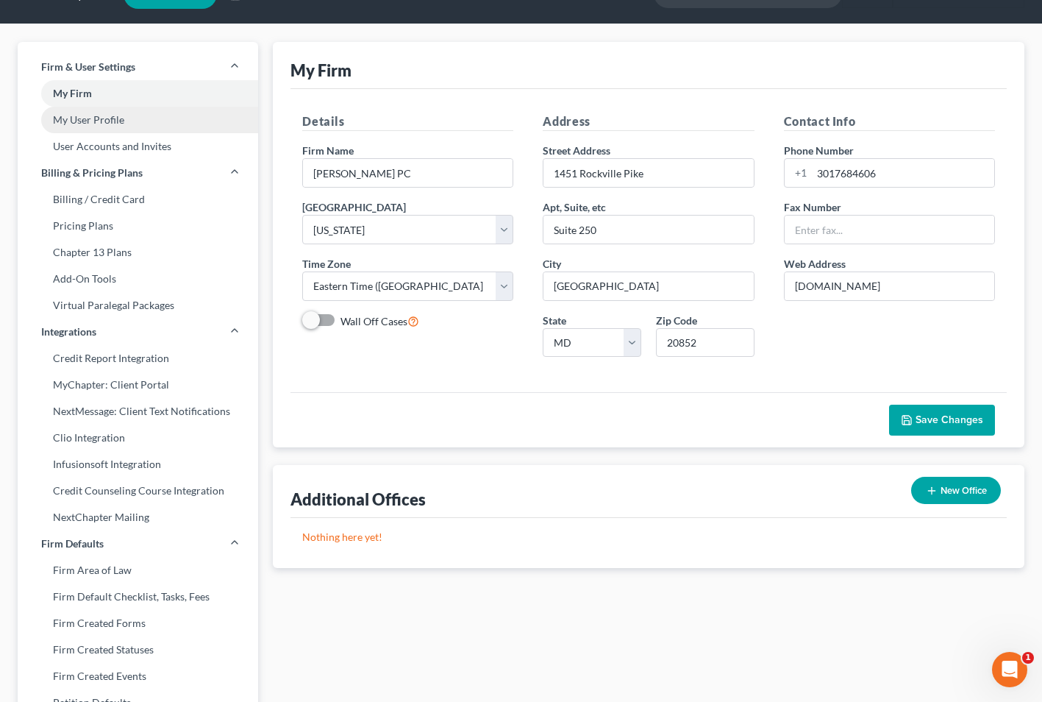
click at [95, 121] on link "My User Profile" at bounding box center [138, 120] width 240 height 26
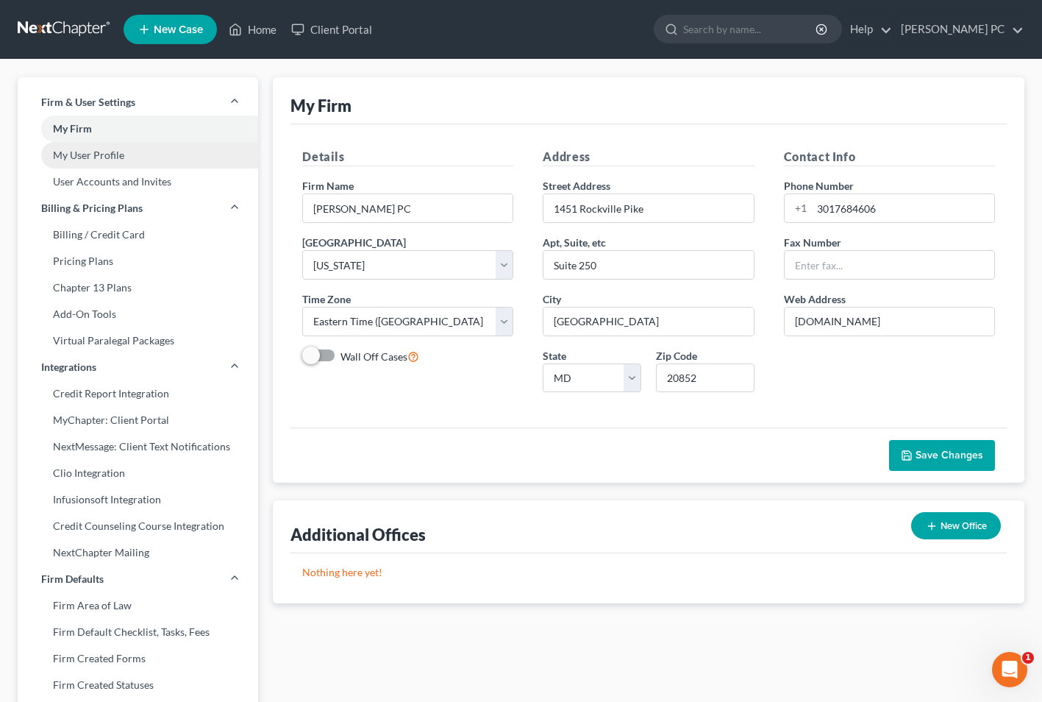
select select "21"
select select "38"
select select "attorney"
select select "0"
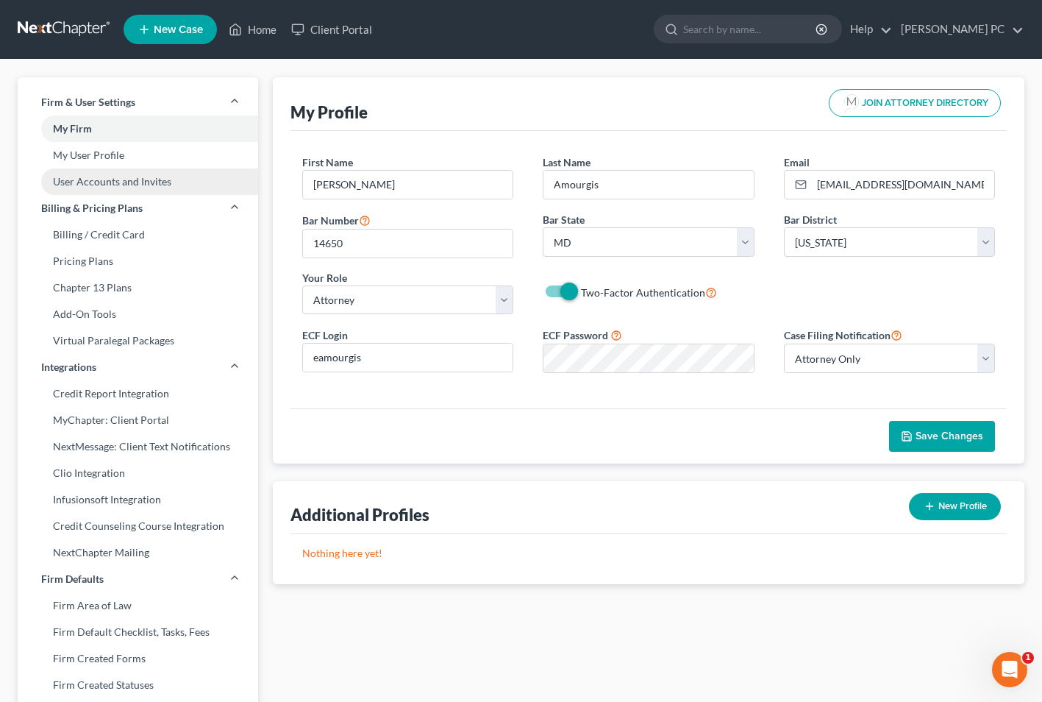
click at [121, 179] on link "User Accounts and Invites" at bounding box center [138, 181] width 240 height 26
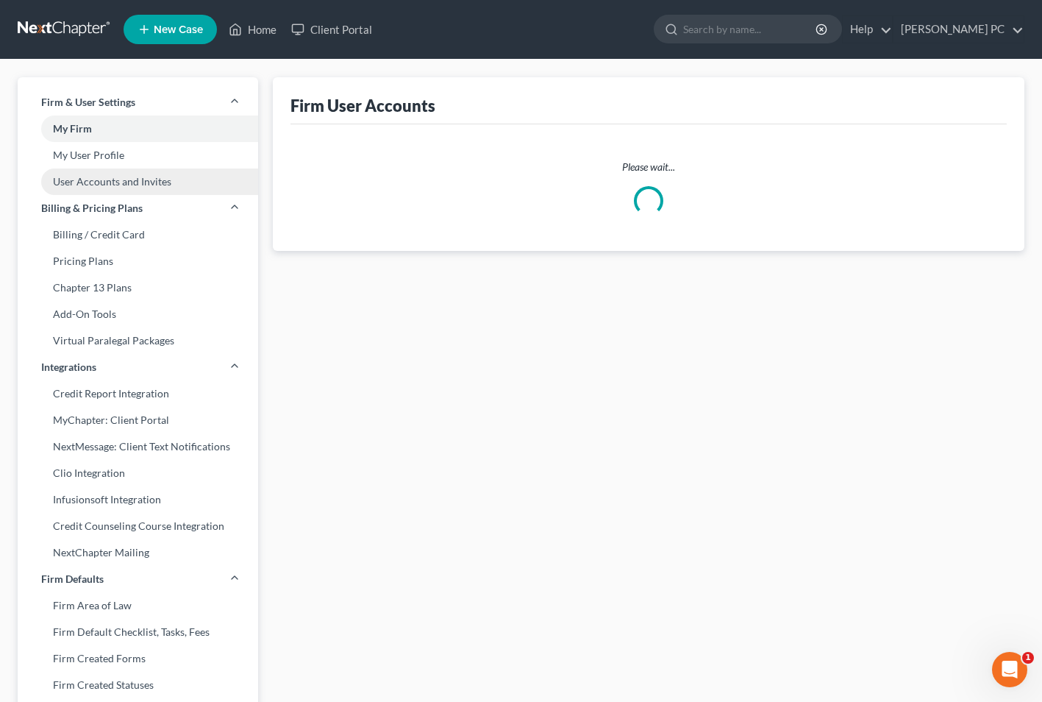
select select "0"
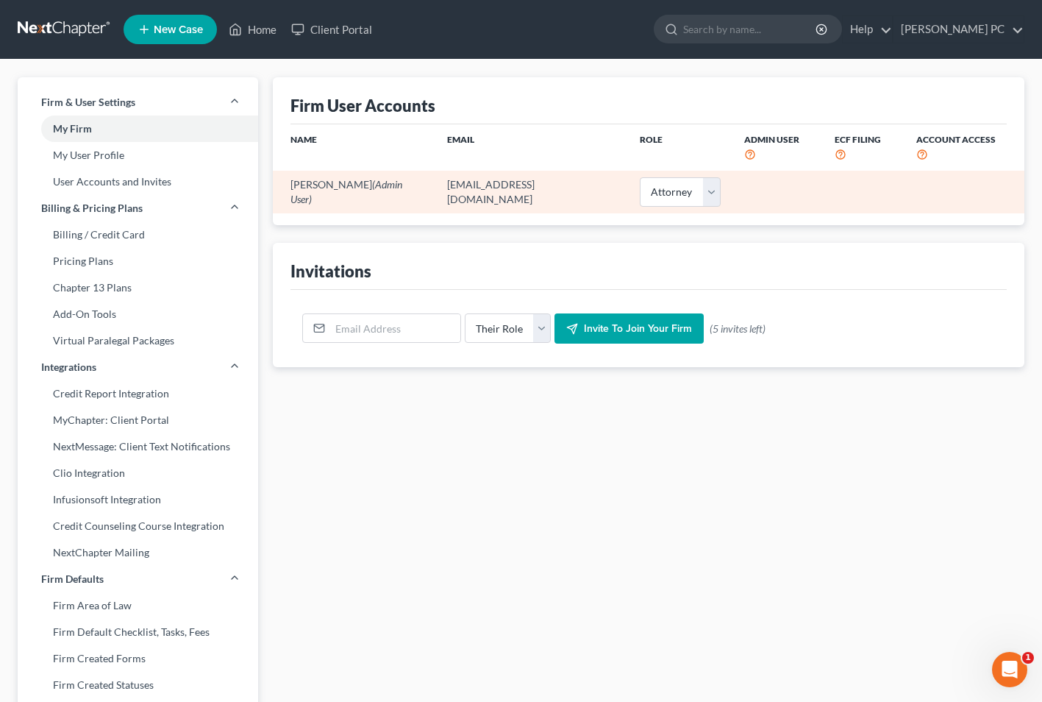
click at [365, 192] on td "[PERSON_NAME] (Admin User)" at bounding box center [354, 192] width 163 height 42
click at [694, 178] on select "Select Attorney Paralegal Assistant" at bounding box center [680, 191] width 81 height 29
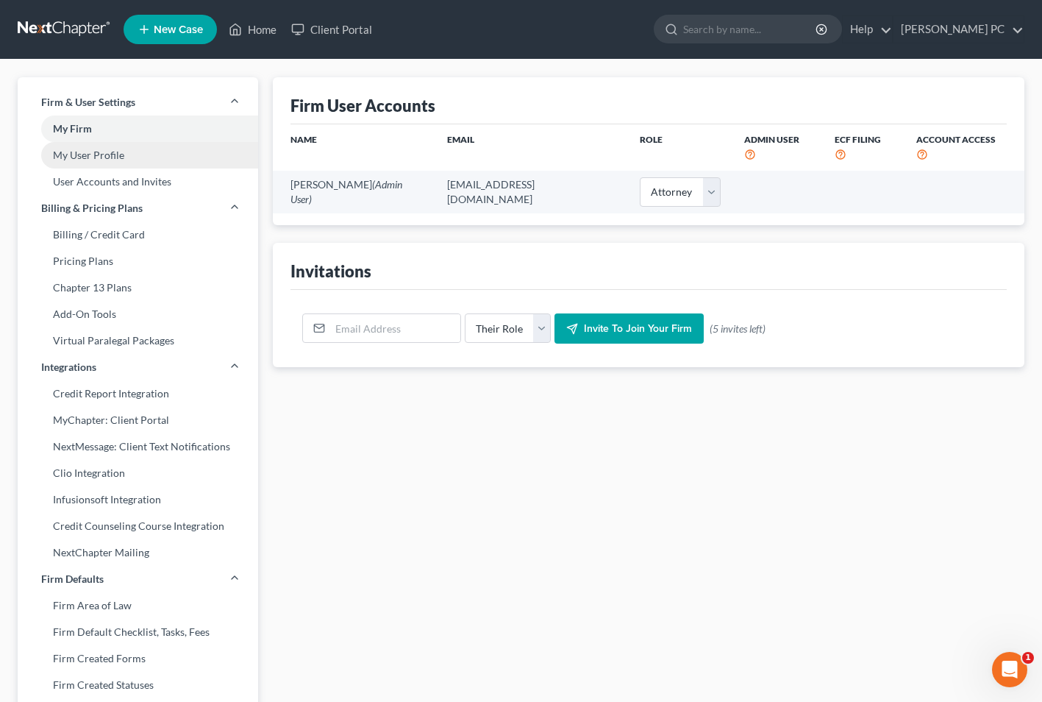
click at [87, 151] on link "My User Profile" at bounding box center [138, 155] width 240 height 26
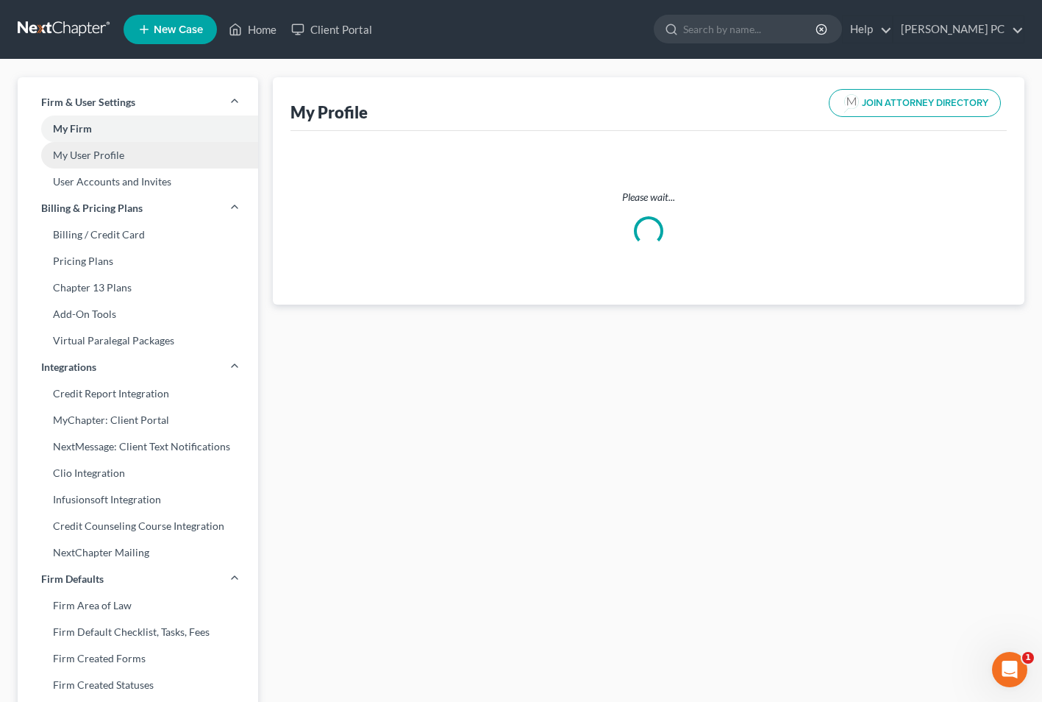
select select "21"
select select "38"
select select "attorney"
select select "0"
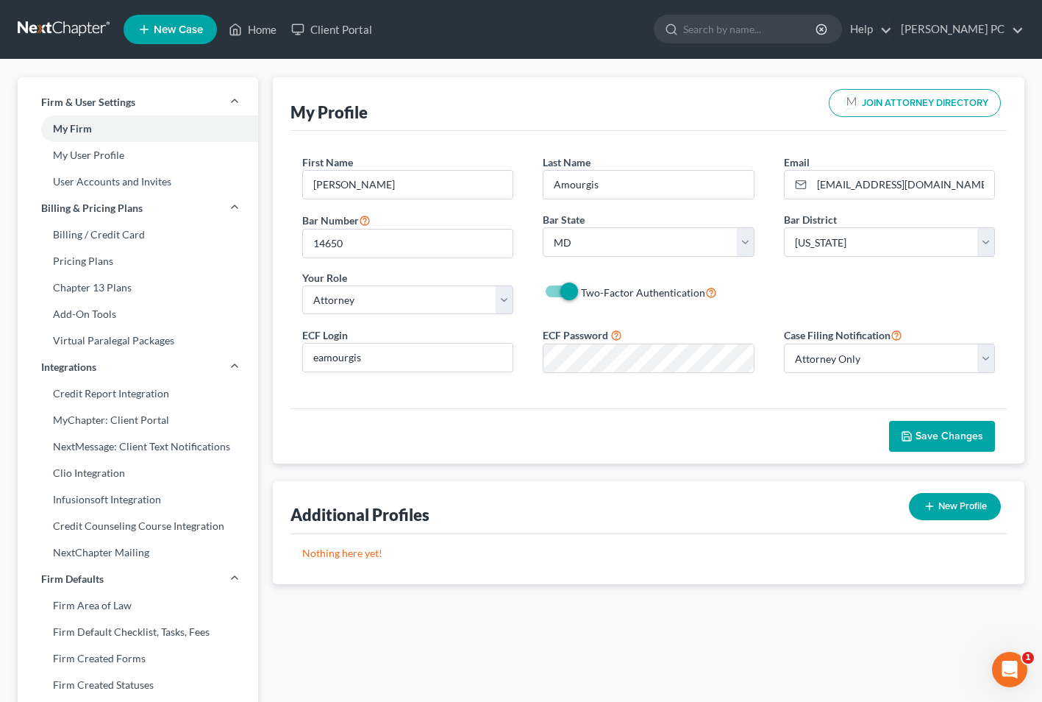
click at [944, 436] on span "Save Changes" at bounding box center [950, 436] width 68 height 13
